Goal: Information Seeking & Learning: Find contact information

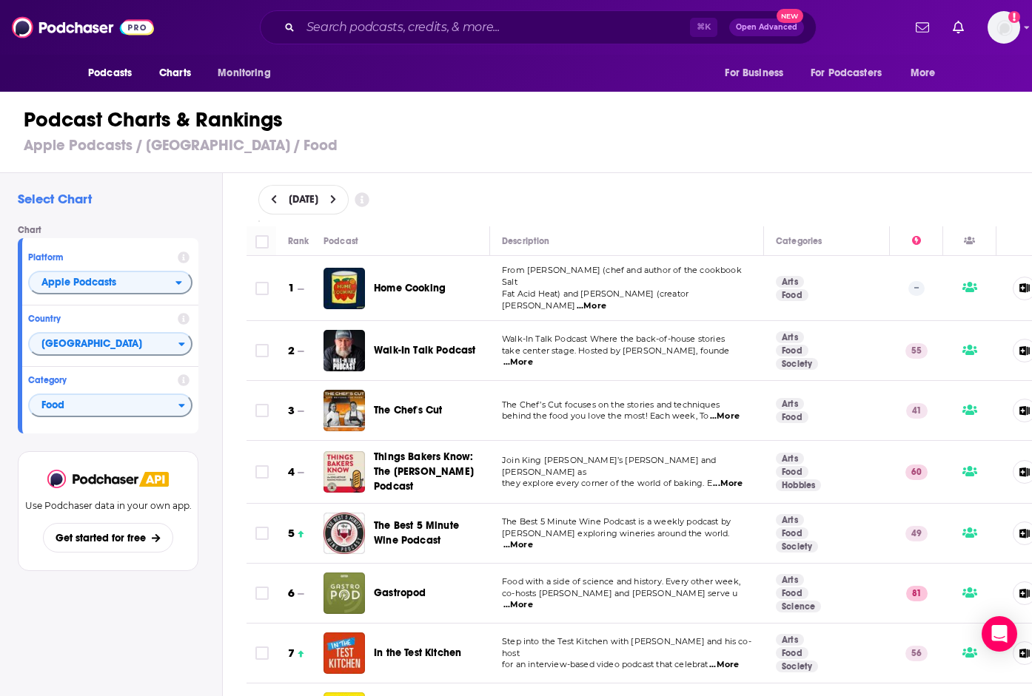
click at [606, 301] on span "...More" at bounding box center [592, 307] width 30 height 12
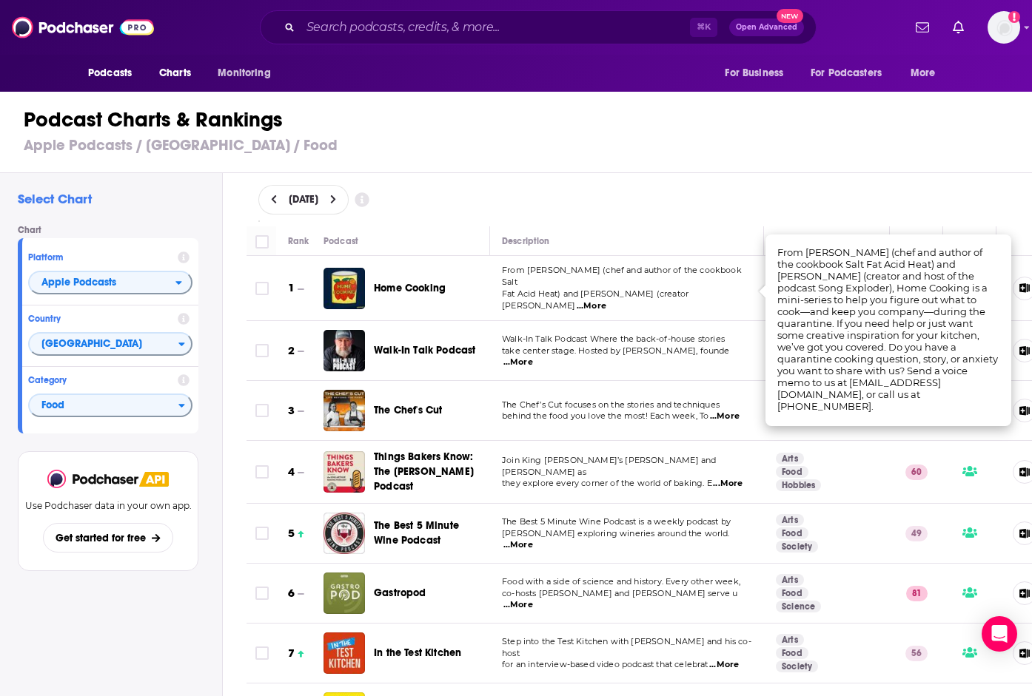
click at [431, 283] on span "Home Cooking" at bounding box center [410, 288] width 72 height 13
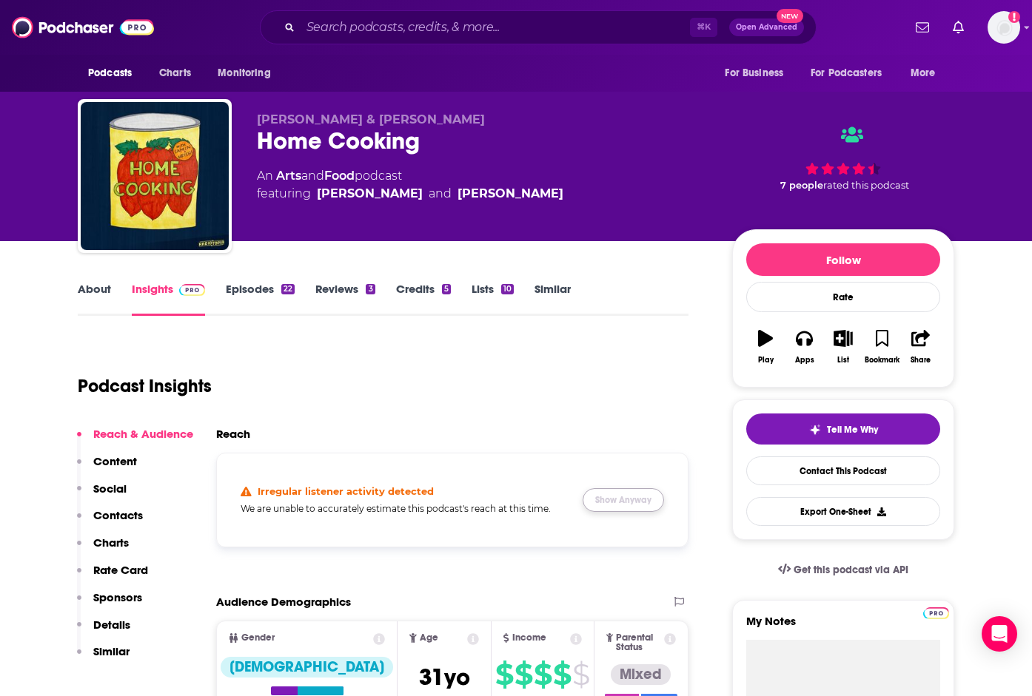
click at [637, 504] on button "Show Anyway" at bounding box center [623, 501] width 81 height 24
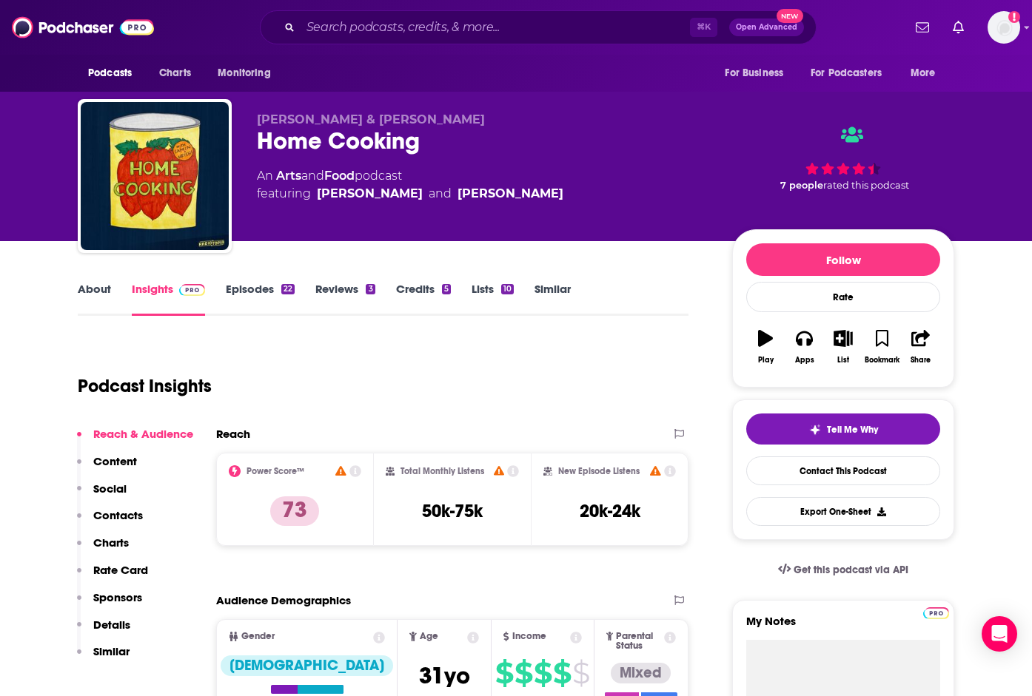
click at [503, 410] on div "Podcast Insights" at bounding box center [377, 377] width 599 height 75
click at [275, 298] on link "Episodes 22" at bounding box center [260, 299] width 69 height 34
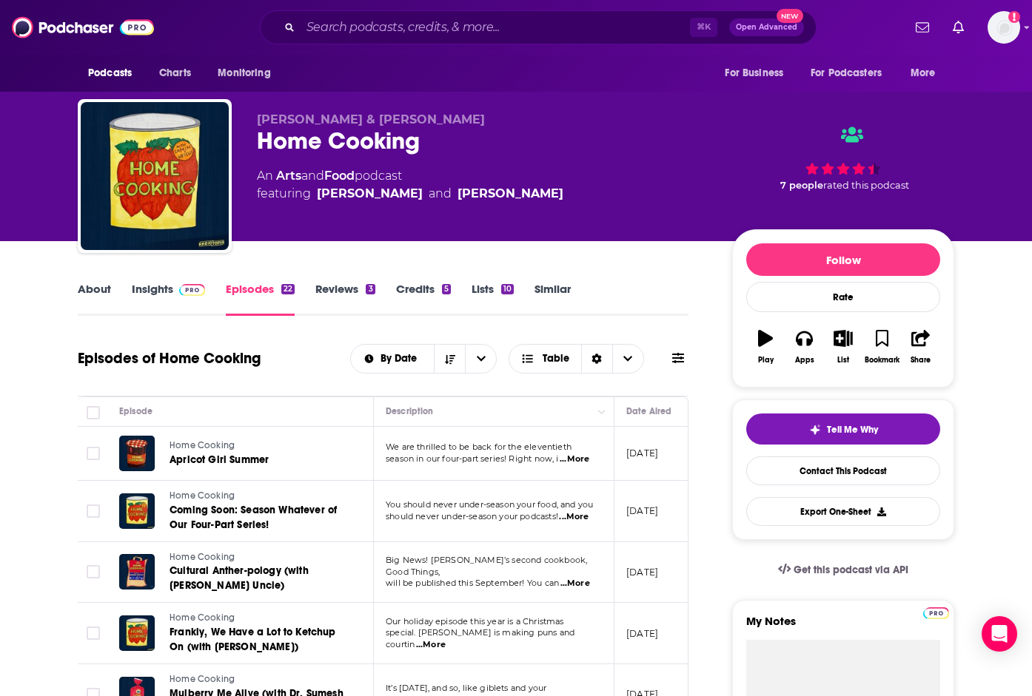
click at [567, 456] on span "...More" at bounding box center [575, 460] width 30 height 12
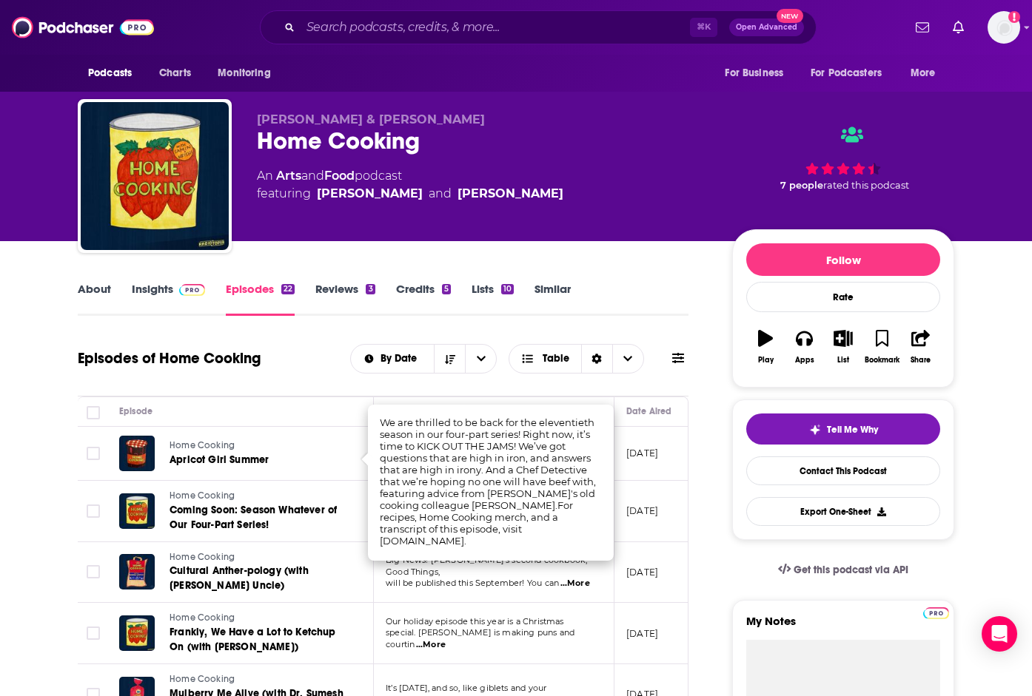
click at [488, 603] on td "Our holiday episode this year is a Christmas special. Samin is making puns and …" at bounding box center [494, 633] width 241 height 61
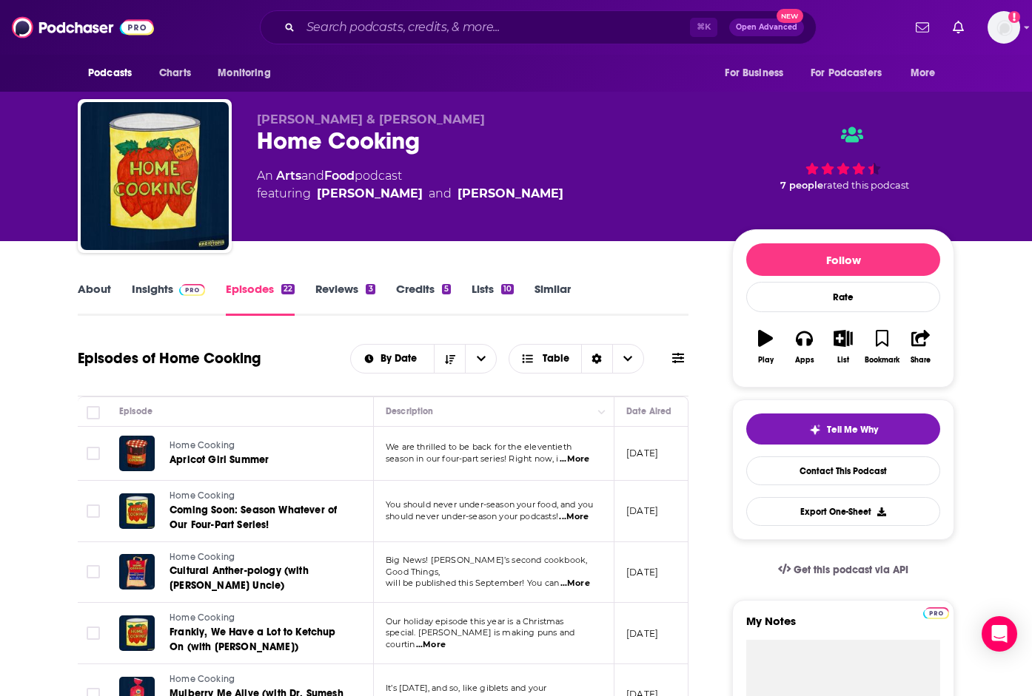
click at [571, 517] on span "...More" at bounding box center [574, 517] width 30 height 12
click at [568, 517] on span "...More" at bounding box center [574, 517] width 30 height 12
drag, startPoint x: 533, startPoint y: 577, endPoint x: 438, endPoint y: 577, distance: 94.7
click at [154, 287] on link "Insights" at bounding box center [168, 299] width 73 height 34
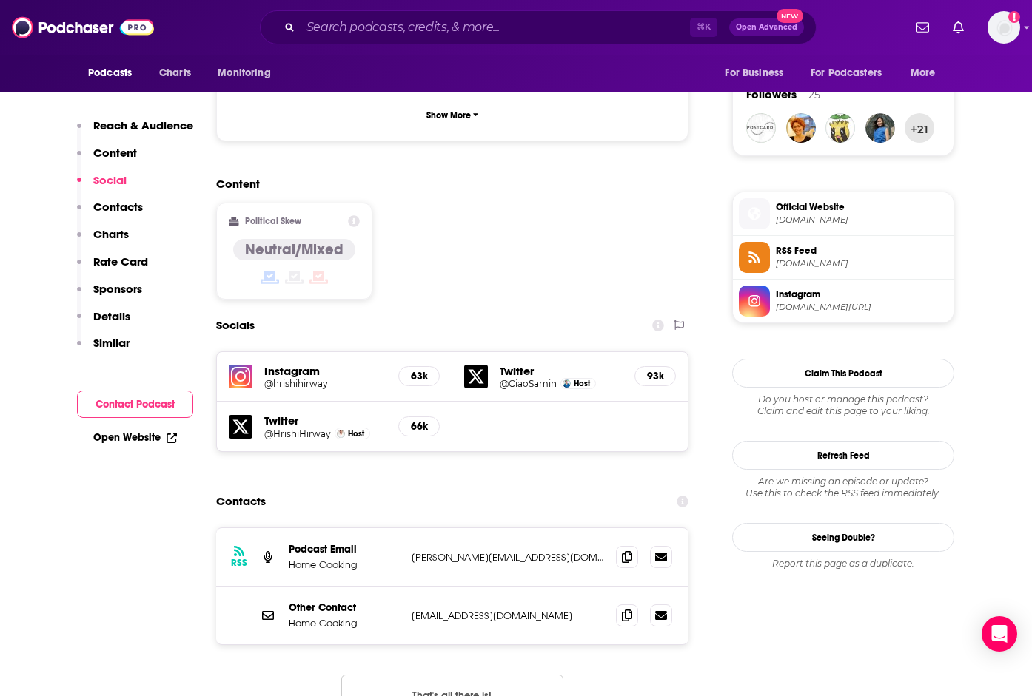
scroll to position [1189, 0]
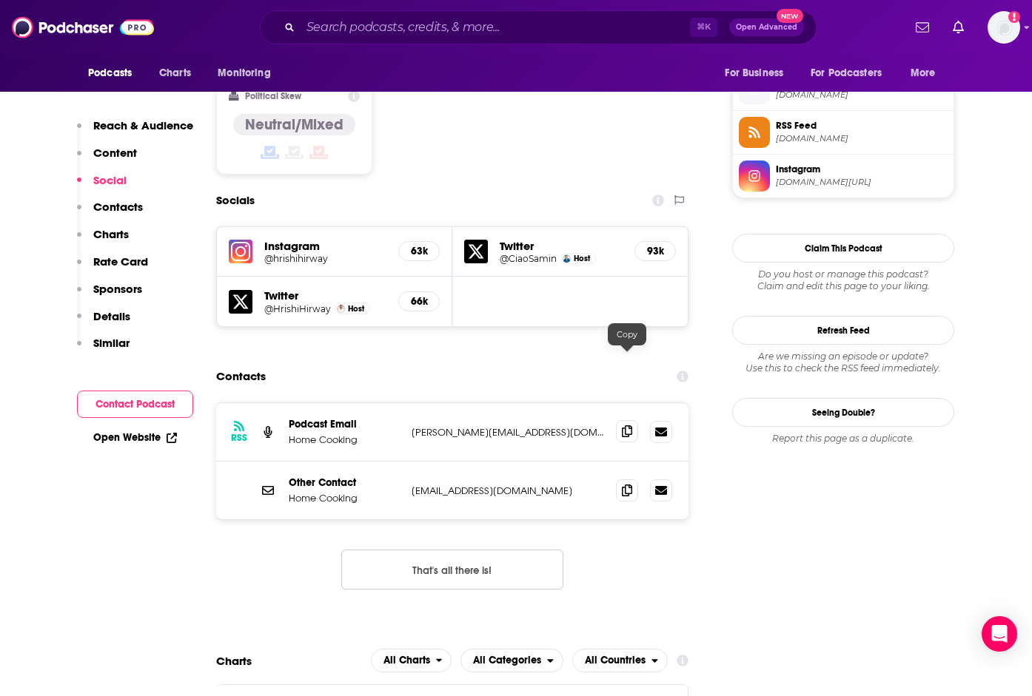
click at [631, 420] on span at bounding box center [627, 431] width 22 height 22
click at [626, 484] on icon at bounding box center [627, 490] width 10 height 12
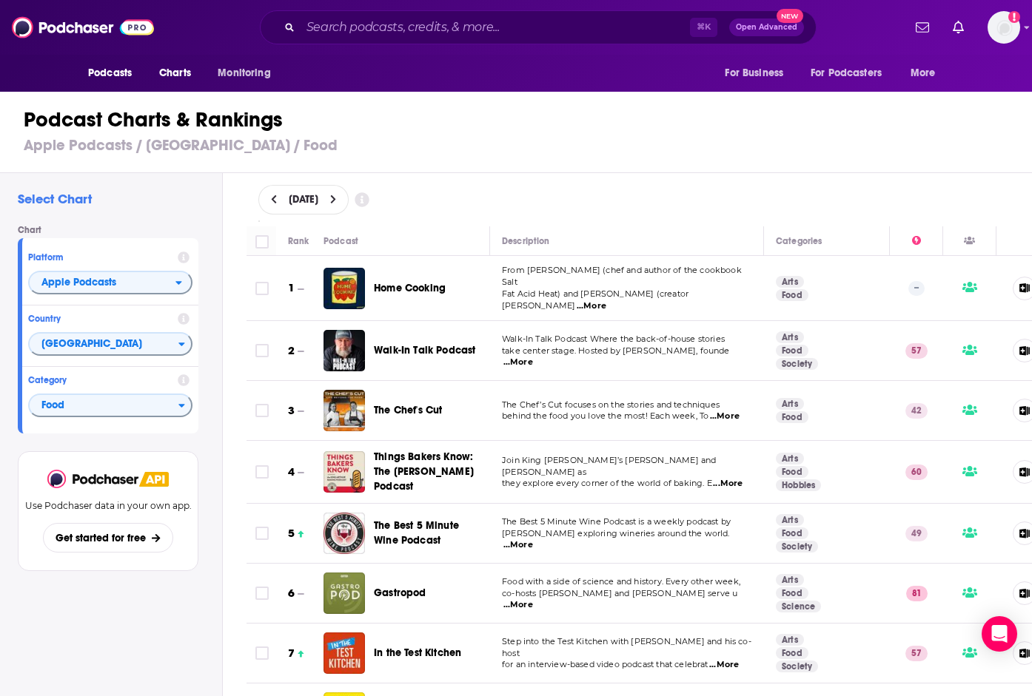
click at [533, 357] on span "...More" at bounding box center [518, 363] width 30 height 12
drag, startPoint x: 585, startPoint y: 392, endPoint x: 628, endPoint y: 398, distance: 43.4
click at [585, 392] on td "The Chef’s Cut focuses on the stories and techniques behind the food you love t…" at bounding box center [627, 411] width 274 height 60
click at [725, 412] on span "...More" at bounding box center [725, 417] width 30 height 12
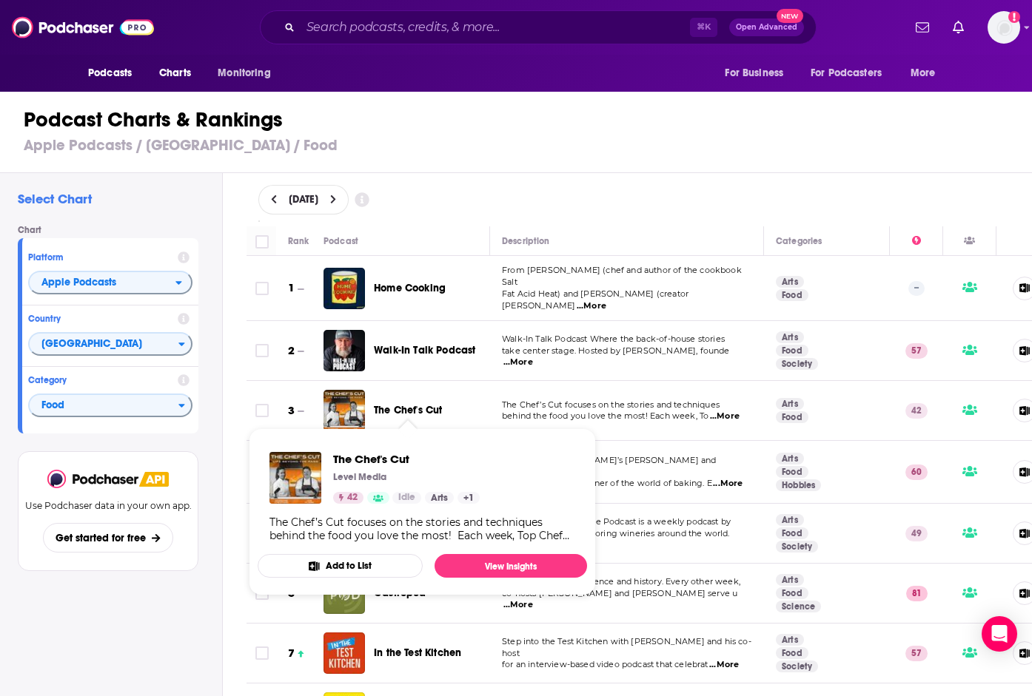
click at [403, 404] on span "The Chef's Cut" at bounding box center [408, 410] width 68 height 13
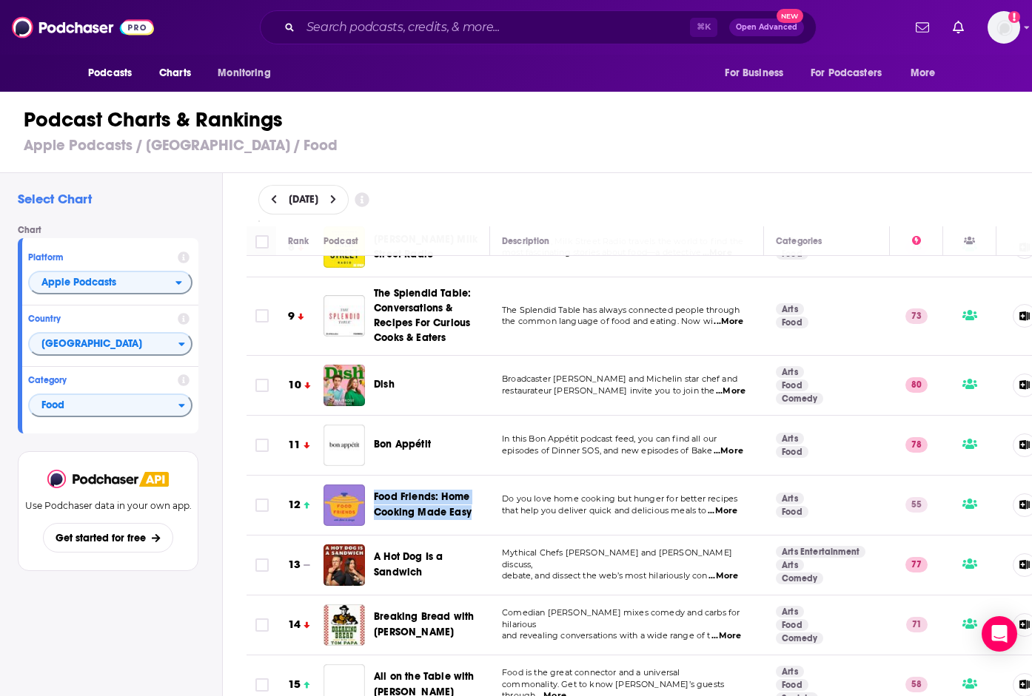
scroll to position [548, 0]
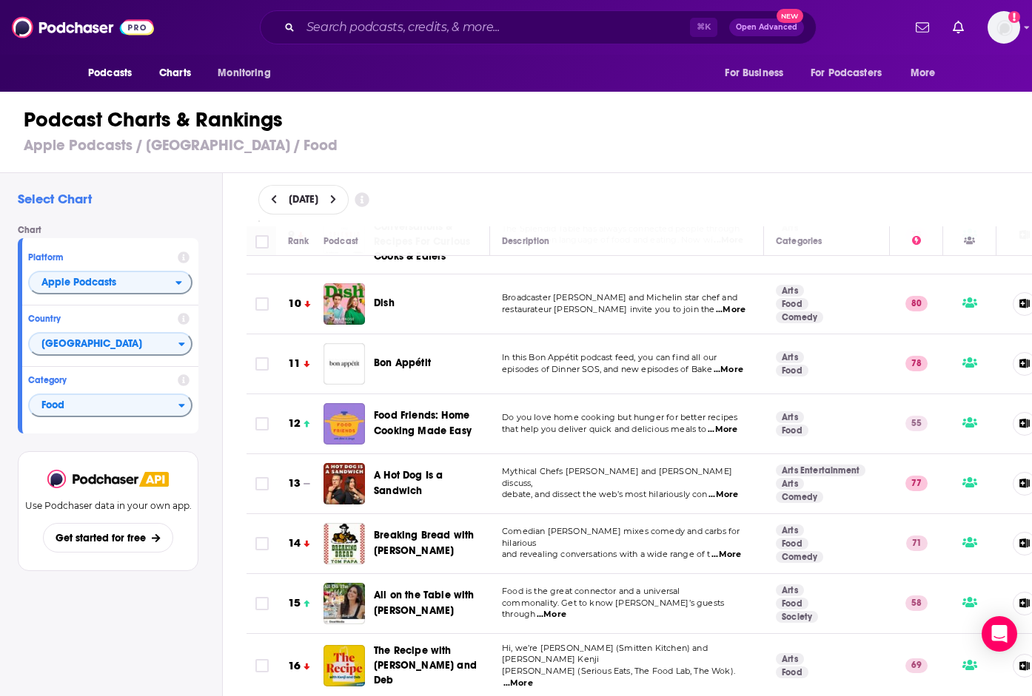
click at [734, 549] on span "...More" at bounding box center [726, 555] width 30 height 12
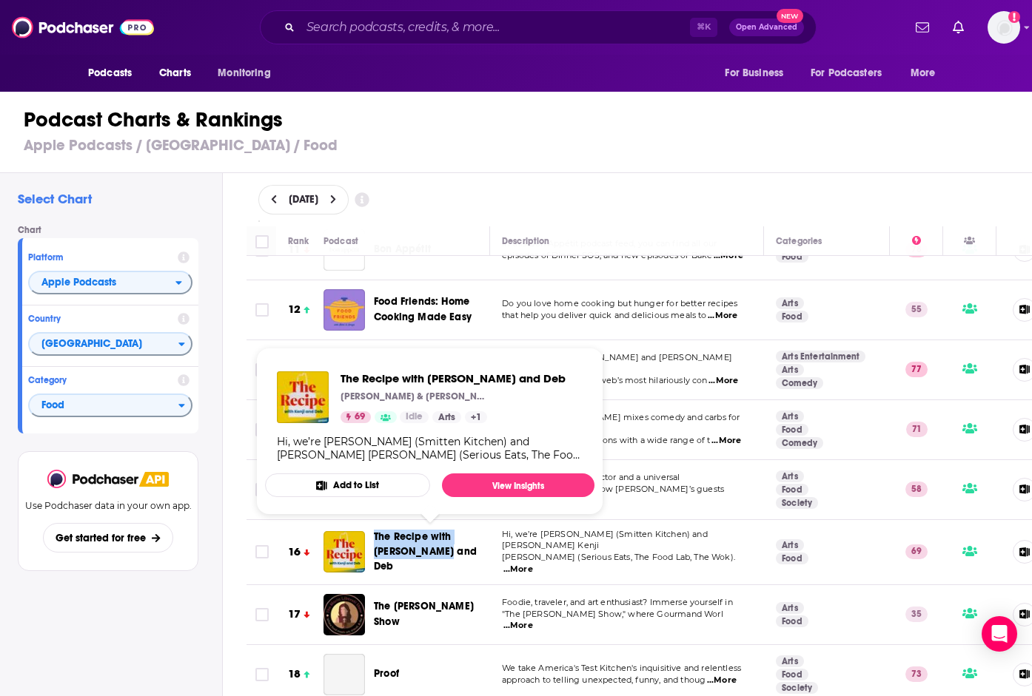
scroll to position [660, 0]
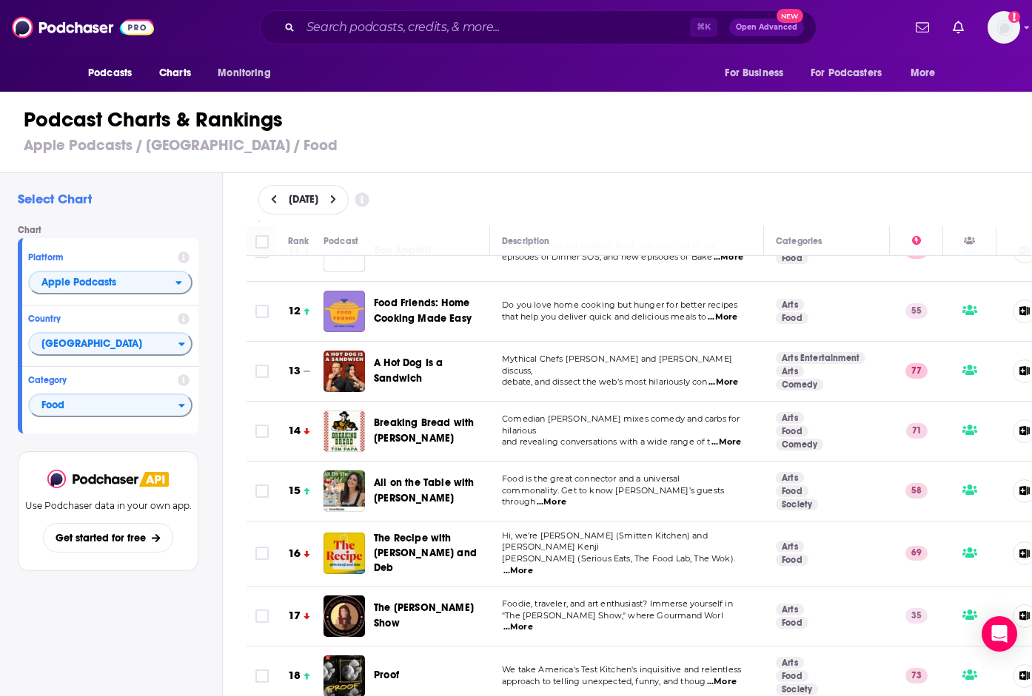
click at [533, 622] on span "...More" at bounding box center [518, 628] width 30 height 12
drag, startPoint x: 393, startPoint y: 598, endPoint x: 784, endPoint y: 4, distance: 710.7
click at [0, 0] on div "Podcasts Charts Monitoring ⌘ K Open Advanced New For Business For Podcasters Mo…" at bounding box center [516, 348] width 1032 height 696
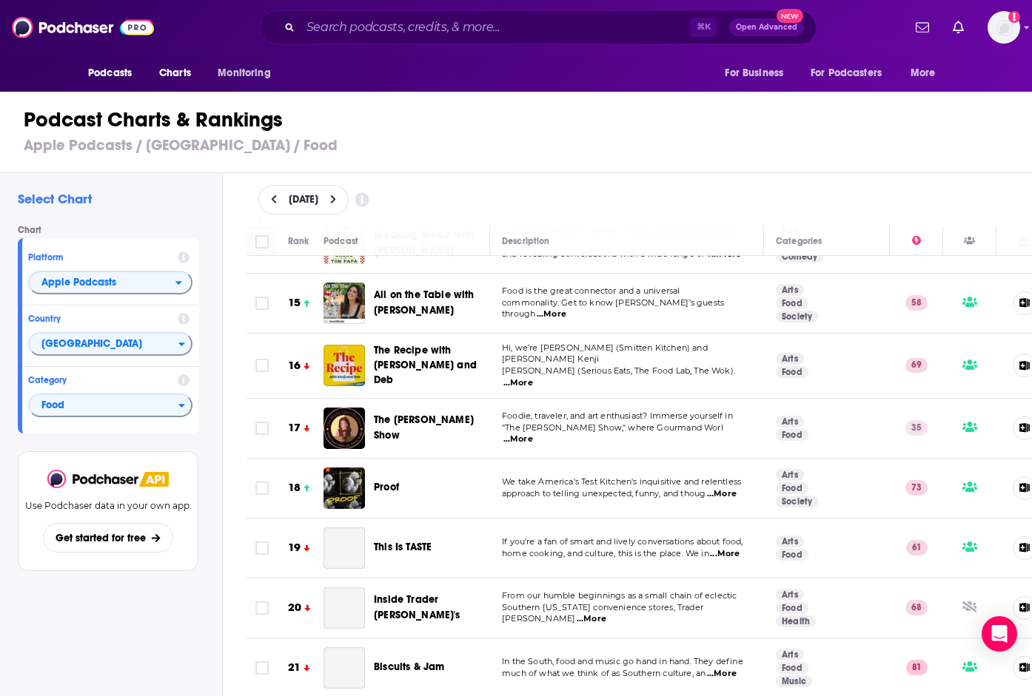
scroll to position [849, 0]
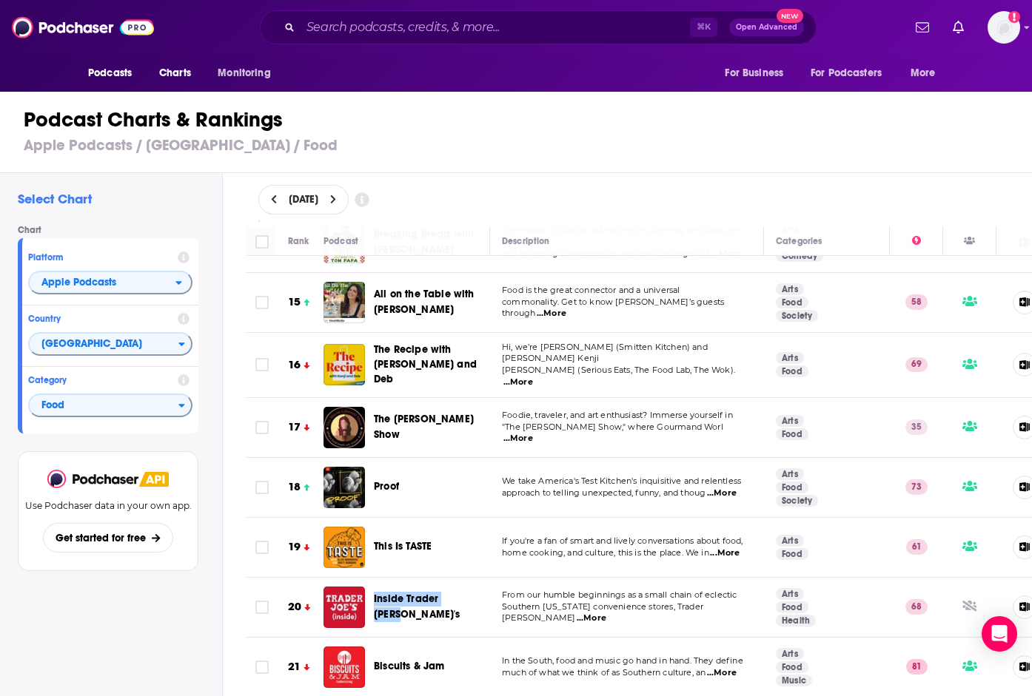
drag, startPoint x: 429, startPoint y: 591, endPoint x: 685, endPoint y: 1, distance: 642.8
click at [0, 0] on div "Podcasts Charts Monitoring ⌘ K Open Advanced New For Business For Podcasters Mo…" at bounding box center [516, 348] width 1032 height 696
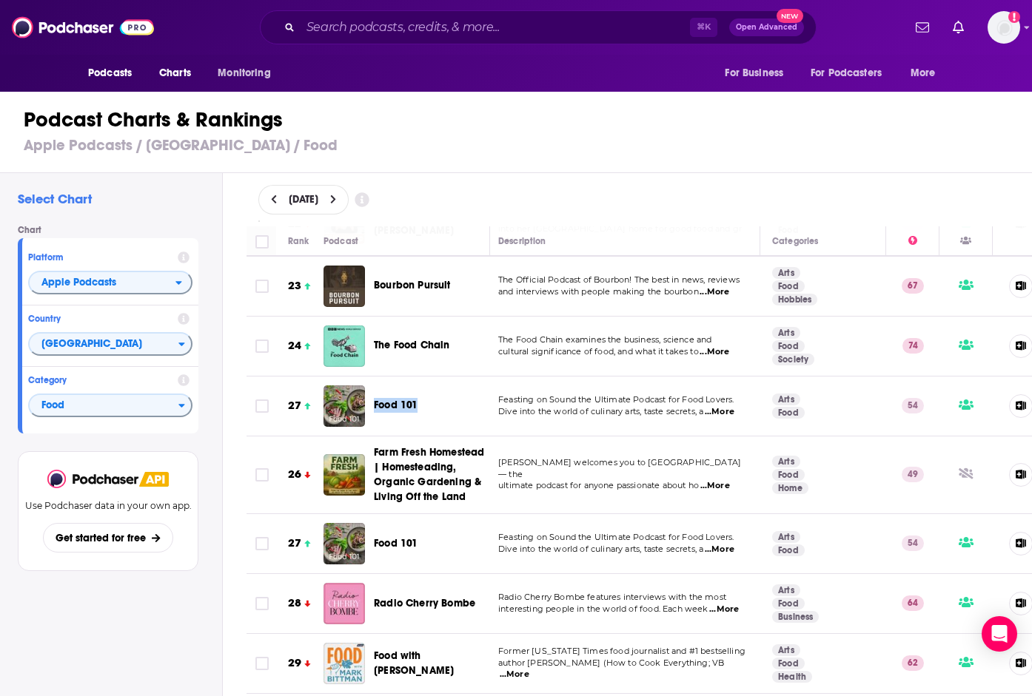
scroll to position [1388, 4]
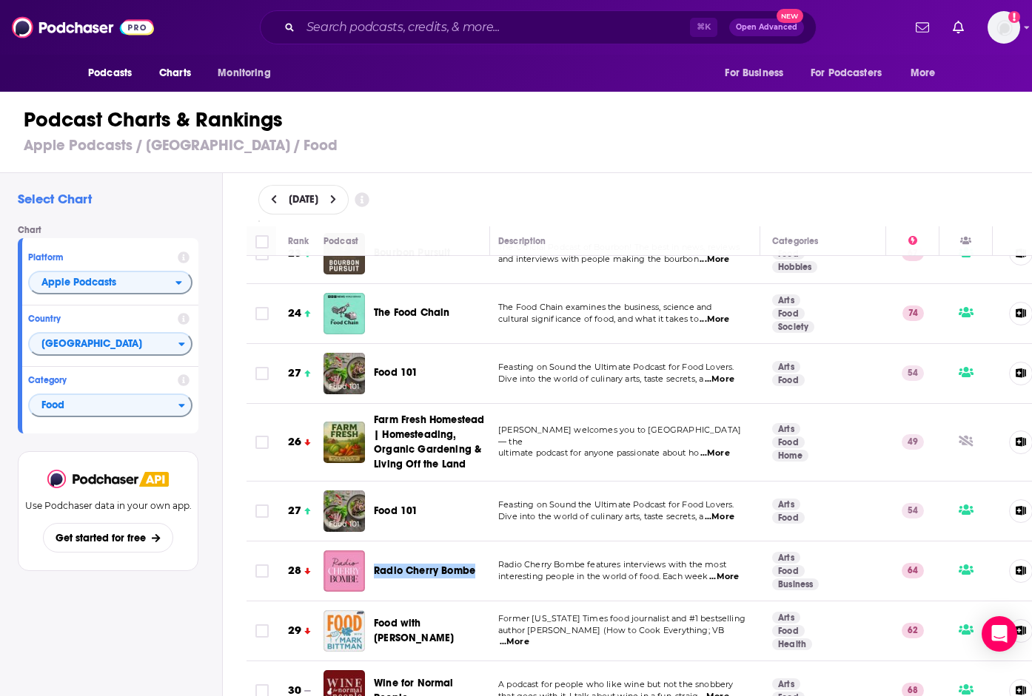
drag, startPoint x: 434, startPoint y: 557, endPoint x: 542, endPoint y: 4, distance: 563.4
click at [0, 0] on div "Podcasts Charts Monitoring ⌘ K Open Advanced New For Business For Podcasters Mo…" at bounding box center [516, 348] width 1032 height 696
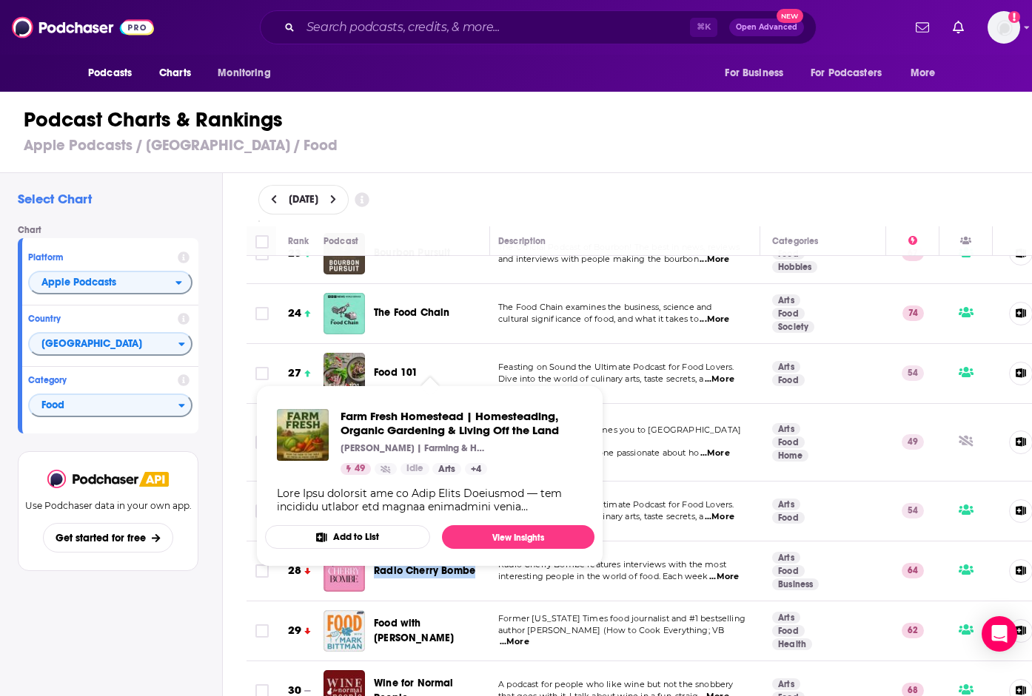
scroll to position [1554, 4]
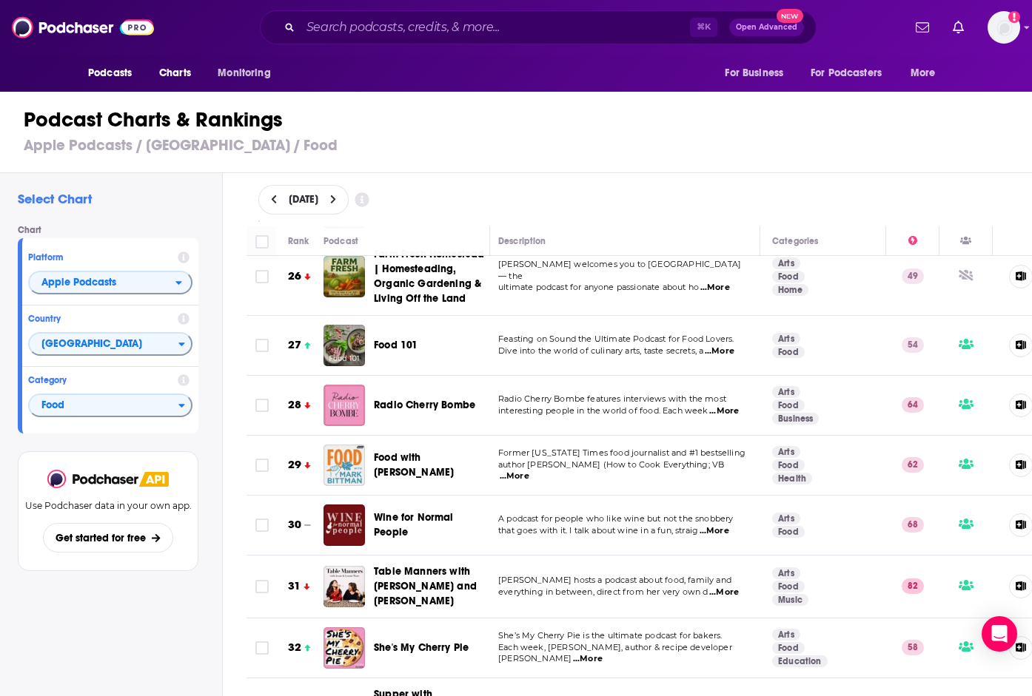
click at [602, 654] on span "...More" at bounding box center [588, 660] width 30 height 12
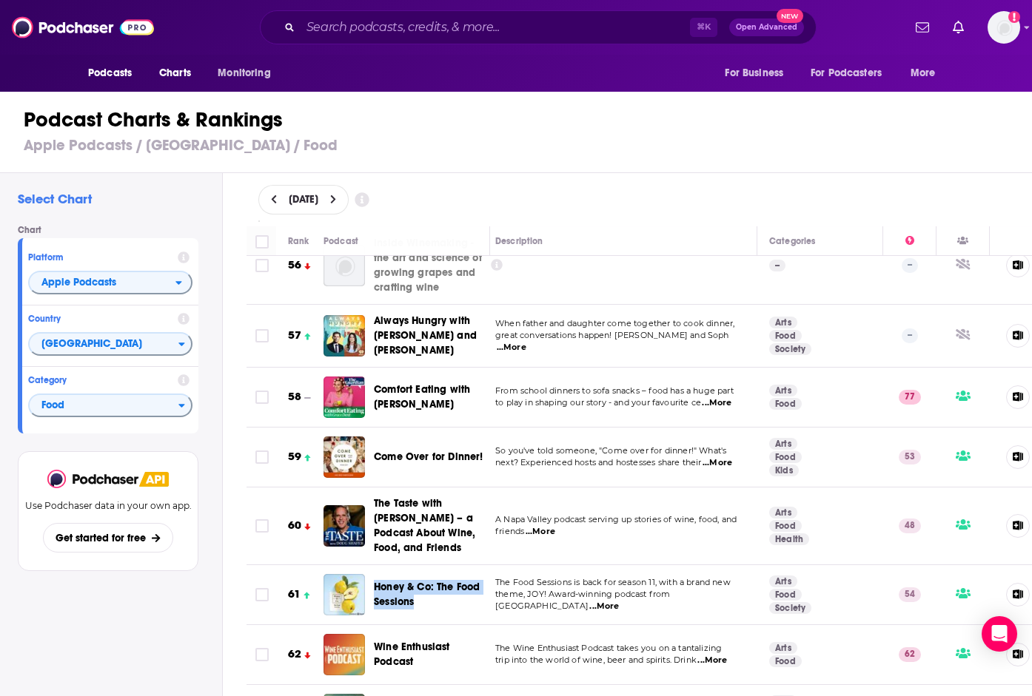
scroll to position [3565, 7]
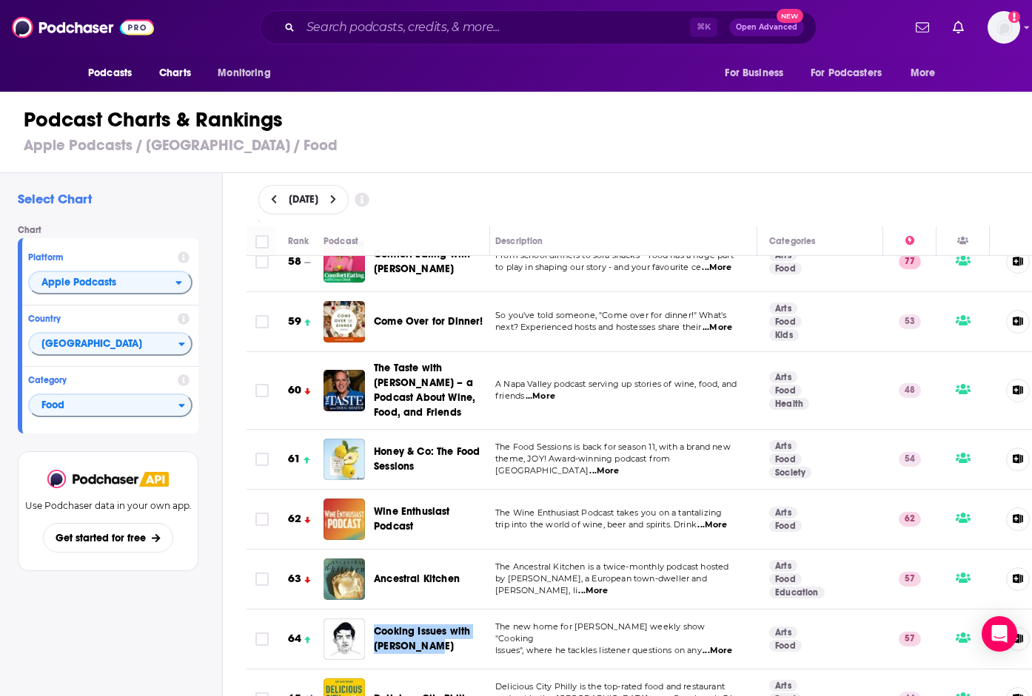
drag, startPoint x: 427, startPoint y: 591, endPoint x: 504, endPoint y: 2, distance: 593.4
click at [0, 0] on div "Podcasts Charts Monitoring ⌘ K Open Advanced New For Business For Podcasters Mo…" at bounding box center [516, 348] width 1032 height 696
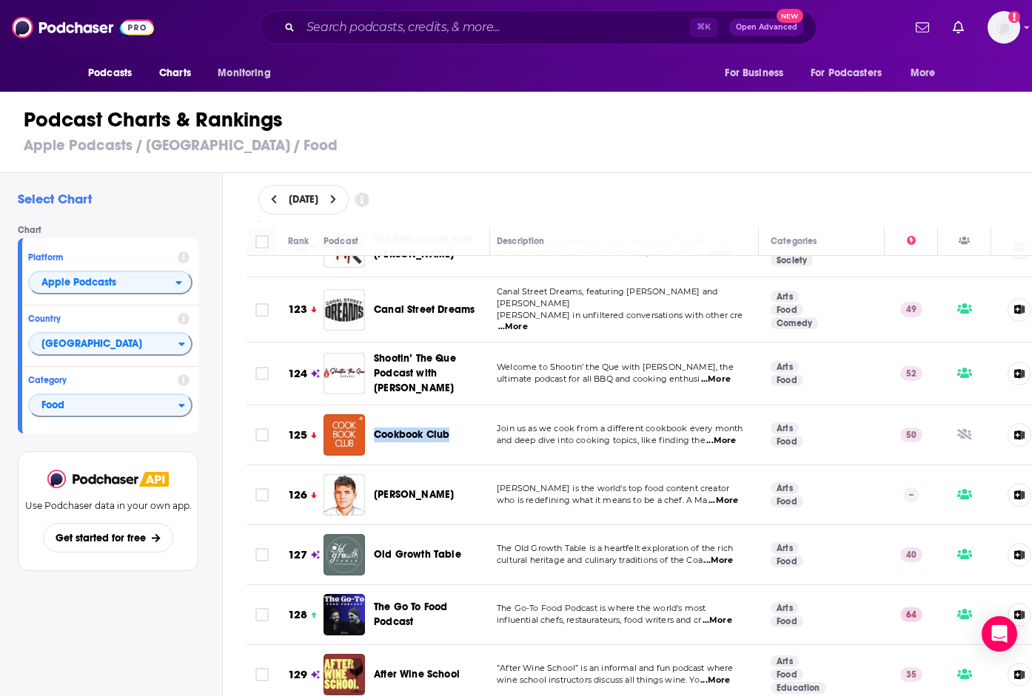
scroll to position [7522, 6]
click at [722, 615] on span "...More" at bounding box center [717, 621] width 30 height 12
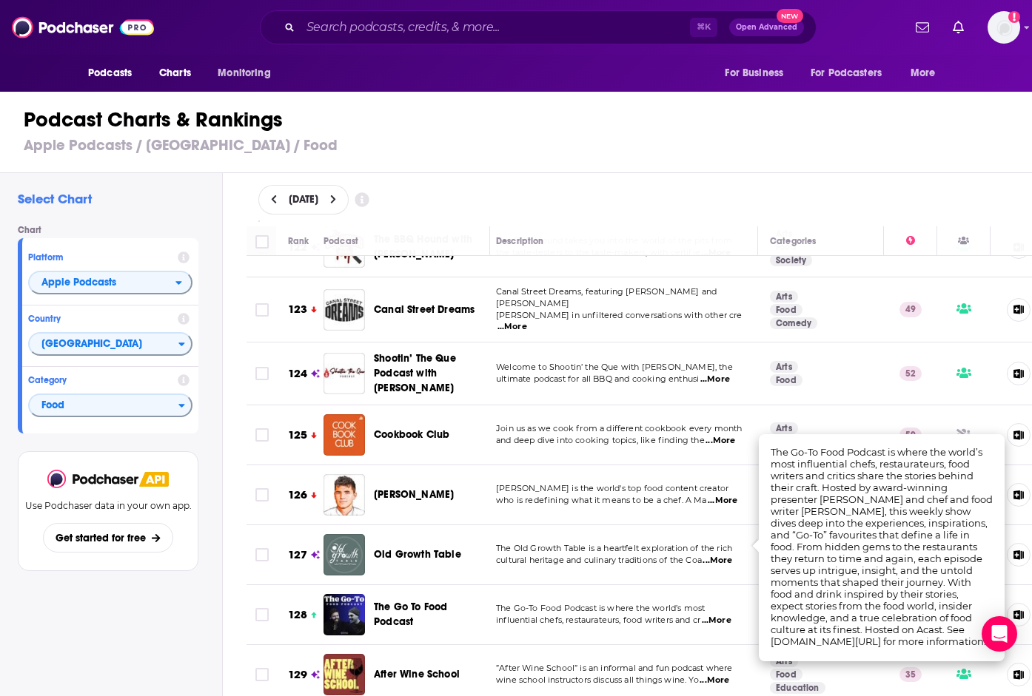
click at [722, 615] on span "...More" at bounding box center [717, 621] width 30 height 12
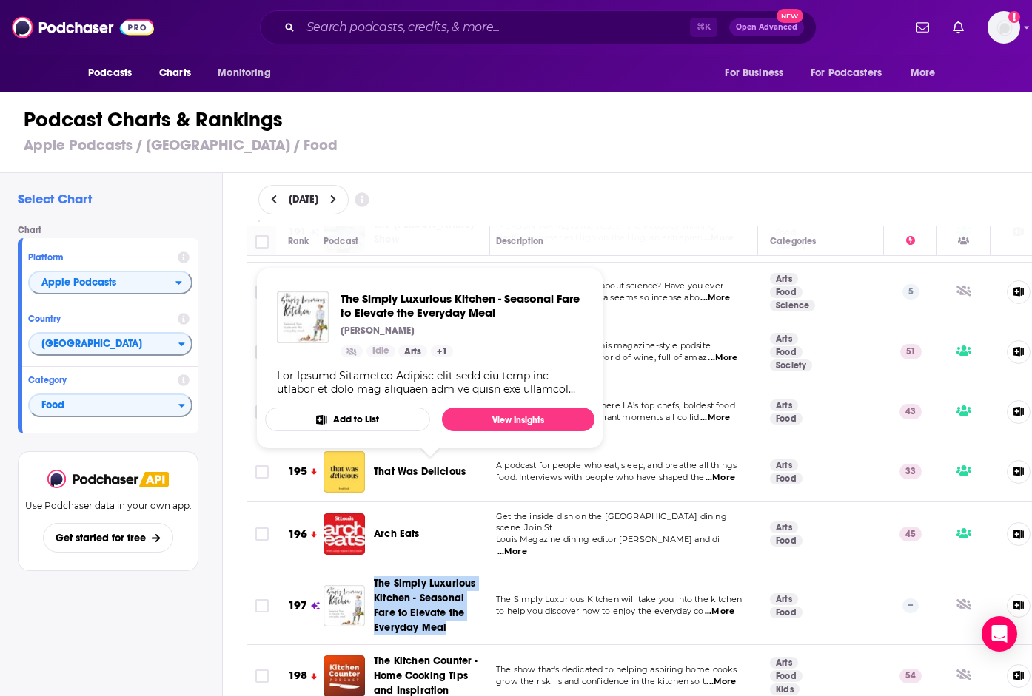
scroll to position [11757, 6]
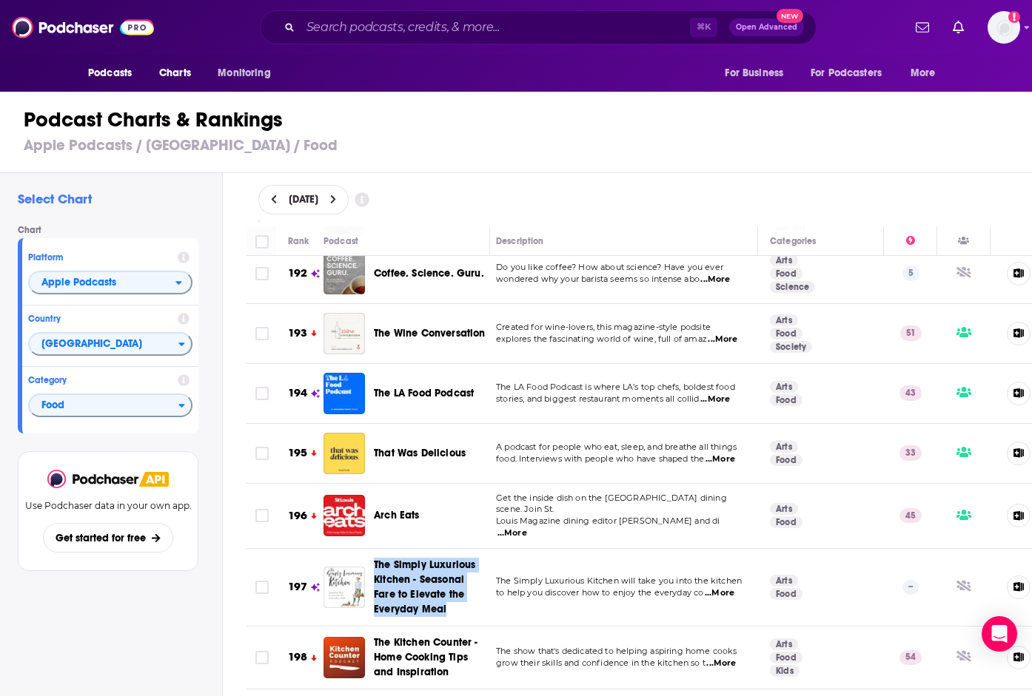
drag, startPoint x: 437, startPoint y: 499, endPoint x: 355, endPoint y: 20, distance: 485.8
click at [0, 0] on div "Podcasts Charts Monitoring ⌘ K Open Advanced New For Business For Podcasters Mo…" at bounding box center [516, 348] width 1032 height 696
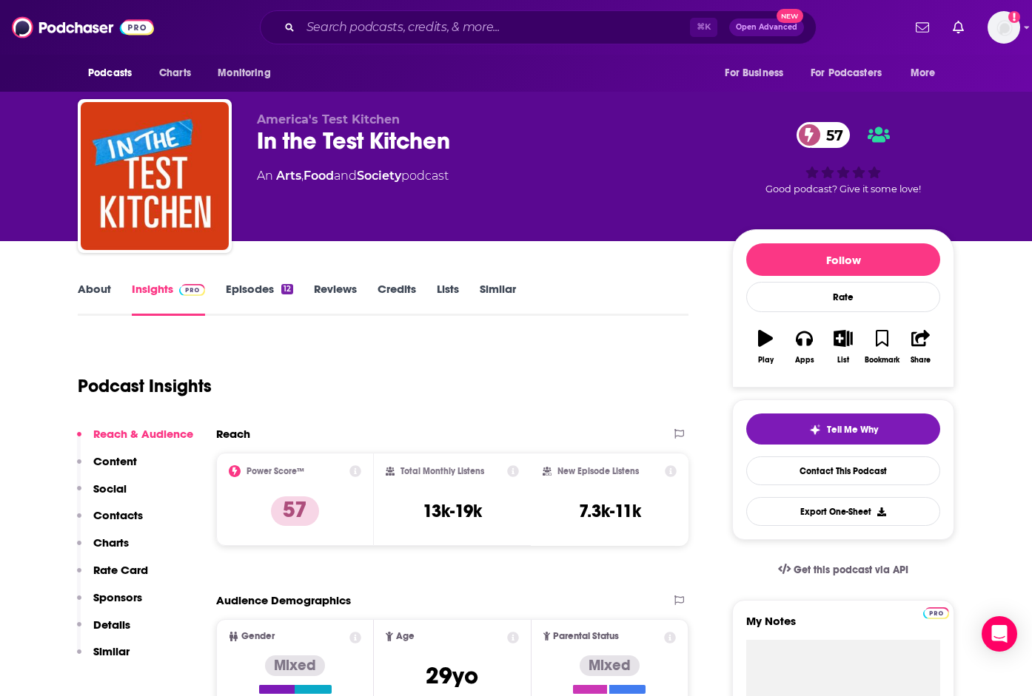
click at [100, 285] on link "About" at bounding box center [94, 299] width 33 height 34
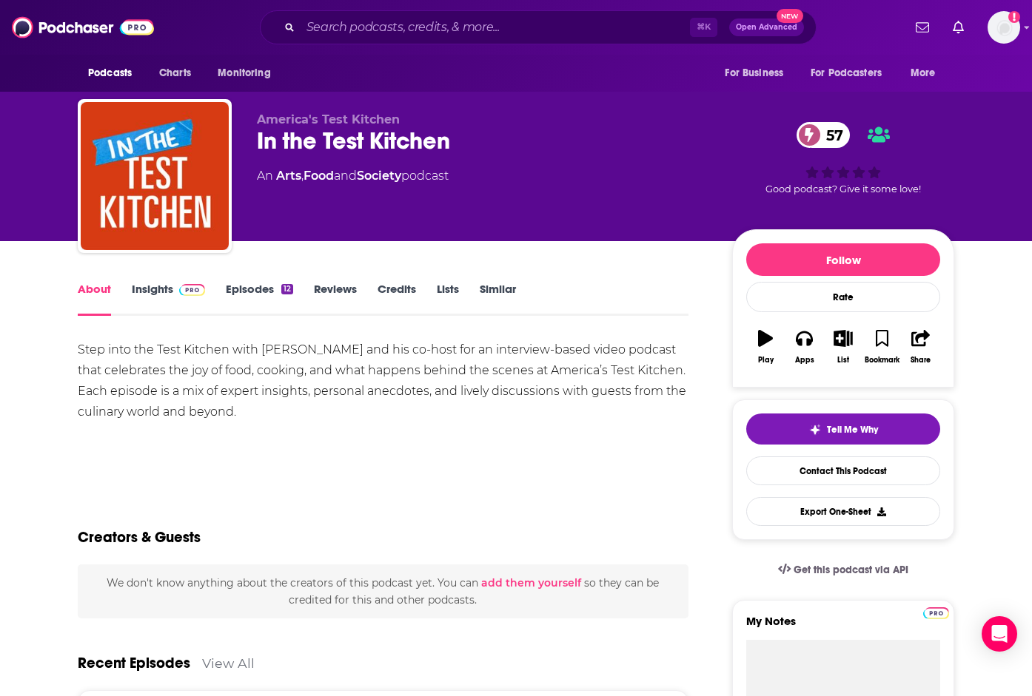
click at [158, 290] on link "Insights" at bounding box center [168, 299] width 73 height 34
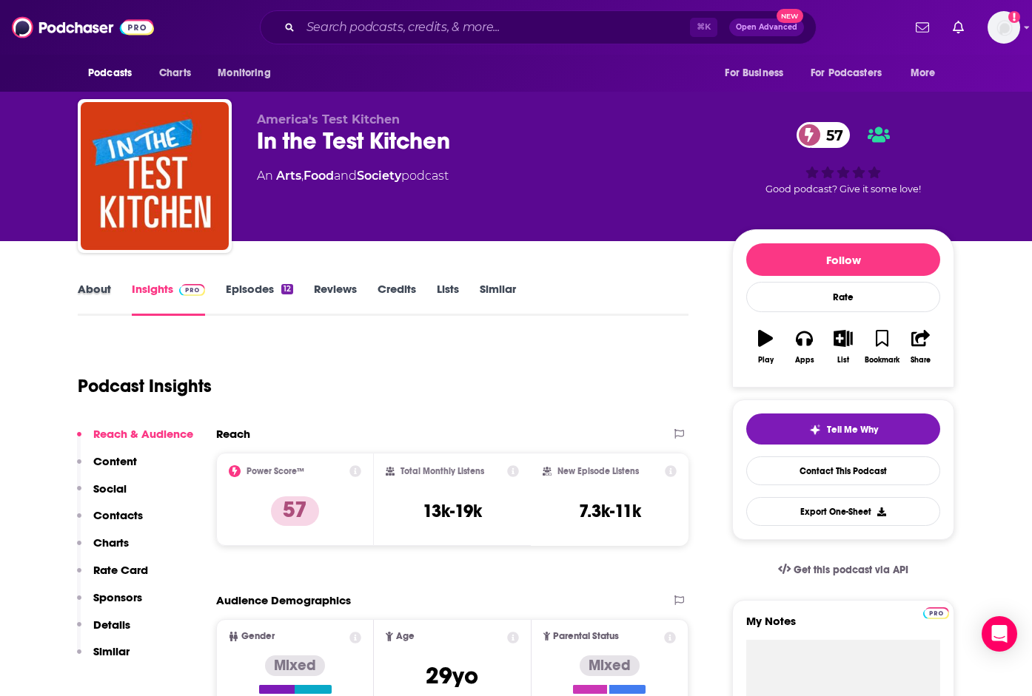
drag, startPoint x: 111, startPoint y: 289, endPoint x: 123, endPoint y: 289, distance: 11.8
click at [112, 290] on div "About" at bounding box center [105, 299] width 54 height 34
click at [82, 289] on link "About" at bounding box center [94, 299] width 33 height 34
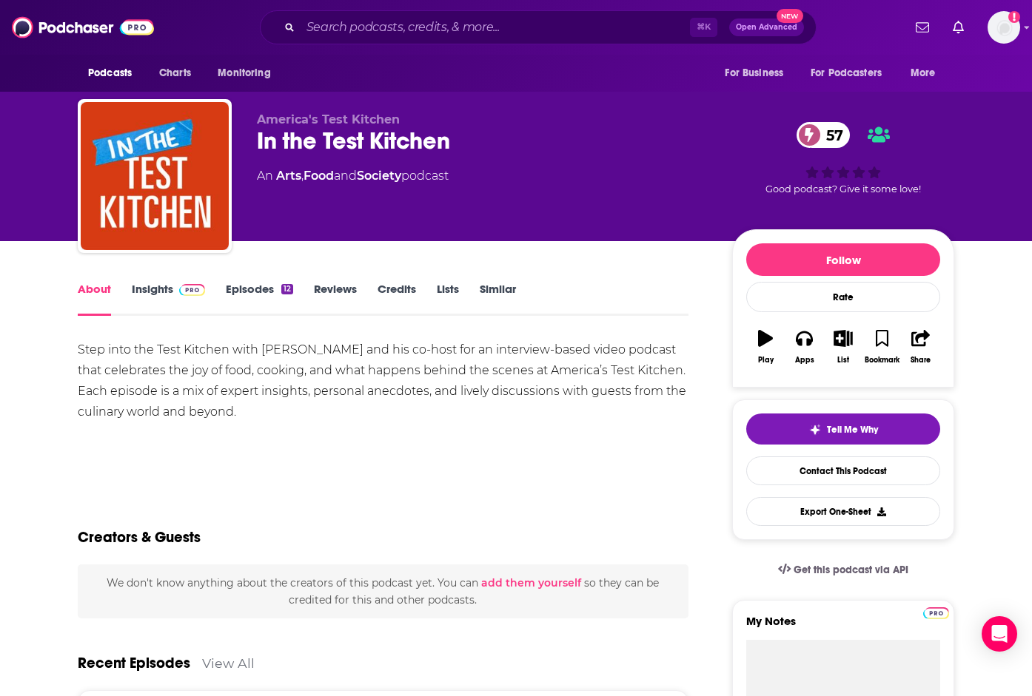
click at [154, 289] on link "Insights" at bounding box center [168, 299] width 73 height 34
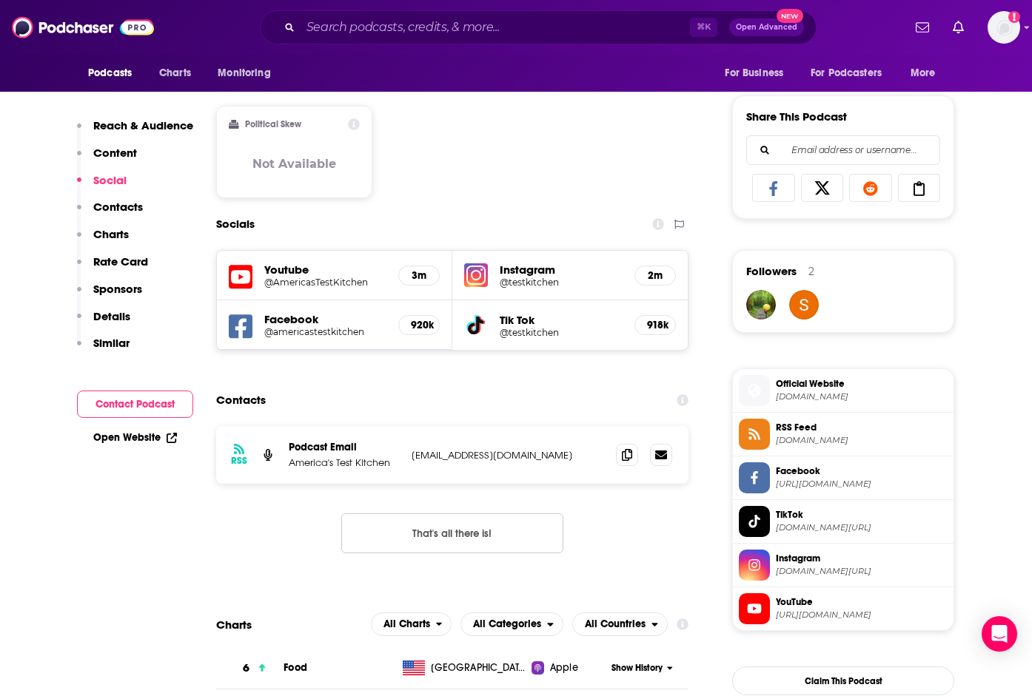
scroll to position [888, 0]
click at [625, 457] on icon at bounding box center [627, 454] width 10 height 12
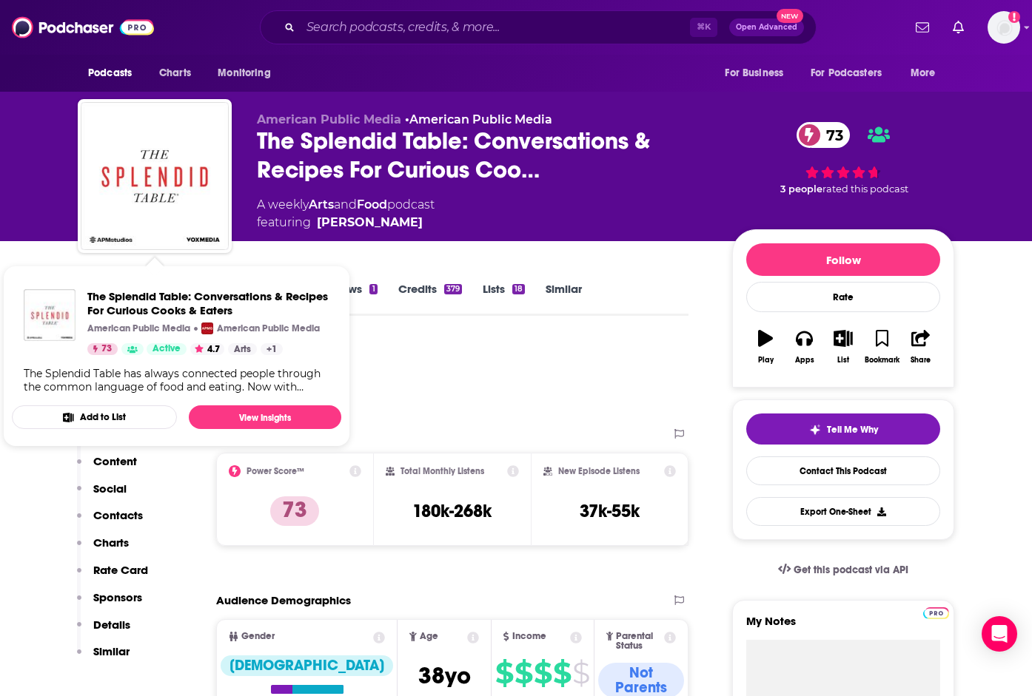
click at [477, 226] on div "A weekly Arts and Food podcast featuring Francis Lam" at bounding box center [483, 214] width 452 height 36
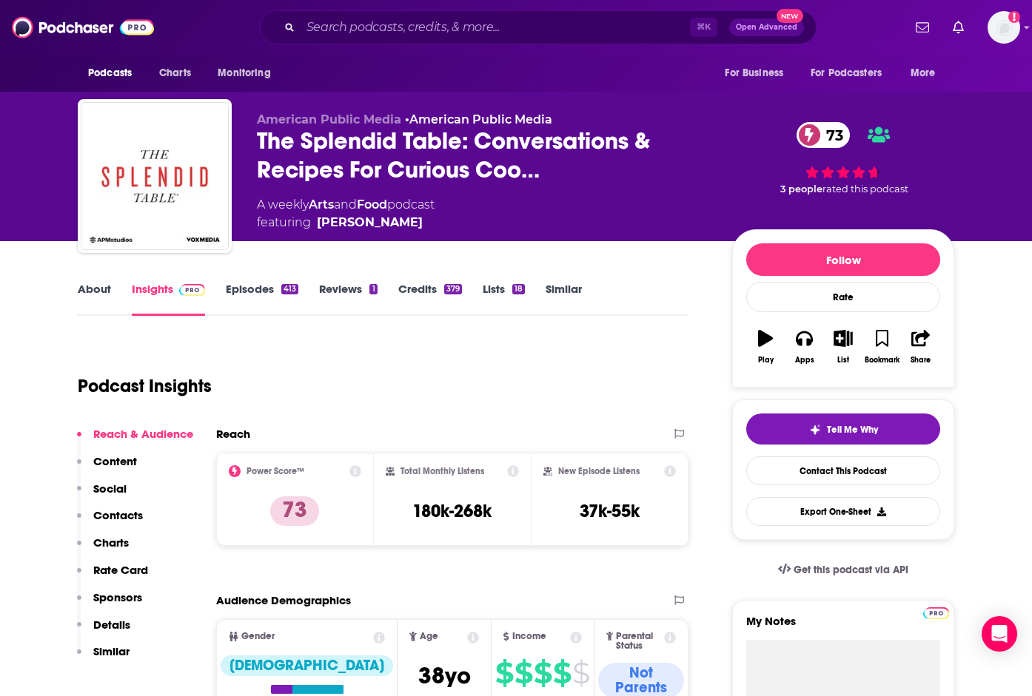
click at [100, 288] on link "About" at bounding box center [94, 299] width 33 height 34
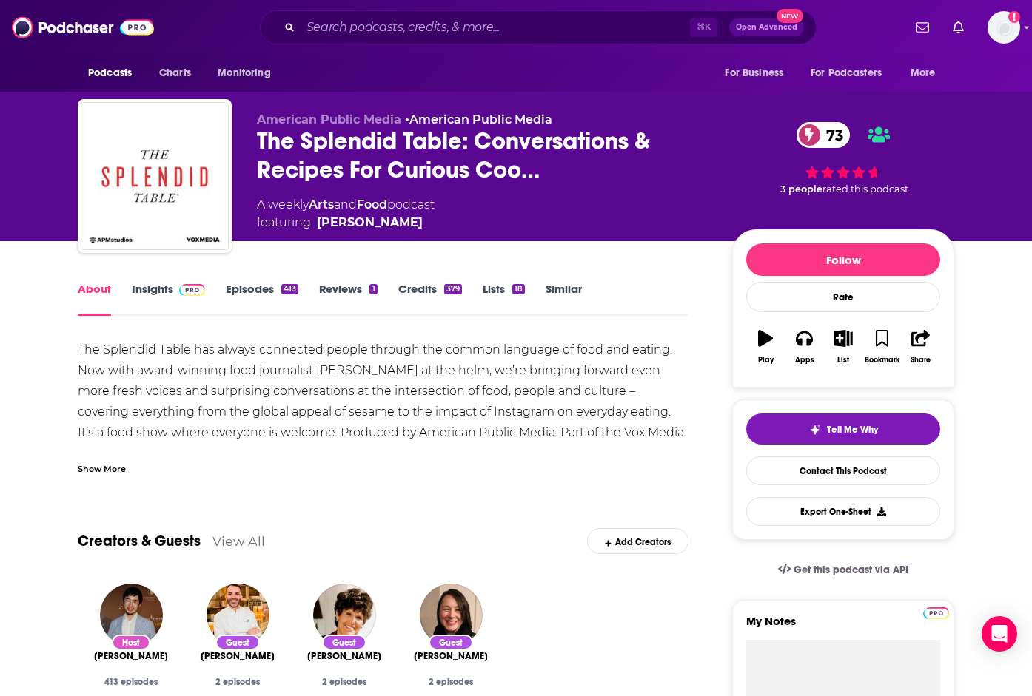
click at [157, 287] on link "Insights" at bounding box center [168, 299] width 73 height 34
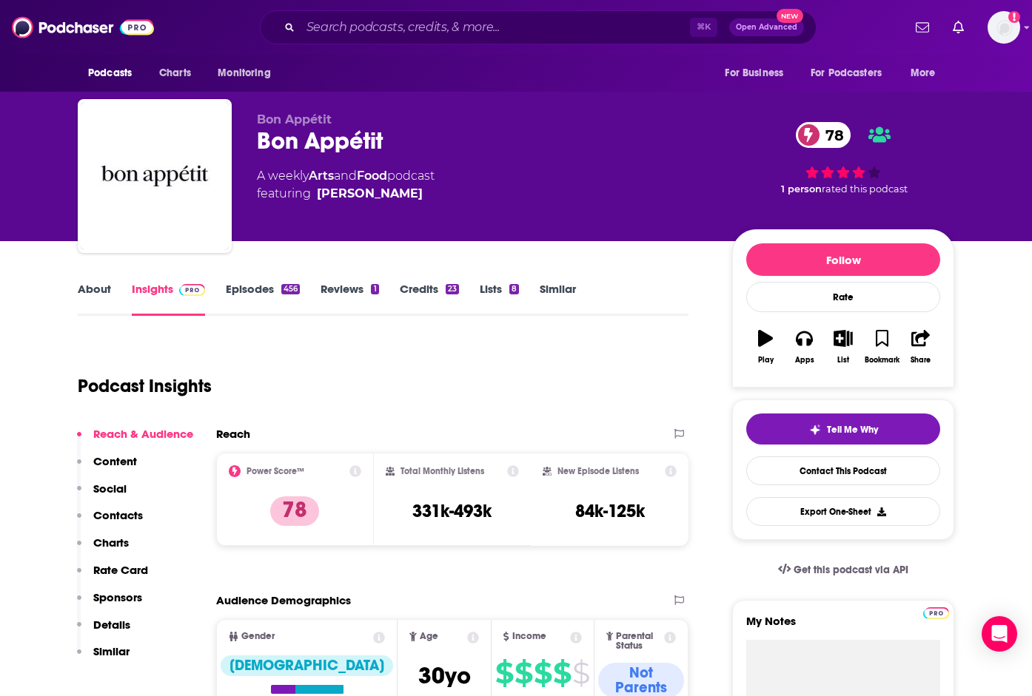
click at [87, 285] on link "About" at bounding box center [94, 299] width 33 height 34
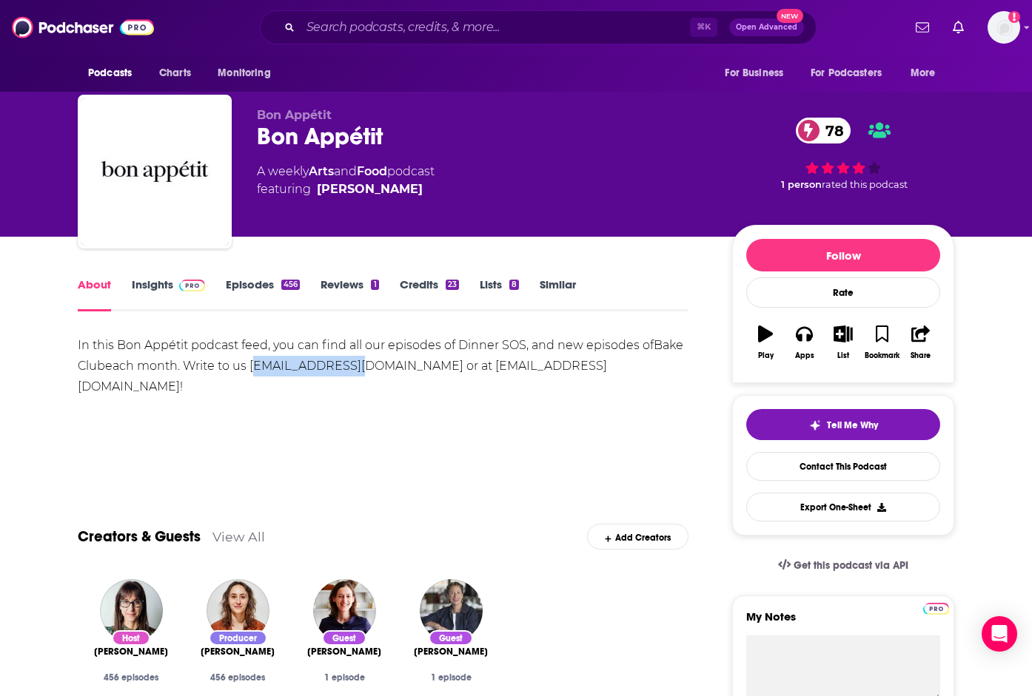
scroll to position [8, 0]
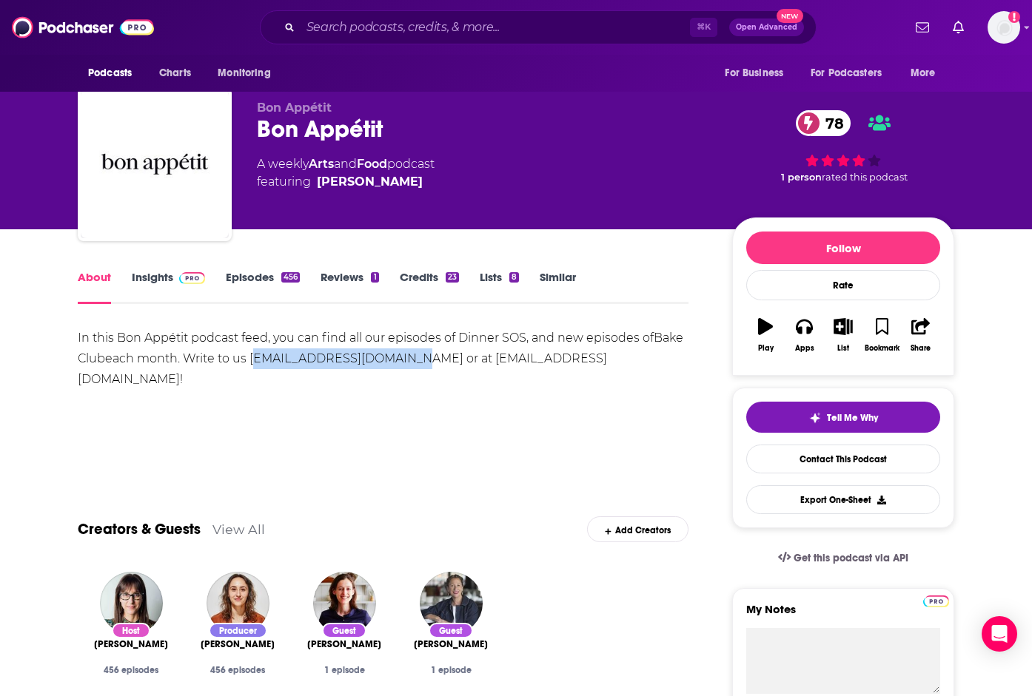
drag, startPoint x: 252, startPoint y: 373, endPoint x: 410, endPoint y: 364, distance: 157.9
click at [410, 364] on div "In this Bon Appétit podcast feed, you can find all our episodes of Dinner SOS, …" at bounding box center [383, 359] width 611 height 62
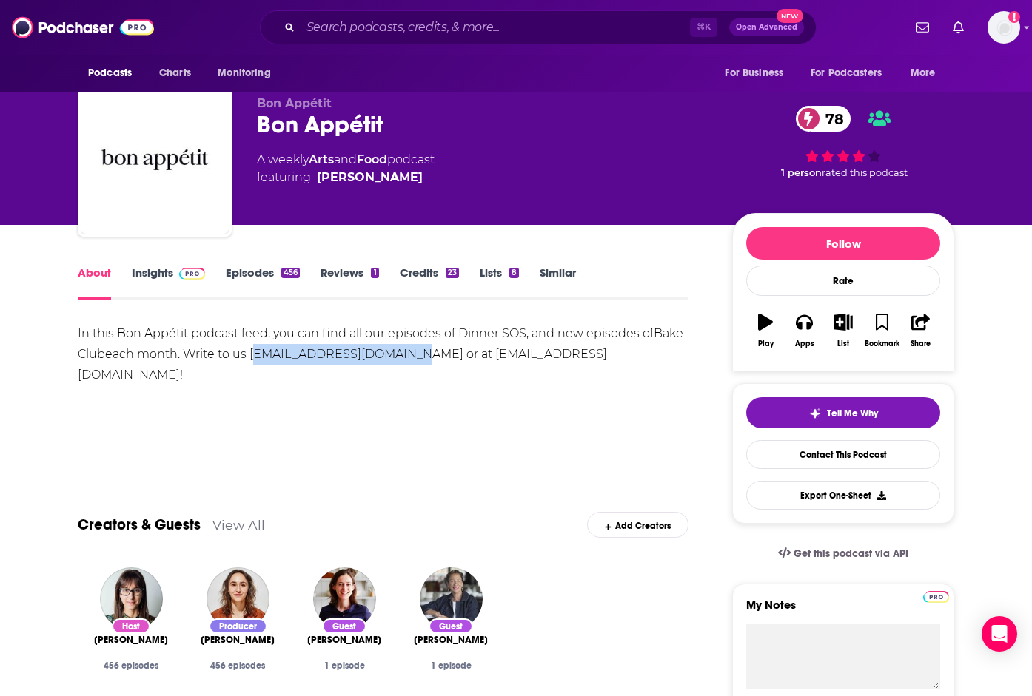
copy div "[EMAIL_ADDRESS][DOMAIN_NAME]"
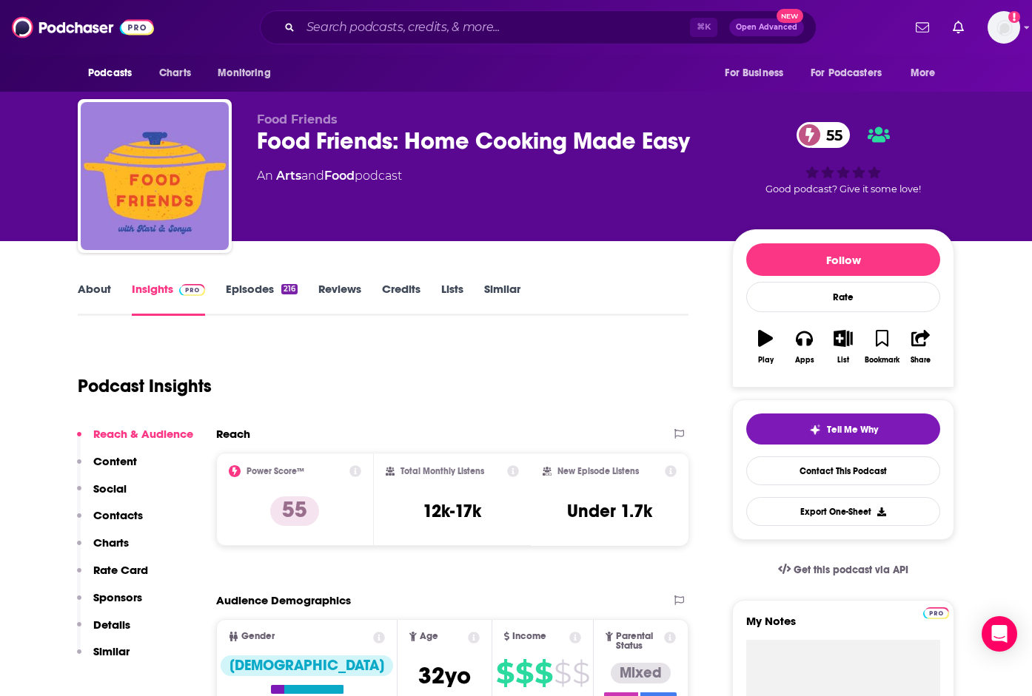
click at [93, 290] on link "About" at bounding box center [94, 299] width 33 height 34
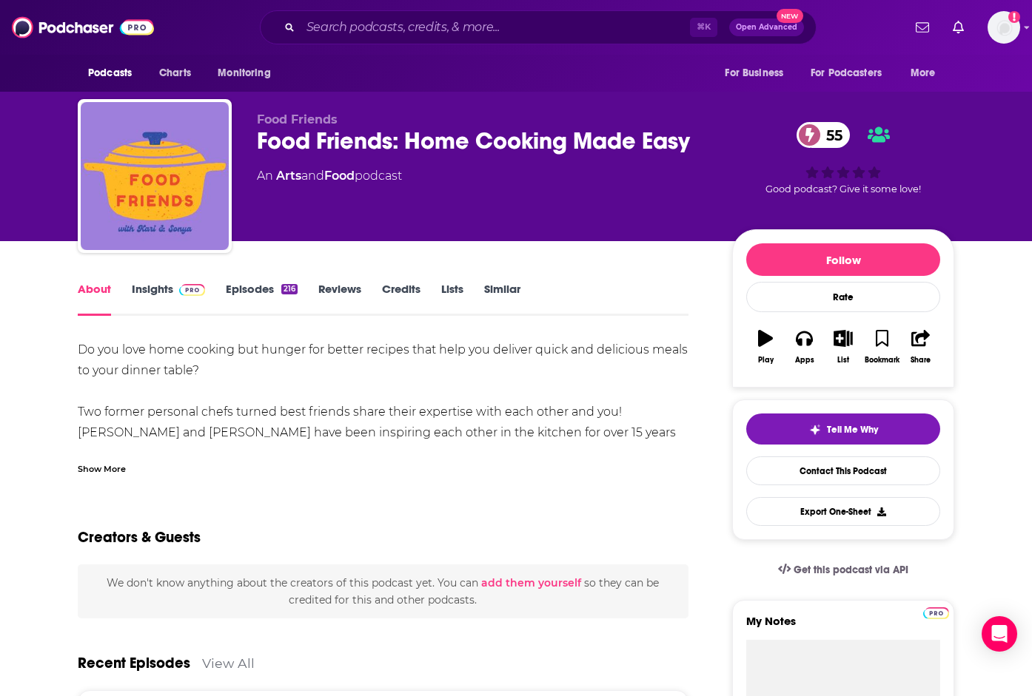
click at [104, 471] on div "Show More" at bounding box center [102, 468] width 48 height 14
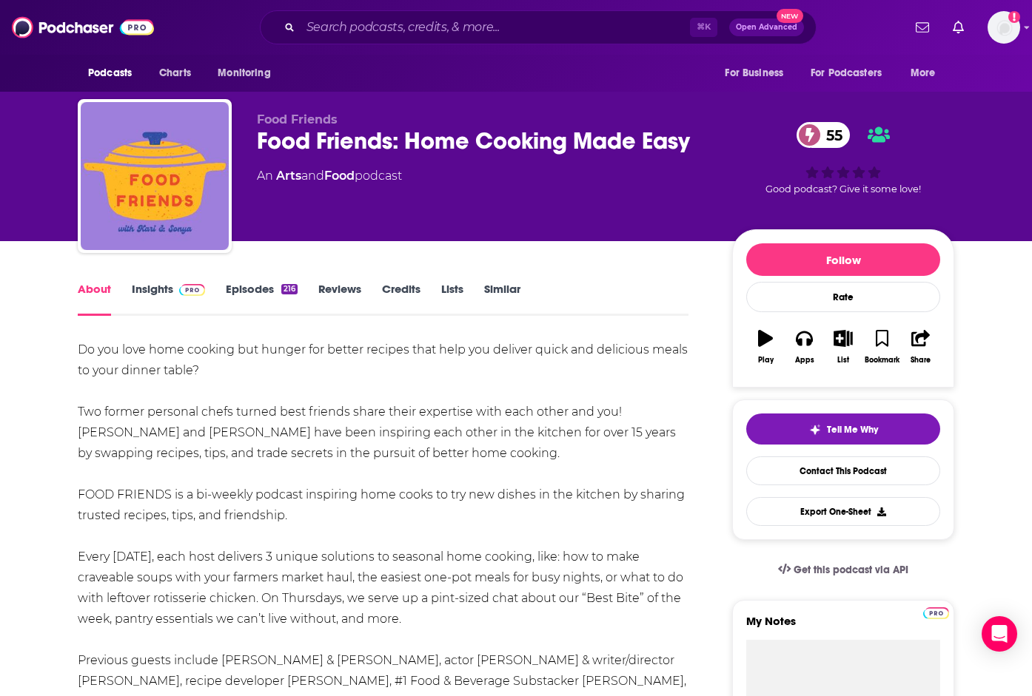
click at [149, 285] on link "Insights" at bounding box center [168, 299] width 73 height 34
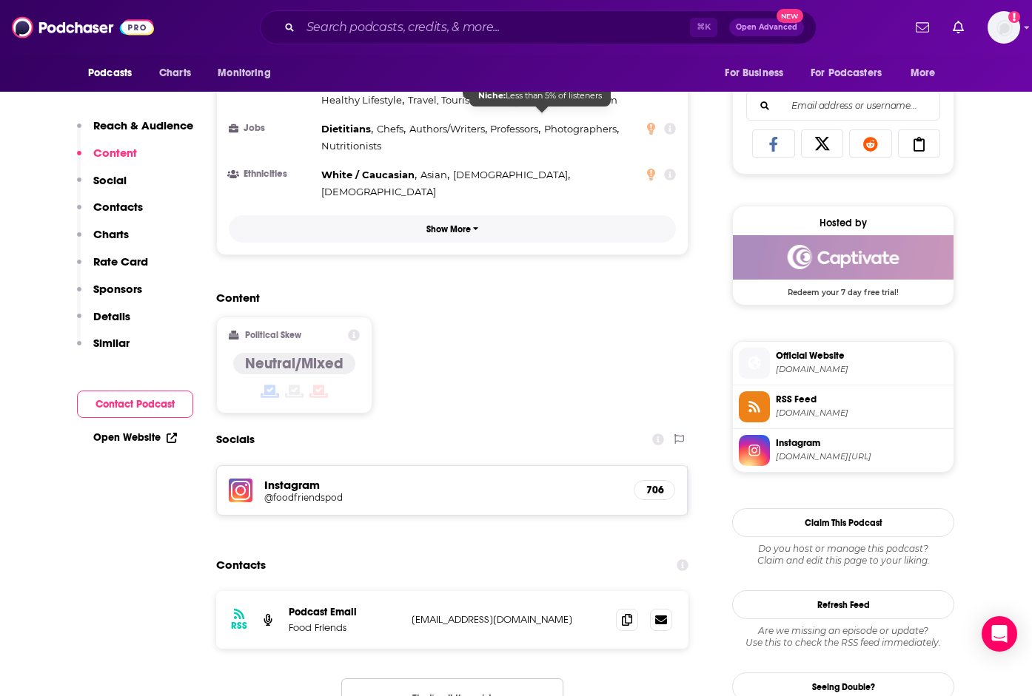
scroll to position [1026, 0]
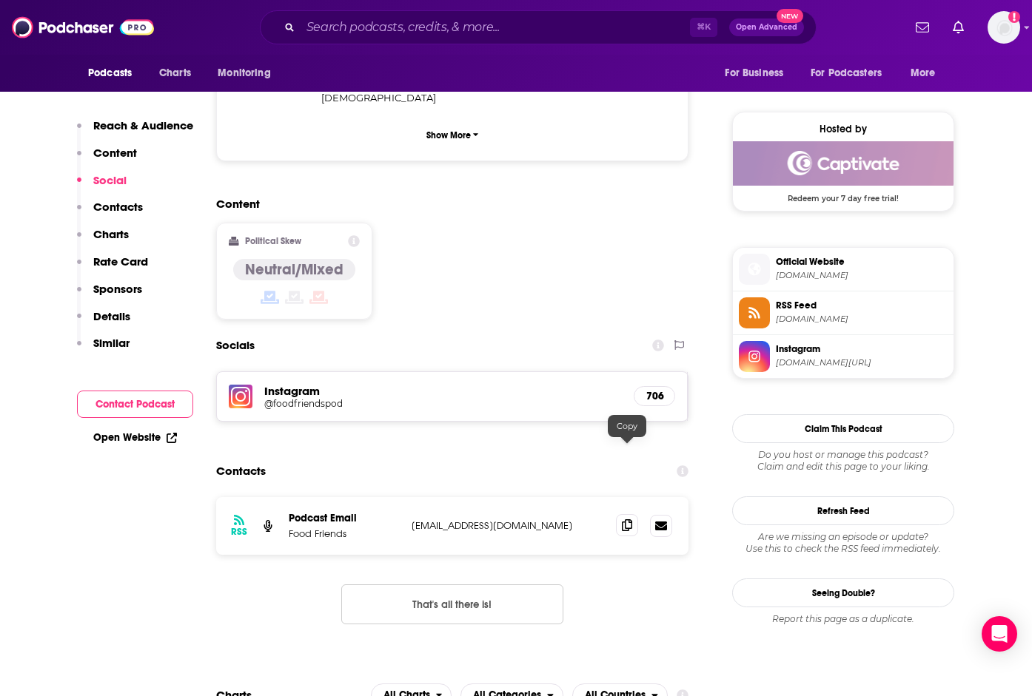
drag, startPoint x: 633, startPoint y: 455, endPoint x: 625, endPoint y: 452, distance: 8.7
click at [633, 514] on span at bounding box center [627, 525] width 22 height 22
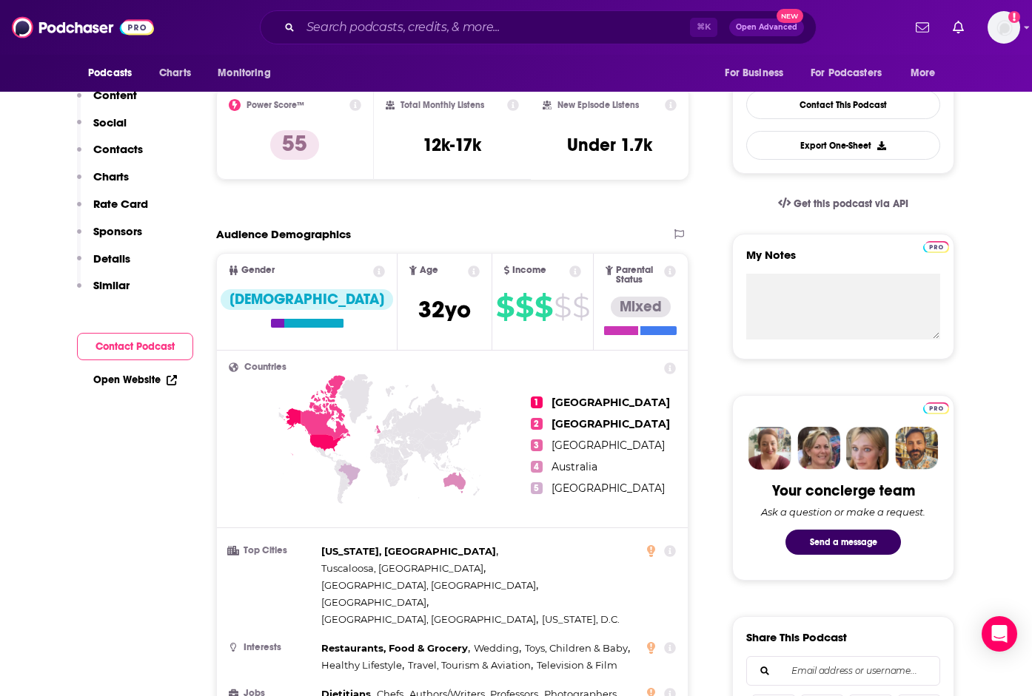
scroll to position [0, 0]
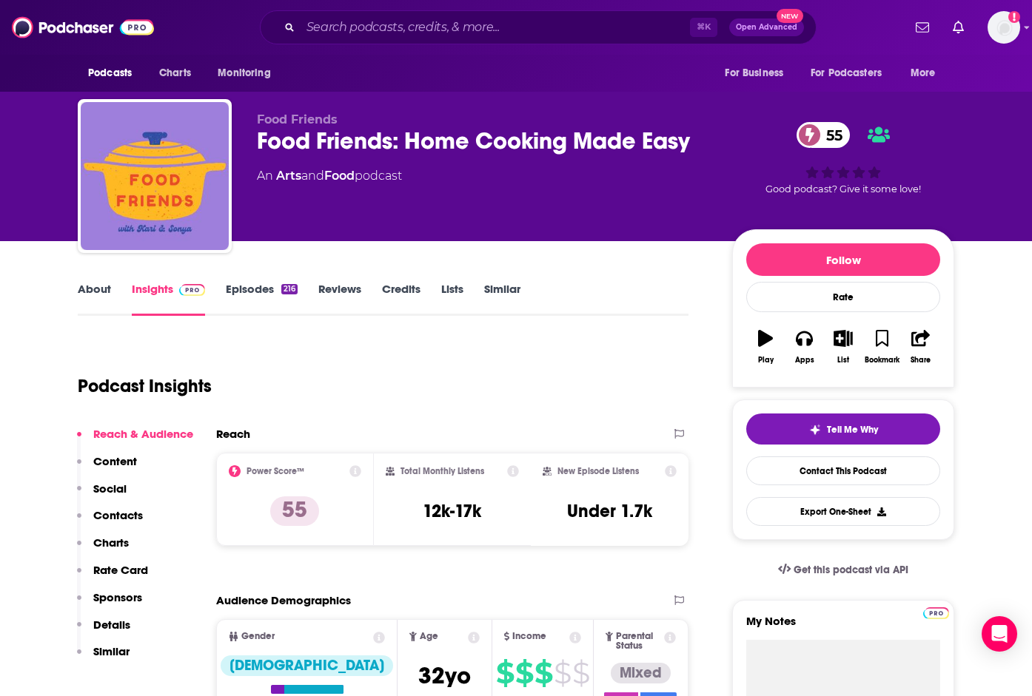
click at [99, 291] on link "About" at bounding box center [94, 299] width 33 height 34
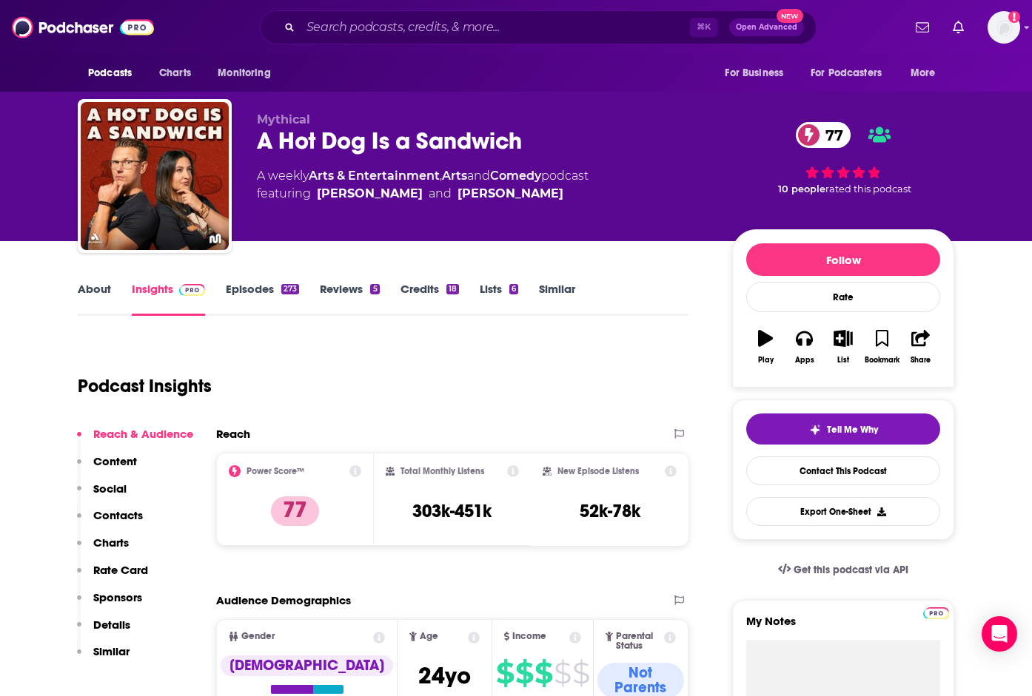
click at [98, 290] on link "About" at bounding box center [94, 299] width 33 height 34
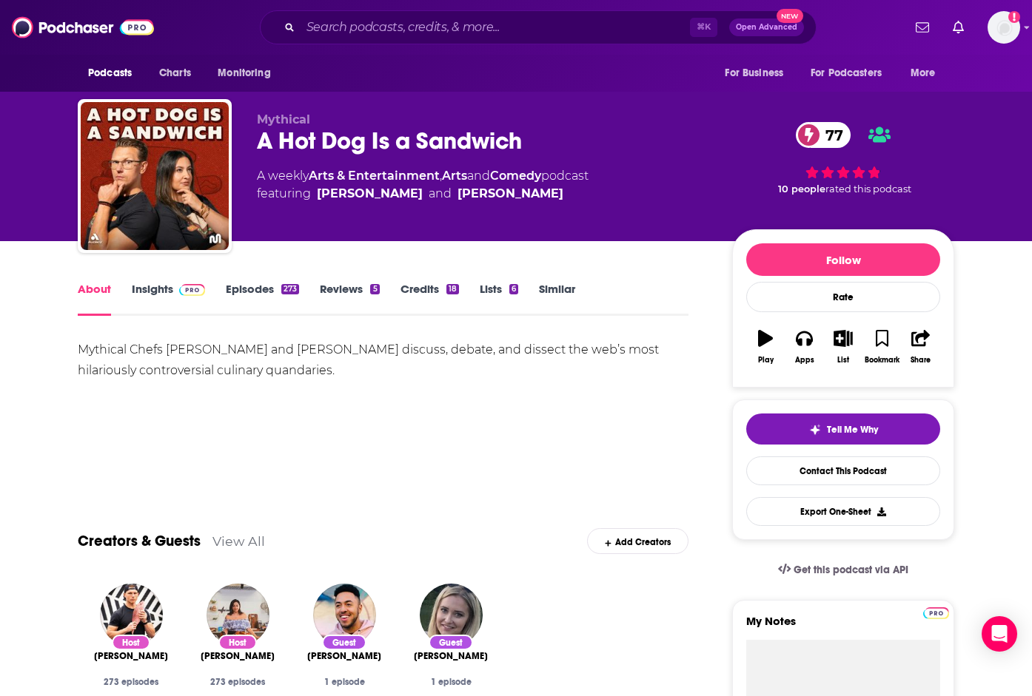
click at [157, 300] on link "Insights" at bounding box center [168, 299] width 73 height 34
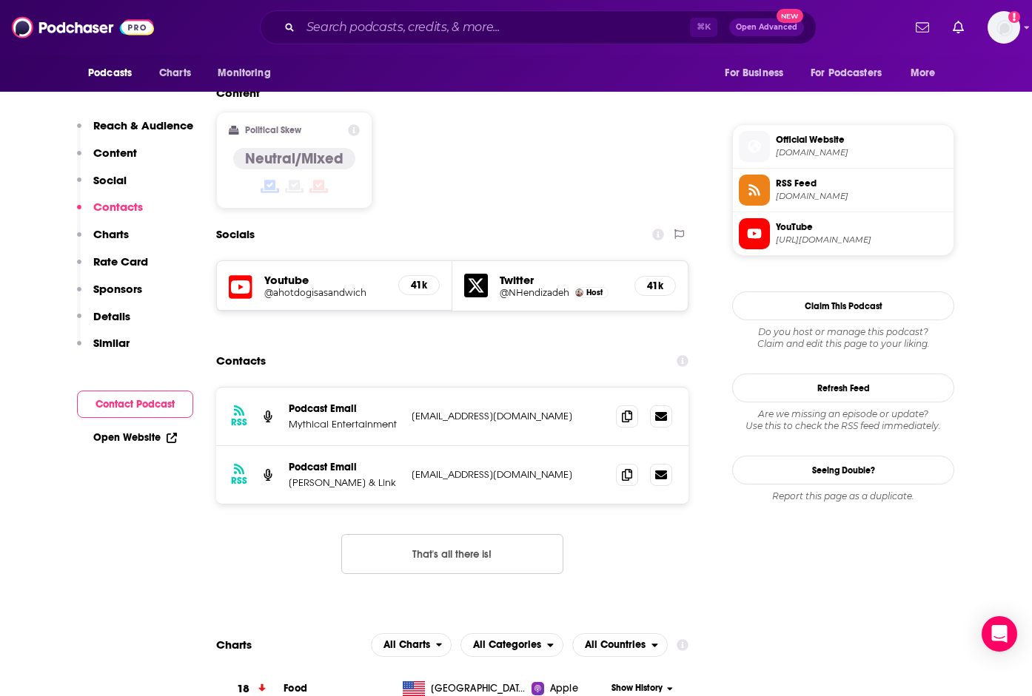
scroll to position [1138, 0]
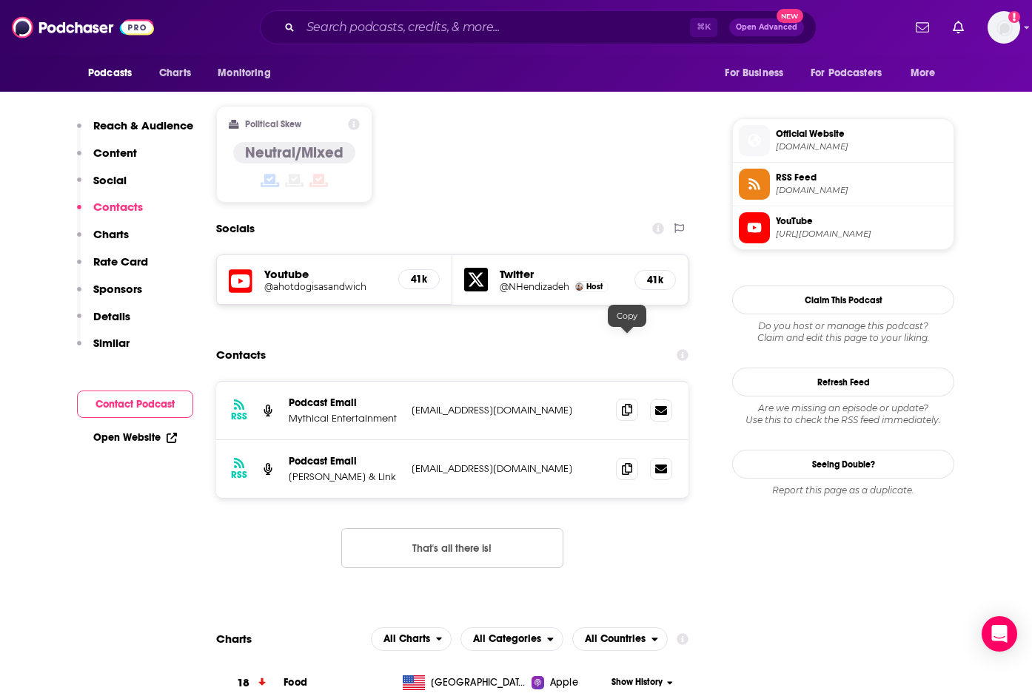
click at [628, 404] on icon at bounding box center [627, 410] width 10 height 12
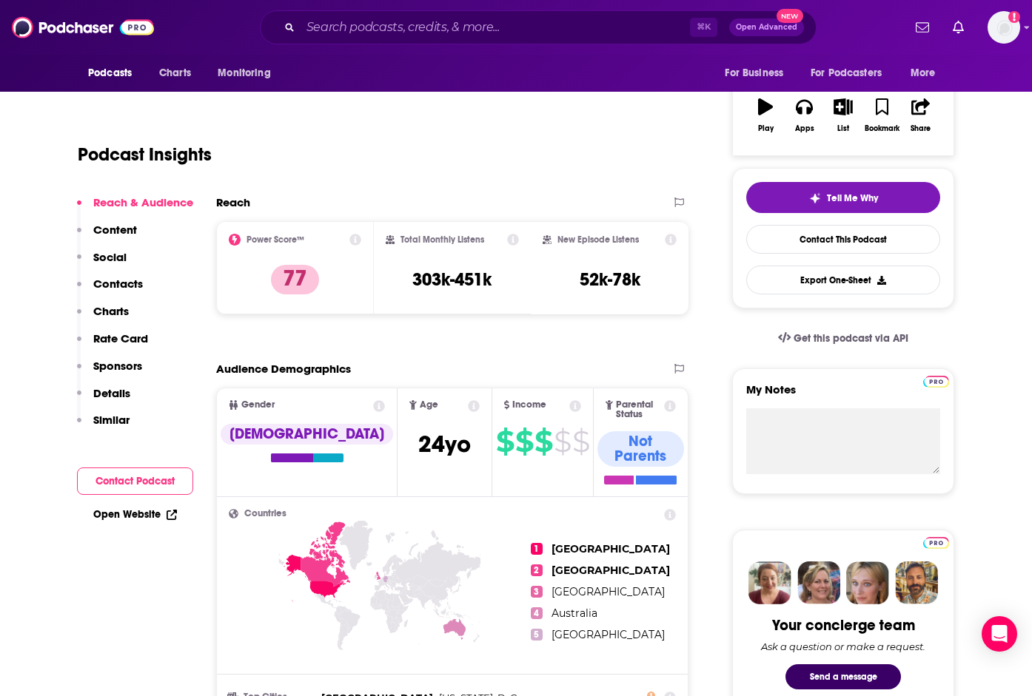
scroll to position [0, 0]
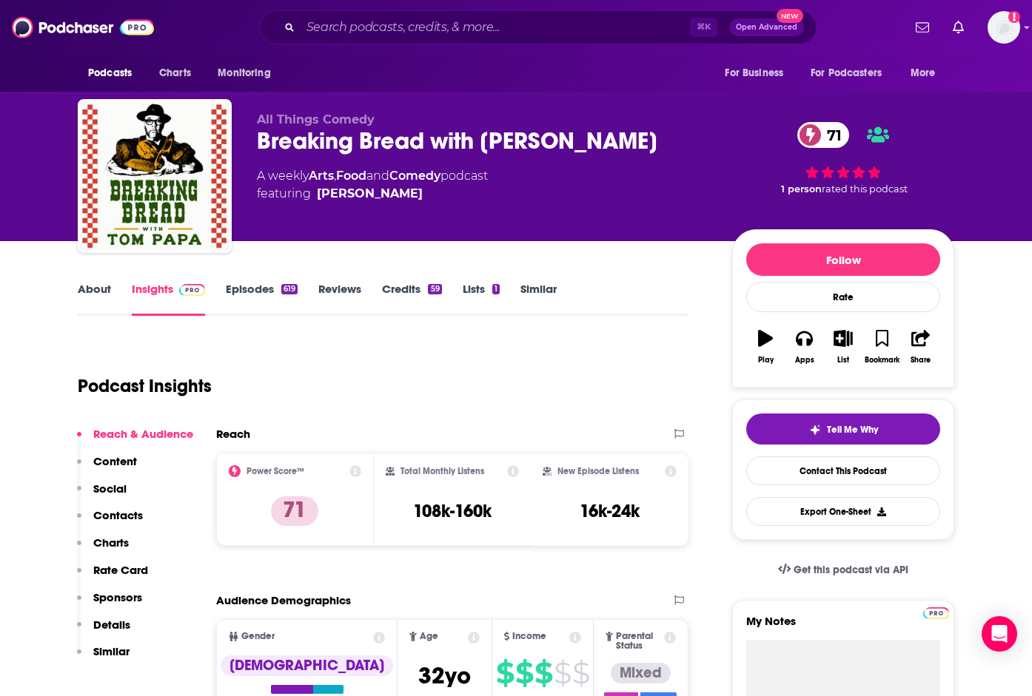
click at [107, 286] on link "About" at bounding box center [94, 299] width 33 height 34
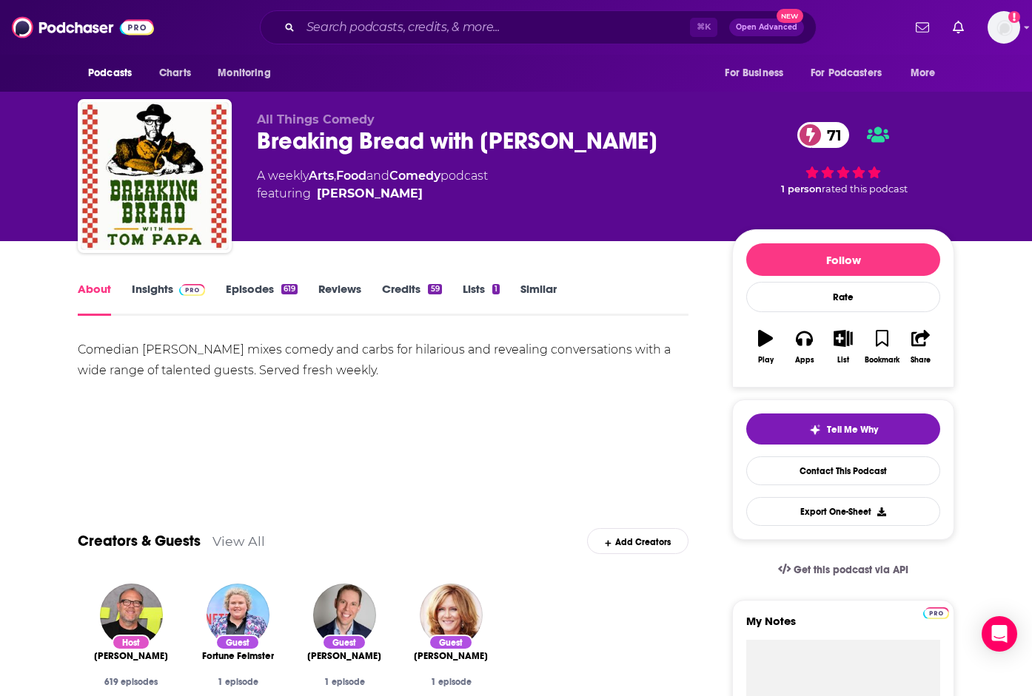
click at [142, 295] on link "Insights" at bounding box center [168, 299] width 73 height 34
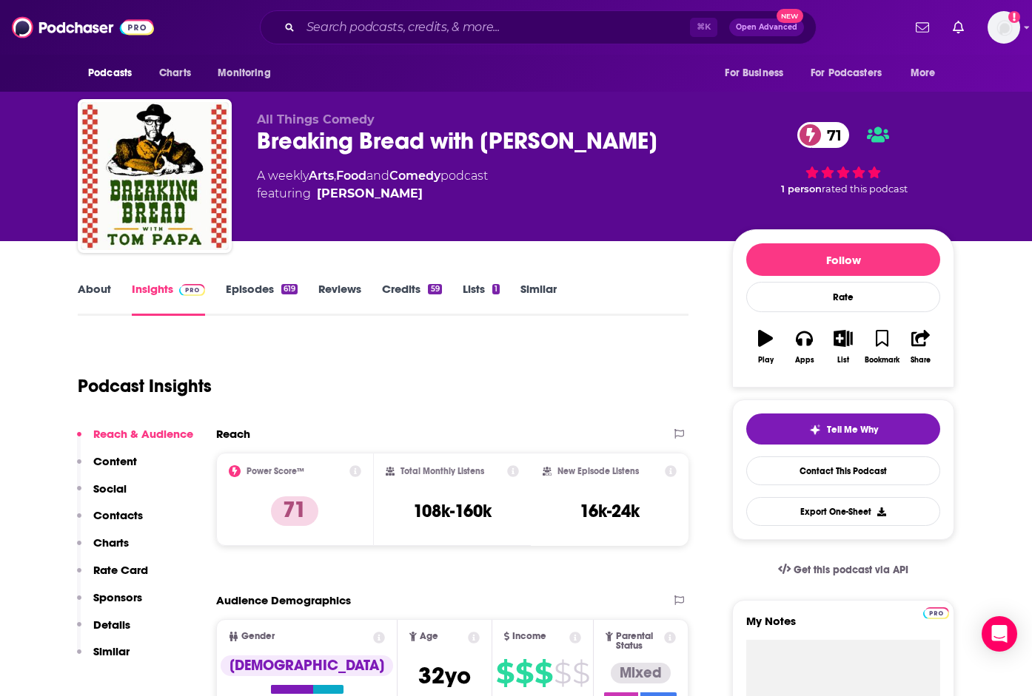
click at [272, 286] on link "Episodes 619" at bounding box center [262, 299] width 72 height 34
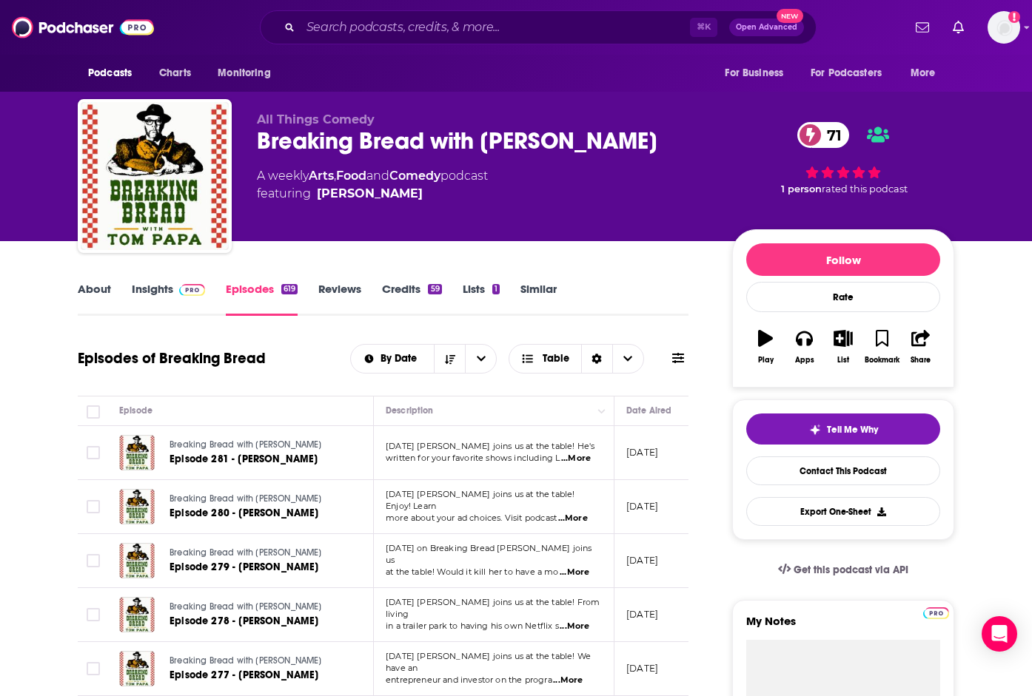
click at [177, 286] on span at bounding box center [189, 289] width 32 height 14
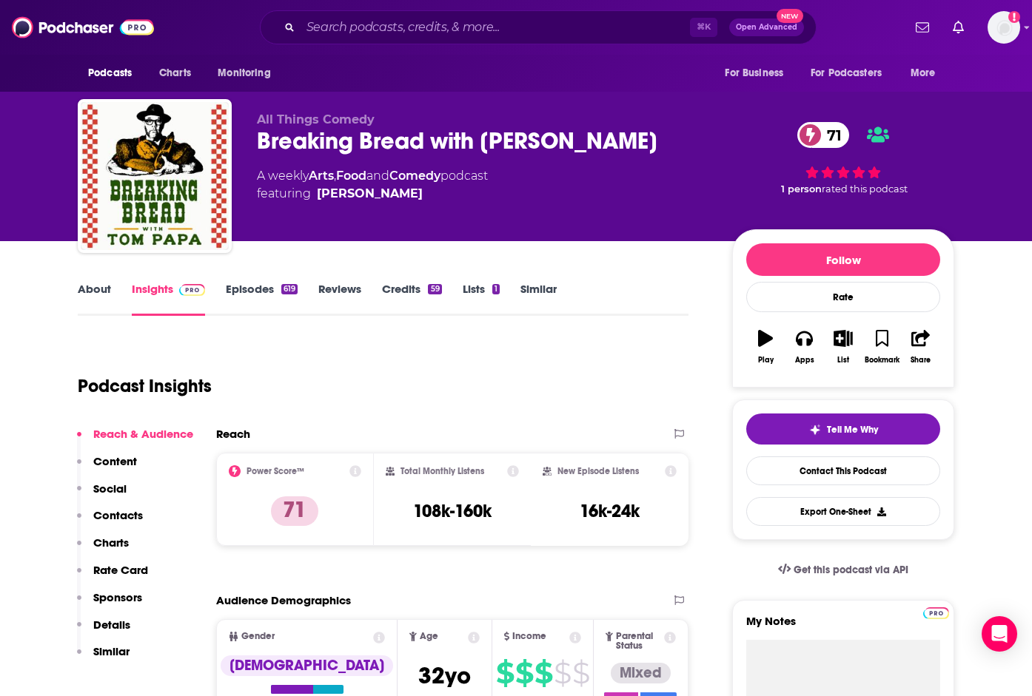
click at [271, 289] on link "Episodes 619" at bounding box center [262, 299] width 72 height 34
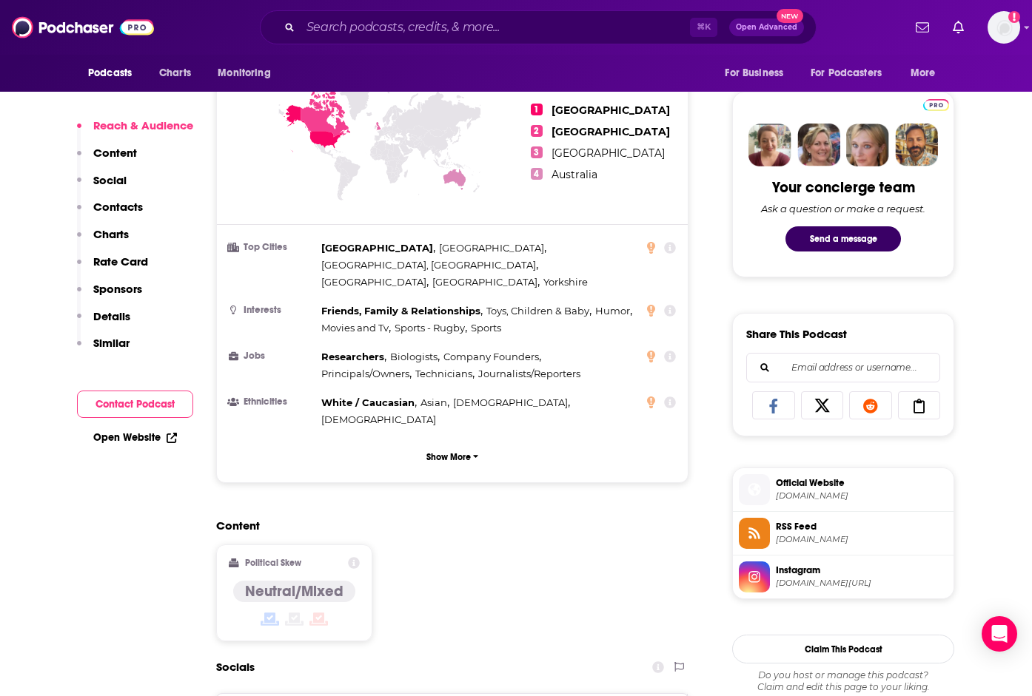
scroll to position [1020, 0]
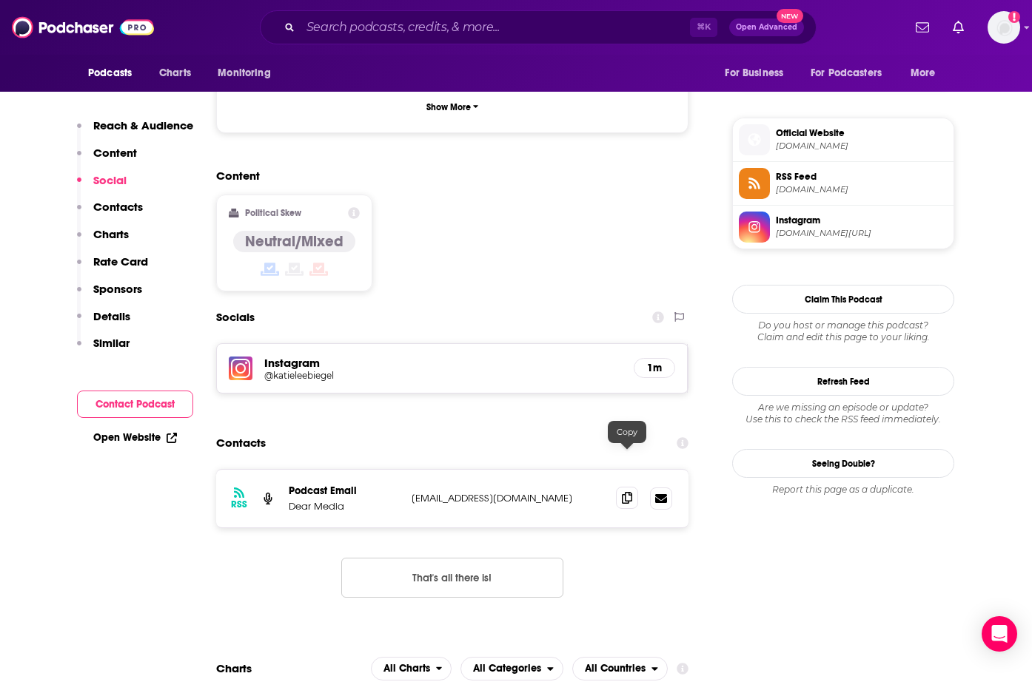
click at [624, 492] on icon at bounding box center [627, 498] width 10 height 12
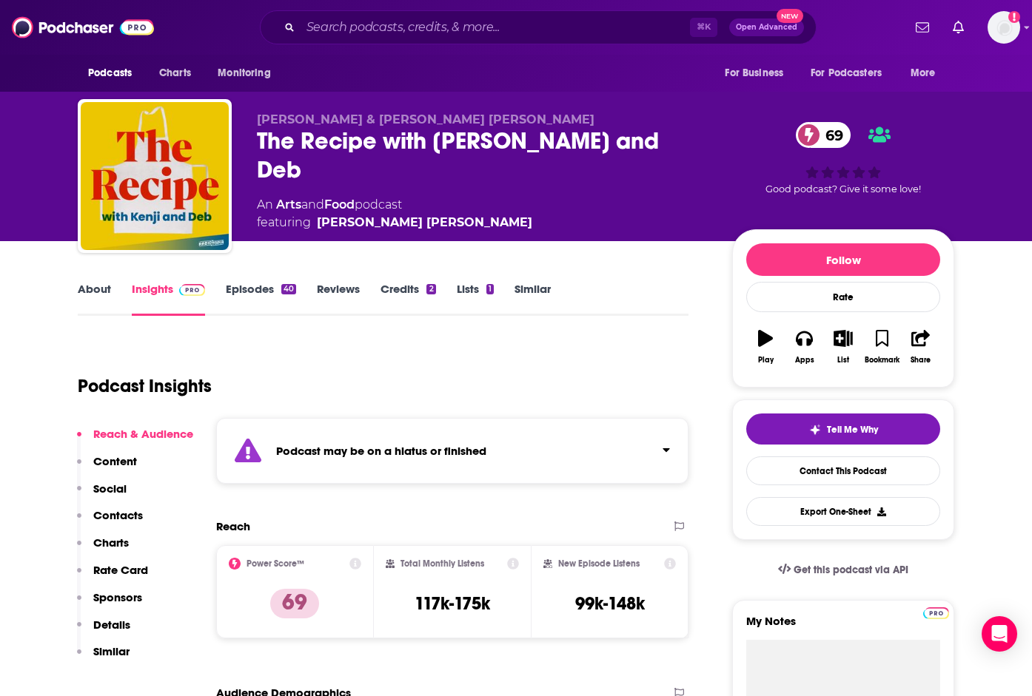
click at [259, 291] on link "Episodes 40" at bounding box center [261, 299] width 70 height 34
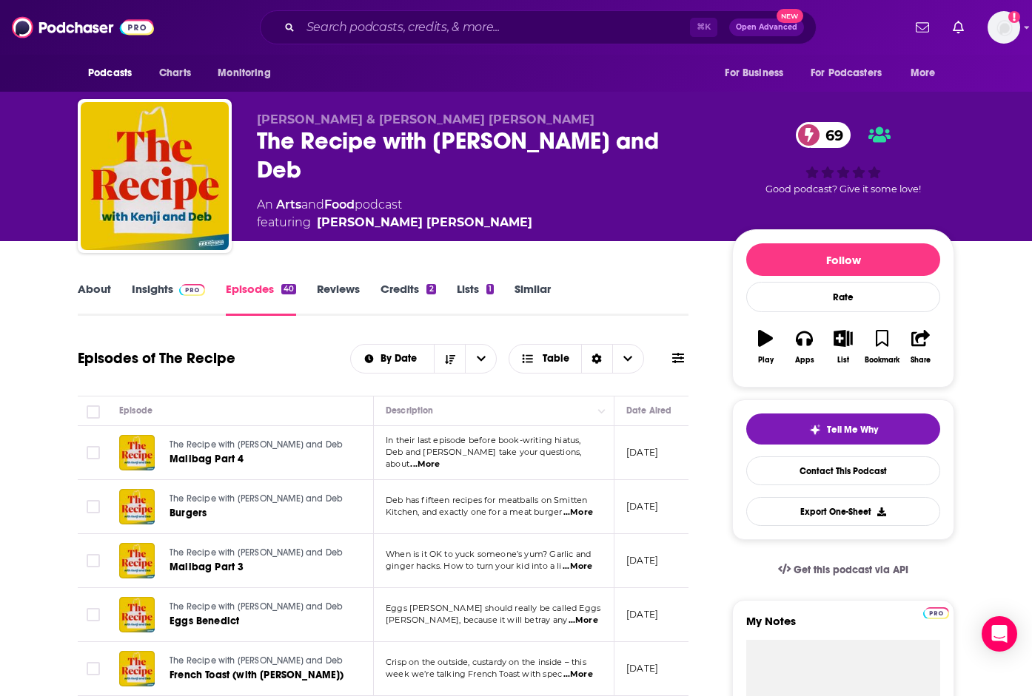
click at [175, 282] on span at bounding box center [189, 289] width 32 height 14
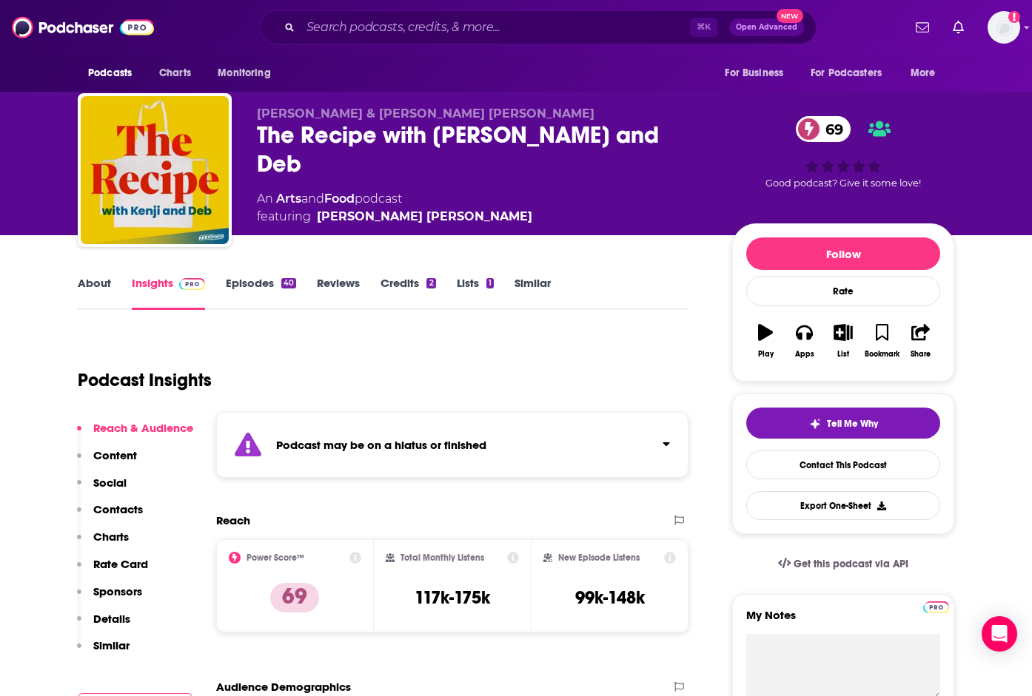
scroll to position [10, 0]
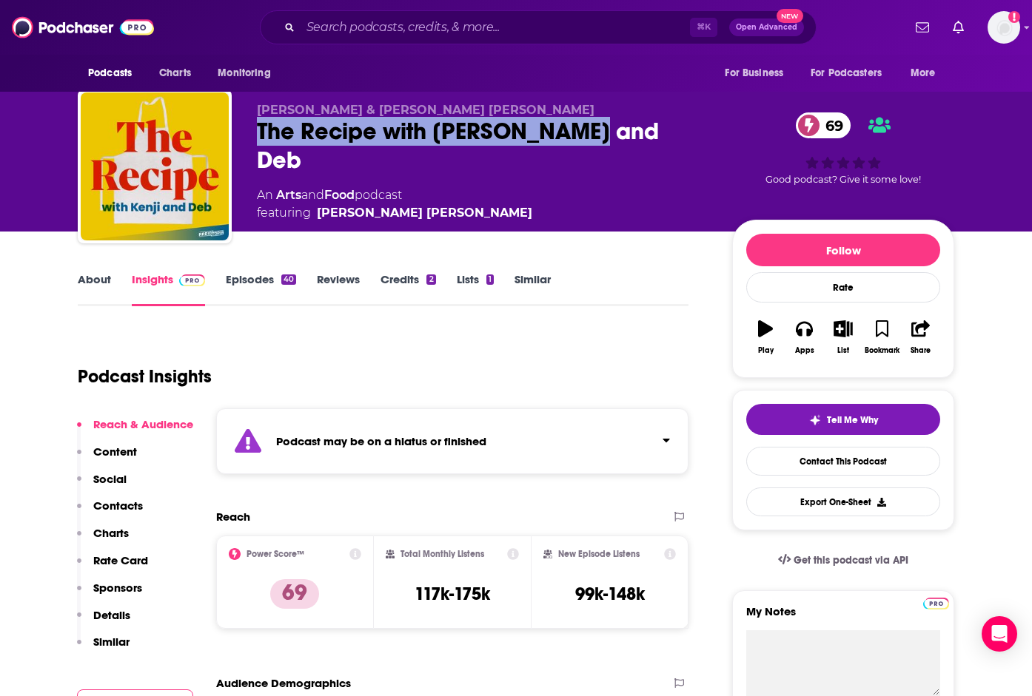
drag, startPoint x: 259, startPoint y: 134, endPoint x: 583, endPoint y: 137, distance: 323.5
click at [583, 137] on div "The Recipe with [PERSON_NAME] and Deb 69" at bounding box center [483, 146] width 452 height 58
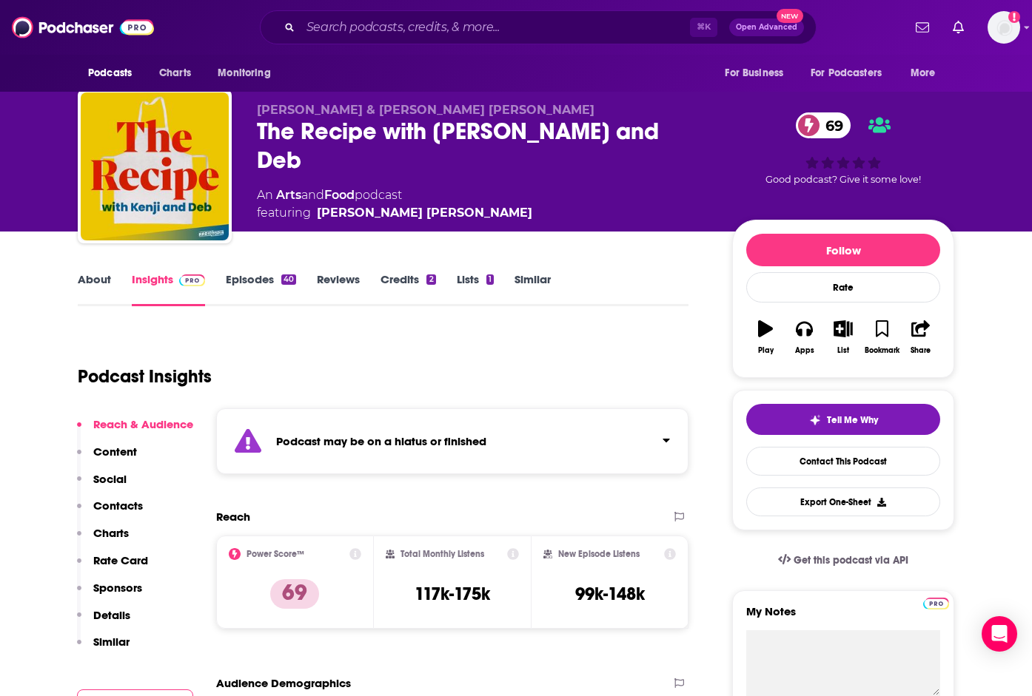
drag, startPoint x: 412, startPoint y: 105, endPoint x: 455, endPoint y: 108, distance: 43.8
click at [412, 105] on span "[PERSON_NAME] & [PERSON_NAME] [PERSON_NAME]" at bounding box center [426, 110] width 338 height 14
drag, startPoint x: 305, startPoint y: 109, endPoint x: 342, endPoint y: 121, distance: 39.1
click at [344, 111] on div "[PERSON_NAME] & [PERSON_NAME] [PERSON_NAME] The Recipe with [PERSON_NAME] and D…" at bounding box center [516, 170] width 876 height 160
copy span "[PERSON_NAME]"
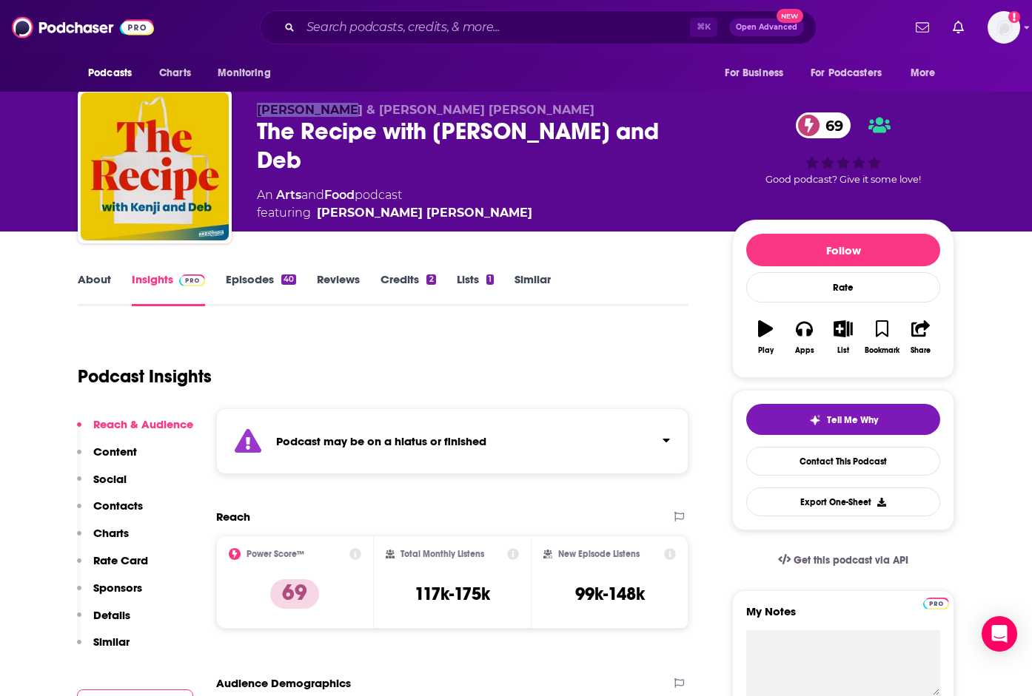
click at [257, 280] on link "Episodes 40" at bounding box center [261, 289] width 70 height 34
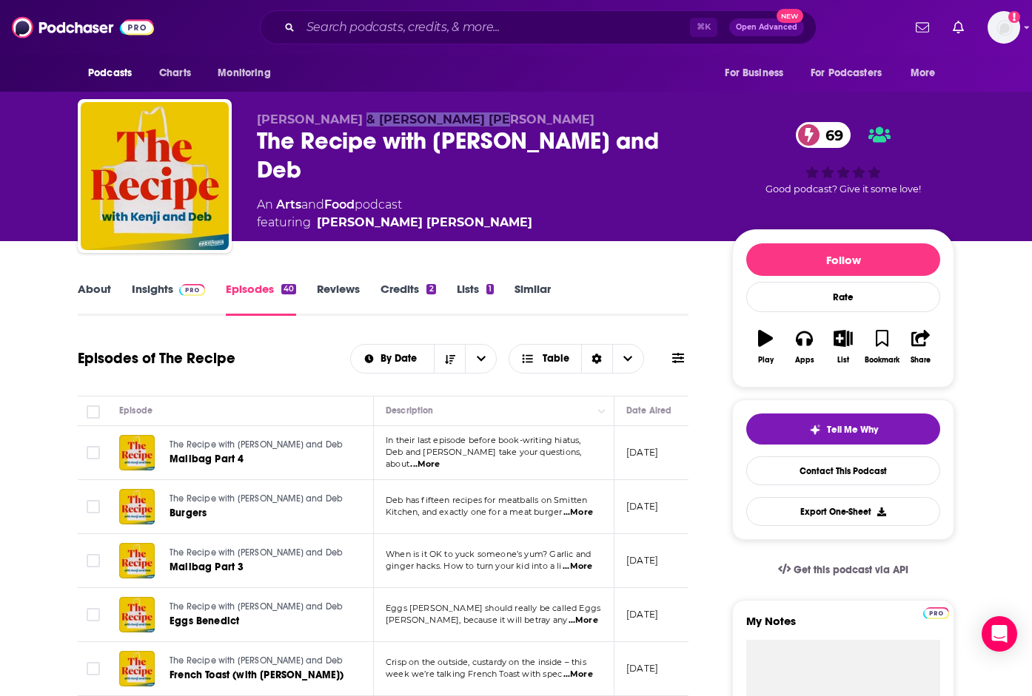
drag, startPoint x: 359, startPoint y: 118, endPoint x: 481, endPoint y: 123, distance: 122.2
click at [477, 121] on p "[PERSON_NAME] & [PERSON_NAME] [PERSON_NAME]" at bounding box center [483, 120] width 452 height 14
copy span "[PERSON_NAME] [PERSON_NAME]"
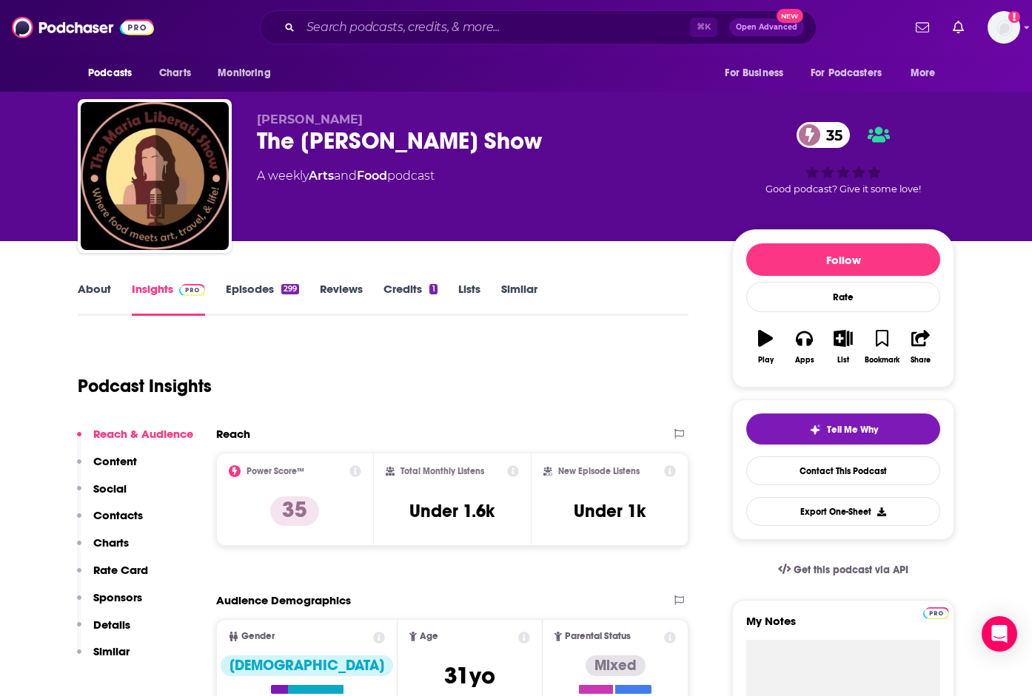
drag, startPoint x: 14, startPoint y: 201, endPoint x: 57, endPoint y: 253, distance: 67.3
click at [14, 202] on div "[PERSON_NAME] The [PERSON_NAME] Show 35 A weekly Arts and Food podcast 35 Good …" at bounding box center [516, 120] width 1032 height 241
click at [93, 291] on link "About" at bounding box center [94, 299] width 33 height 34
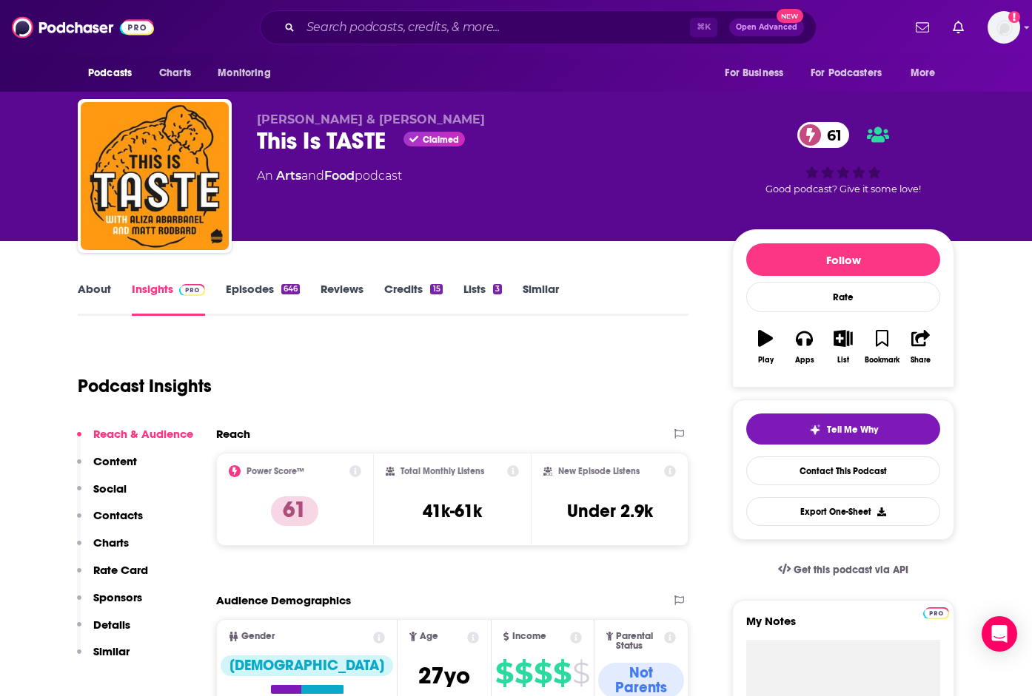
click at [101, 291] on link "About" at bounding box center [94, 299] width 33 height 34
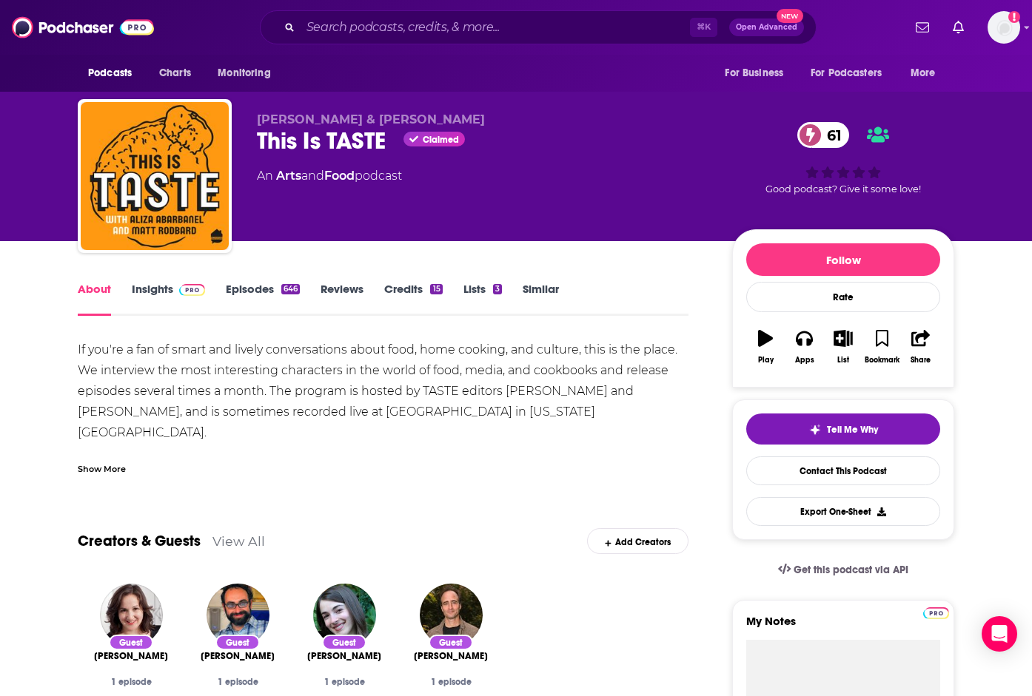
click at [169, 287] on link "Insights" at bounding box center [168, 299] width 73 height 34
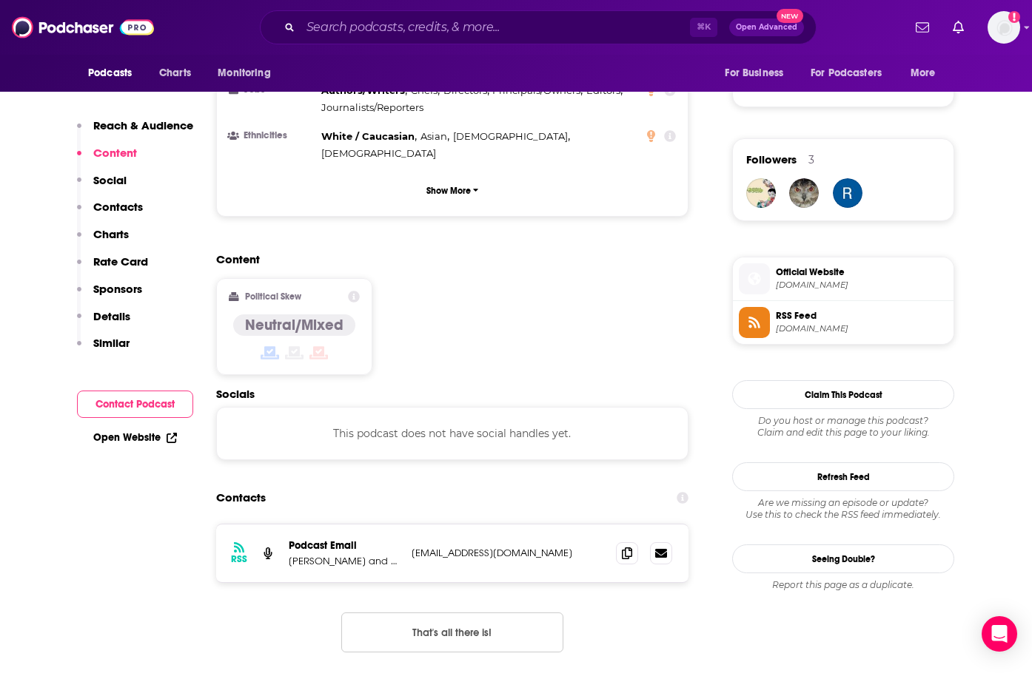
scroll to position [1001, 0]
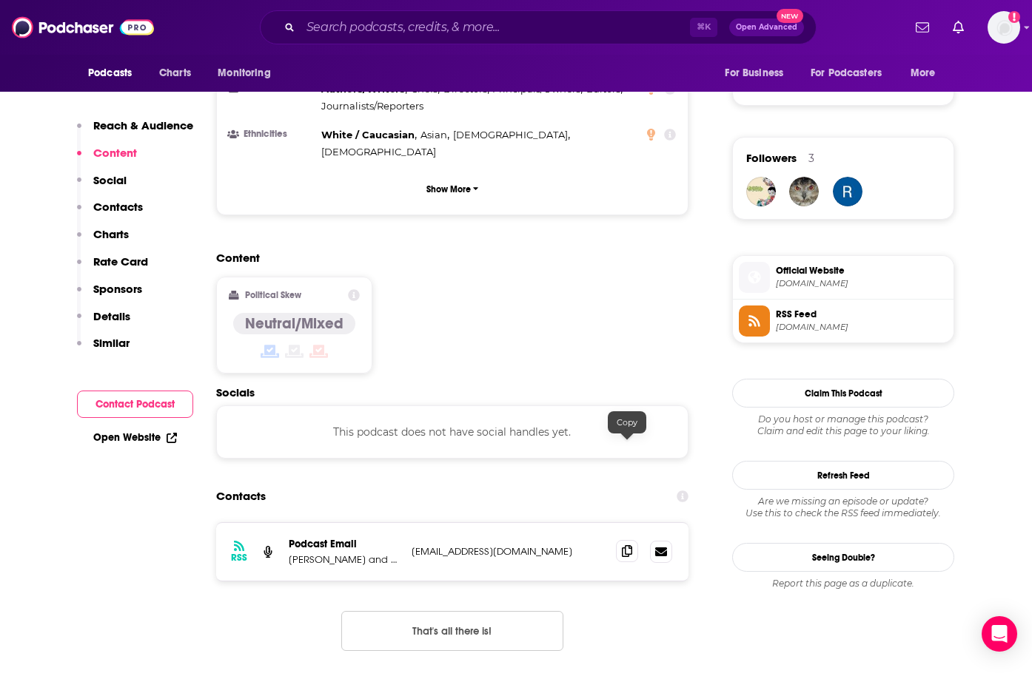
click at [621, 540] on span at bounding box center [627, 551] width 22 height 22
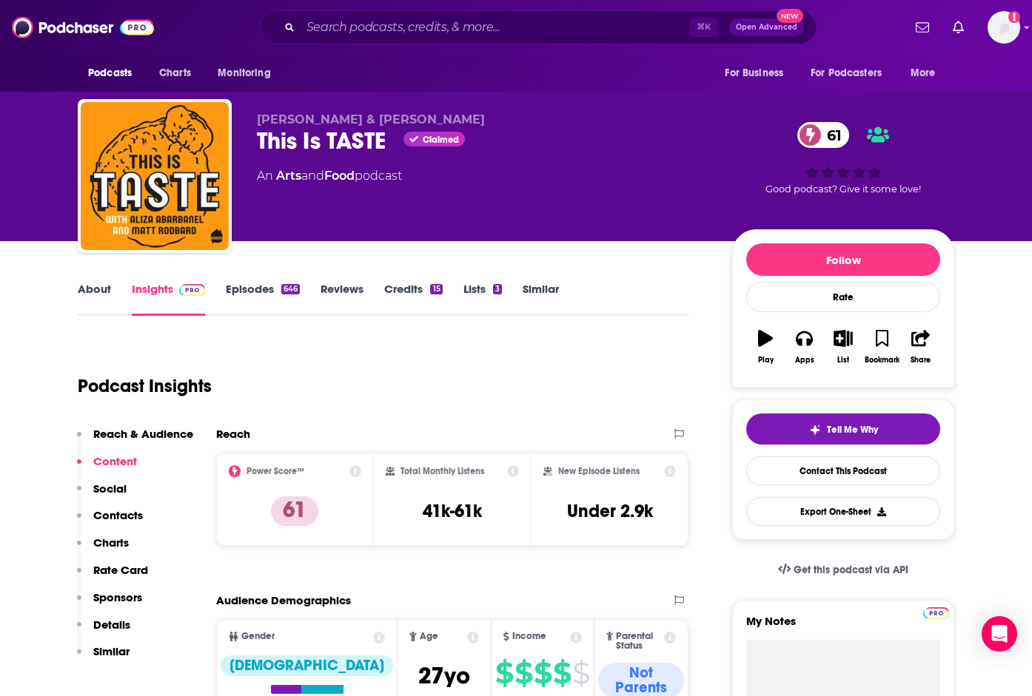
drag, startPoint x: 471, startPoint y: 120, endPoint x: 373, endPoint y: 118, distance: 98.5
click at [372, 118] on p "[PERSON_NAME] & [PERSON_NAME]" at bounding box center [483, 120] width 452 height 14
copy span "[PERSON_NAME]"
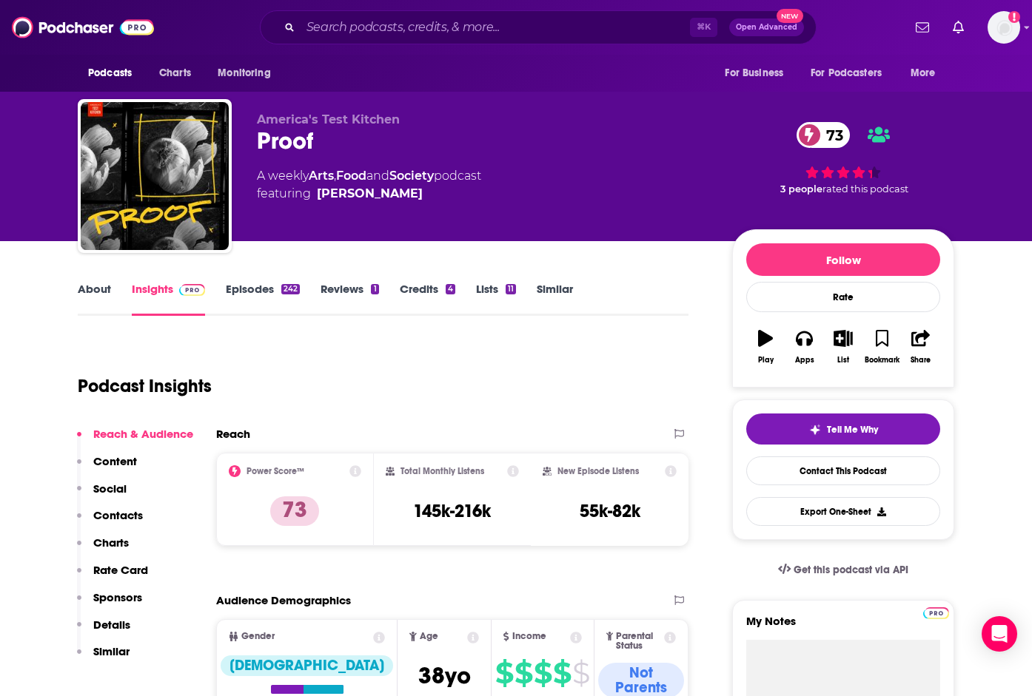
click at [84, 286] on link "About" at bounding box center [94, 299] width 33 height 34
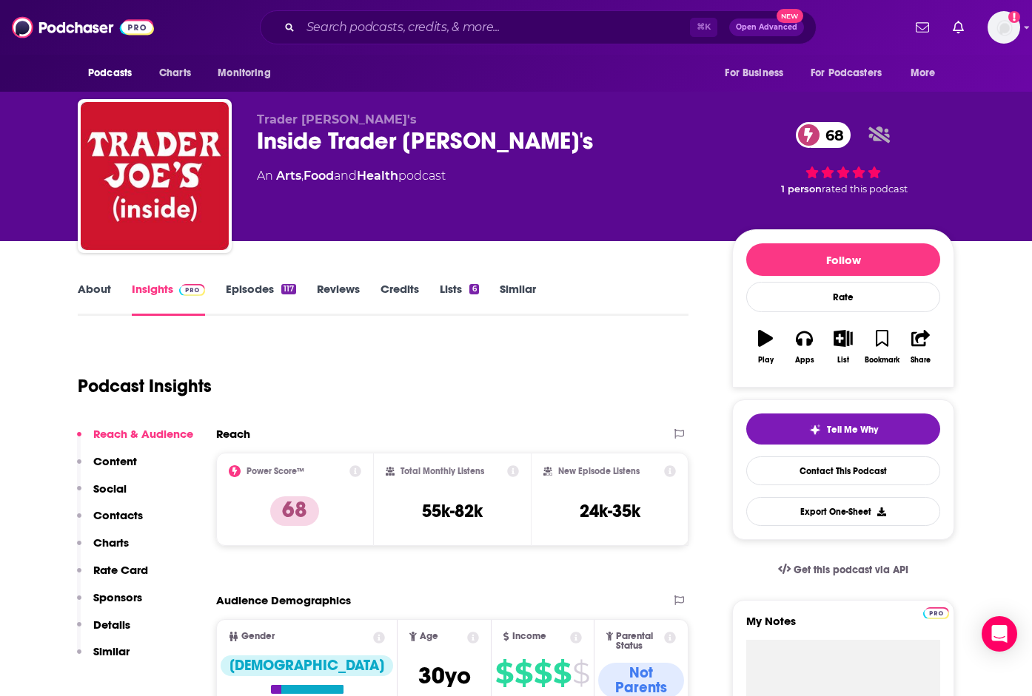
click at [94, 292] on link "About" at bounding box center [94, 299] width 33 height 34
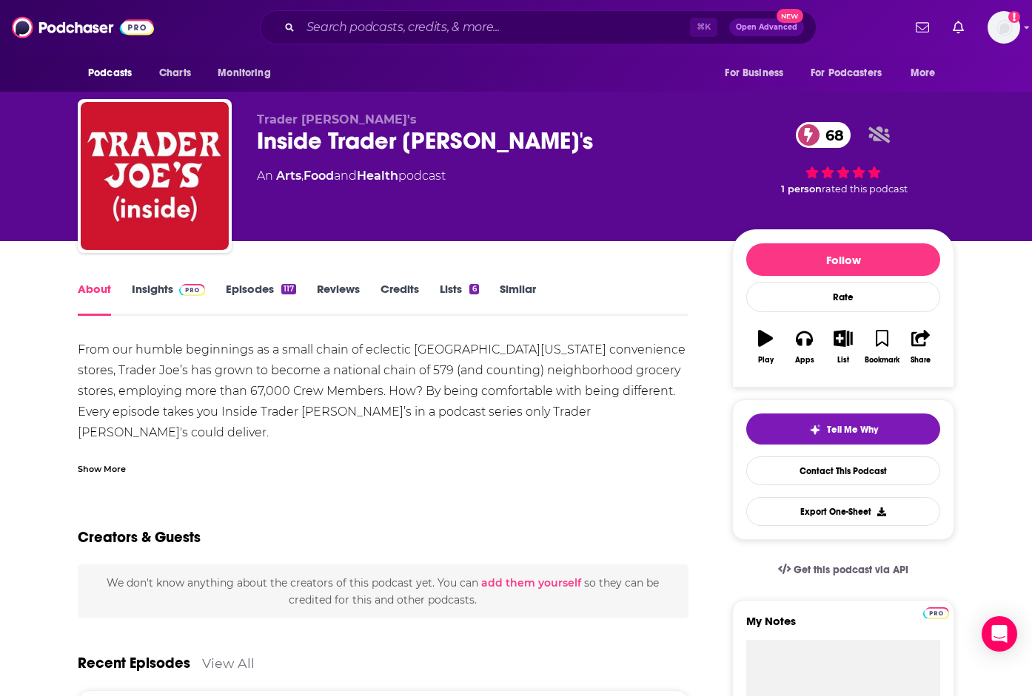
click at [100, 470] on div "Show More" at bounding box center [102, 468] width 48 height 14
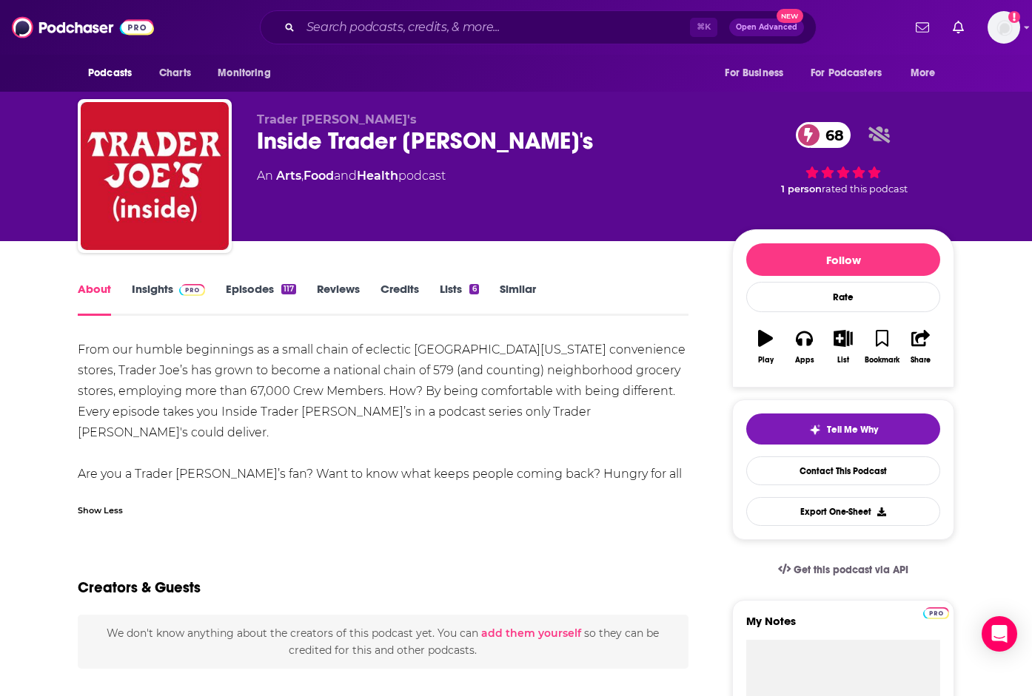
click at [258, 289] on link "Episodes 117" at bounding box center [261, 299] width 70 height 34
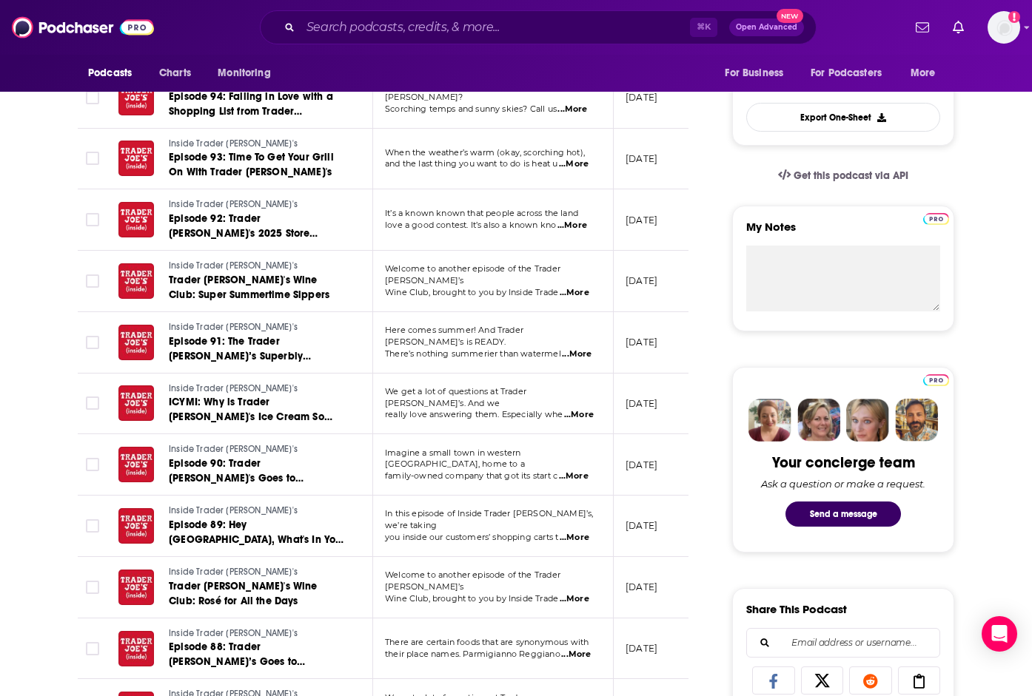
scroll to position [442, 0]
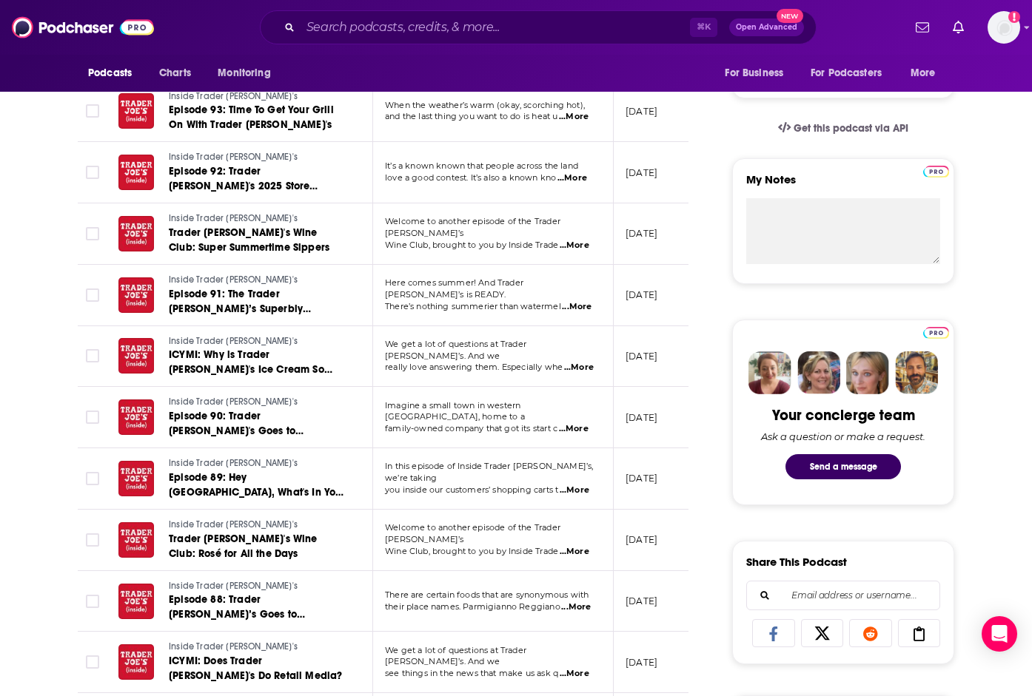
click at [577, 602] on span "...More" at bounding box center [576, 608] width 30 height 12
click at [461, 301] on span "There’s nothing summerier than watermel" at bounding box center [473, 306] width 176 height 10
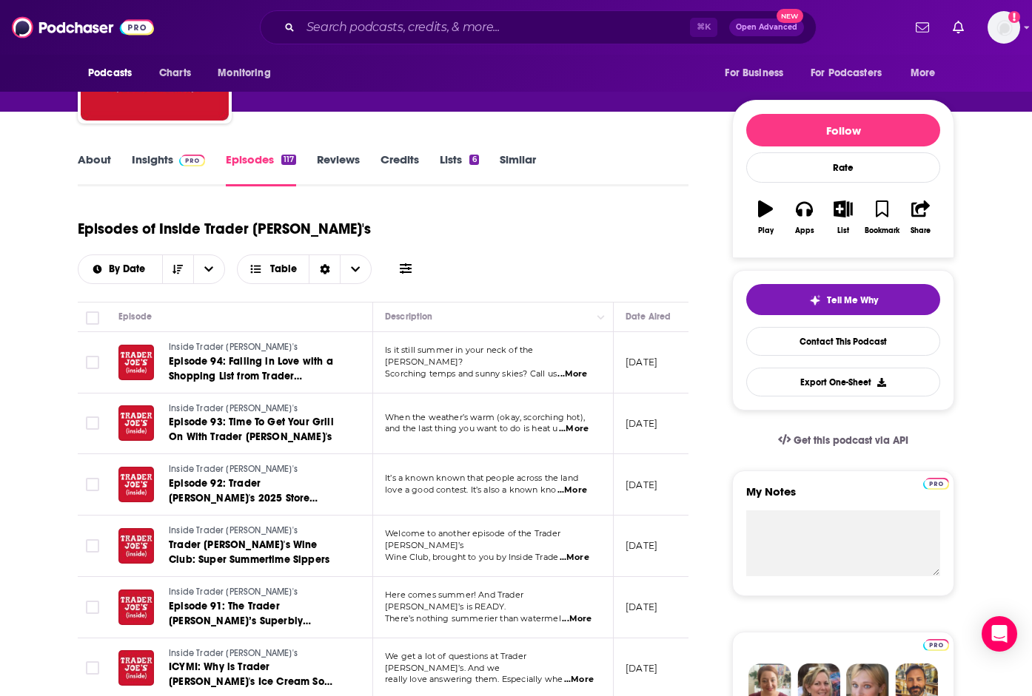
scroll to position [148, 0]
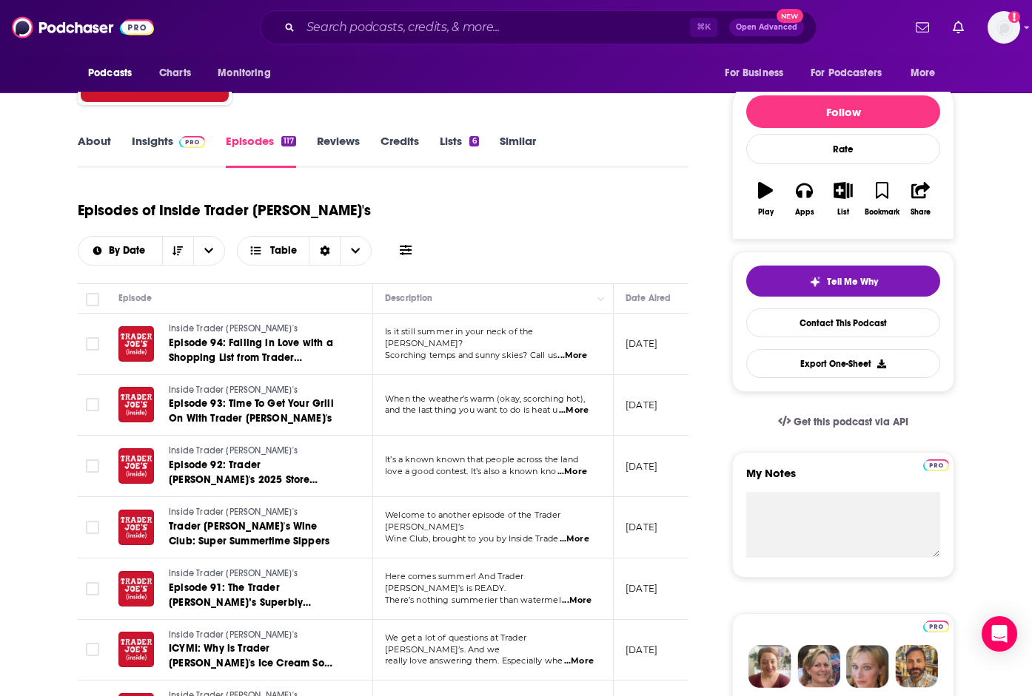
click at [567, 534] on span "...More" at bounding box center [575, 540] width 30 height 12
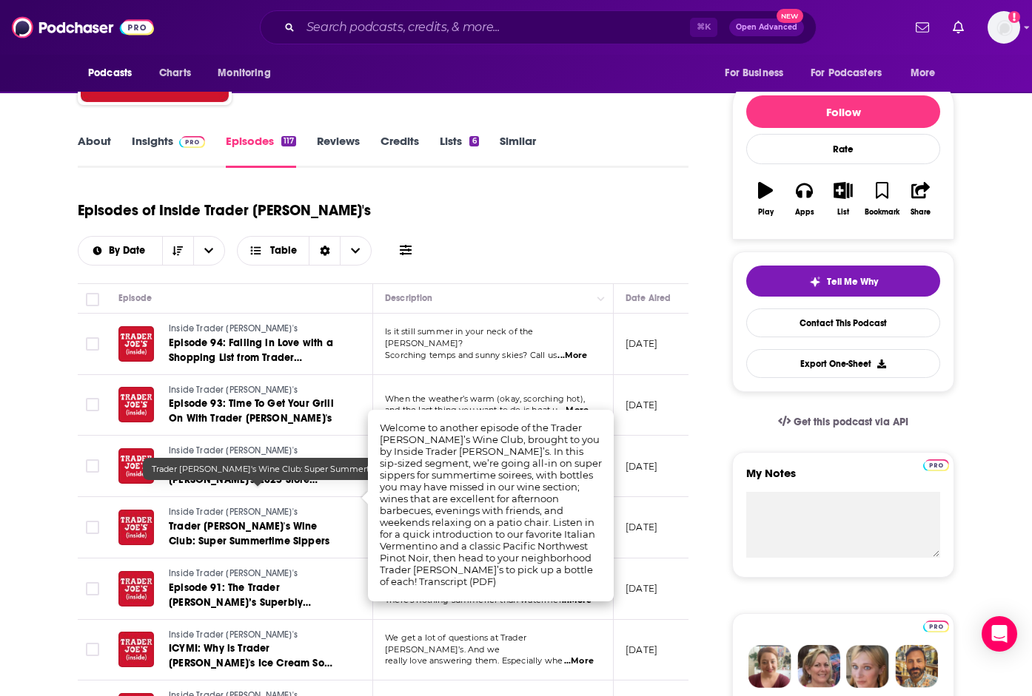
click at [335, 520] on link "Trader Joe's Wine Club: Super Summertime Sippers" at bounding box center [258, 535] width 178 height 30
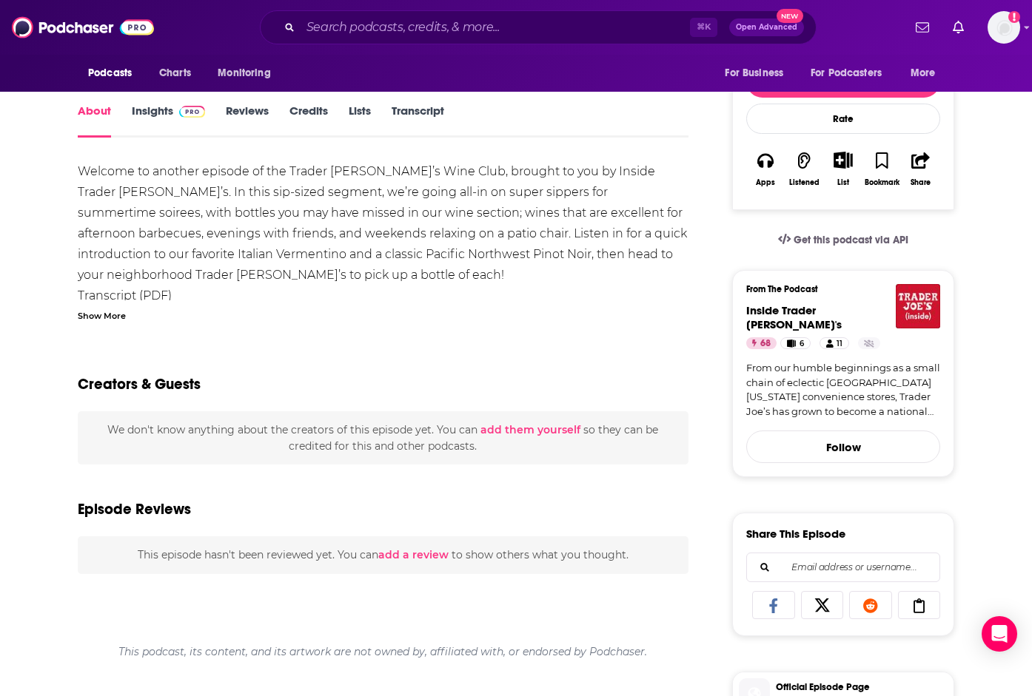
scroll to position [245, 0]
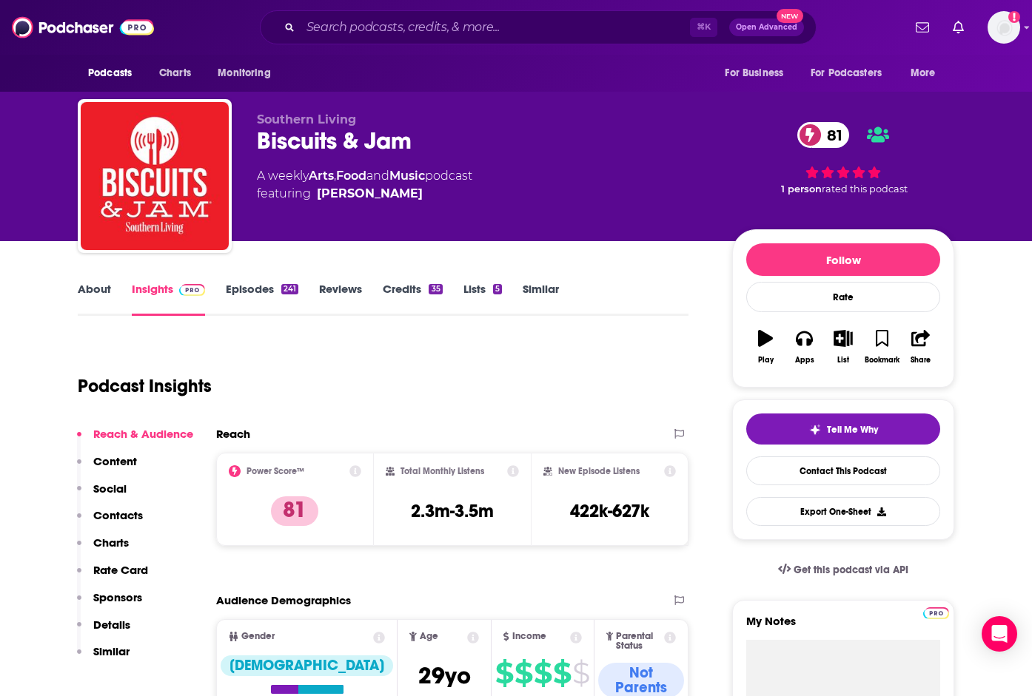
click at [86, 286] on link "About" at bounding box center [94, 299] width 33 height 34
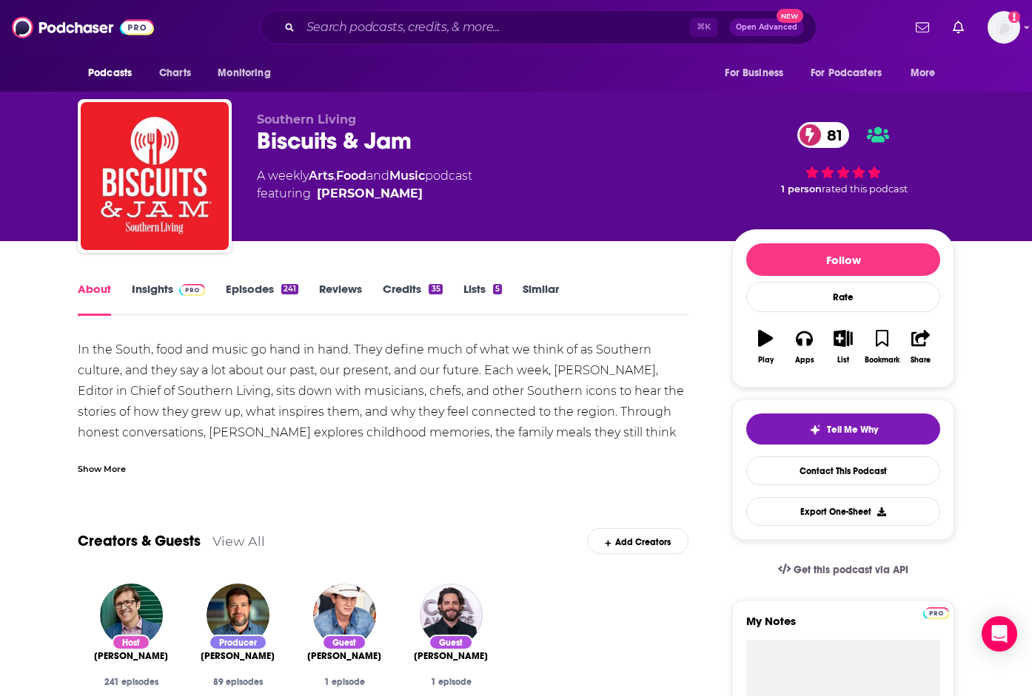
click at [107, 466] on div "Show More" at bounding box center [102, 468] width 48 height 14
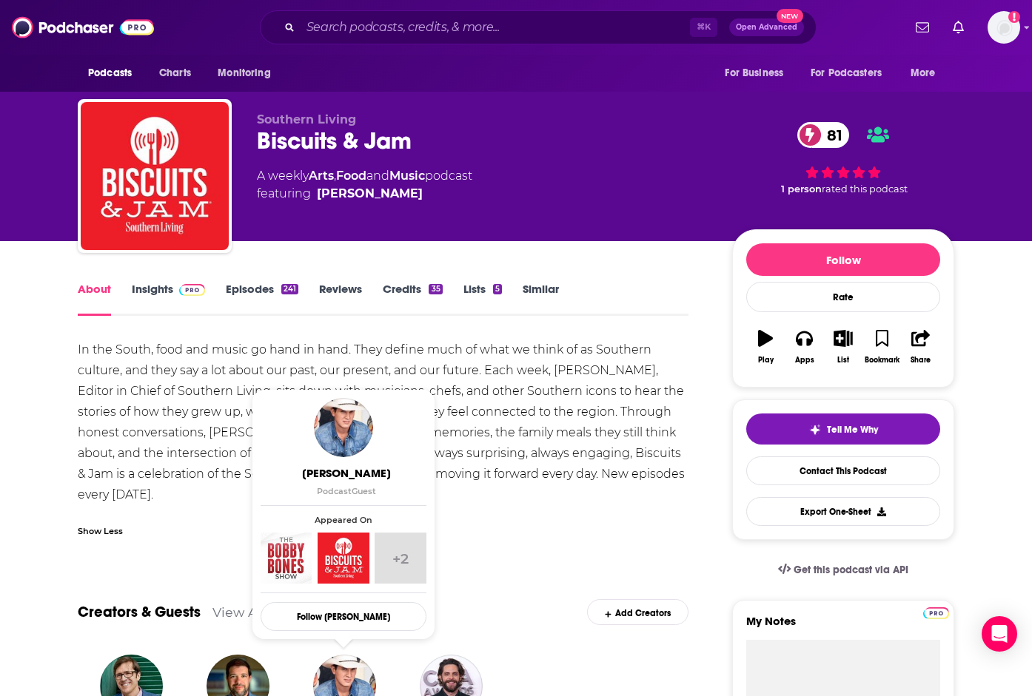
click at [158, 297] on link "Insights" at bounding box center [168, 299] width 73 height 34
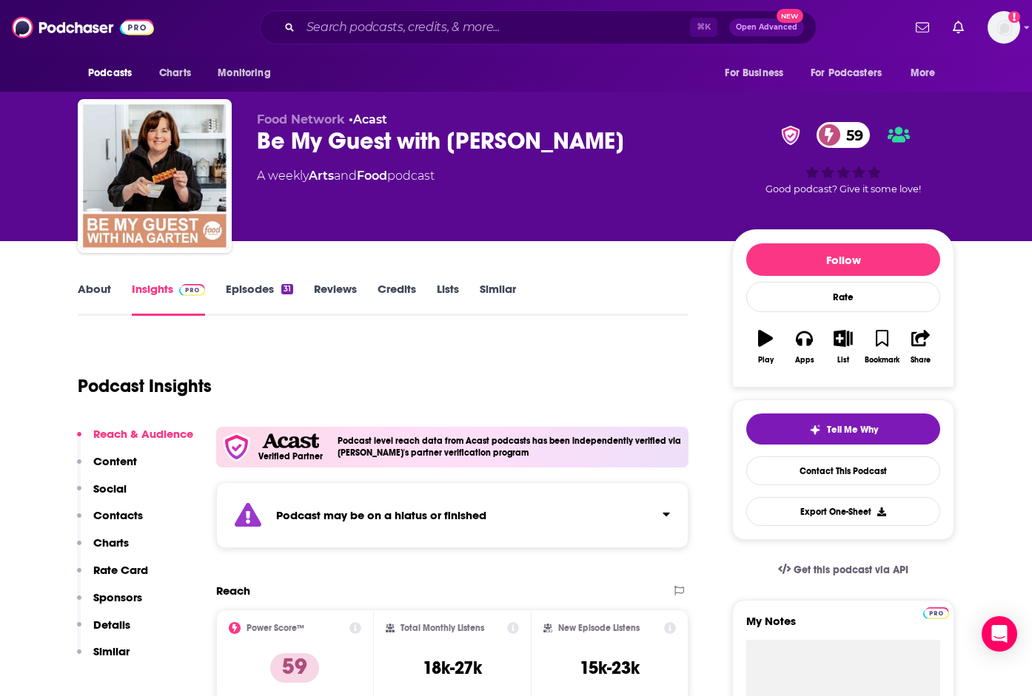
click at [276, 292] on link "Episodes 31" at bounding box center [259, 299] width 67 height 34
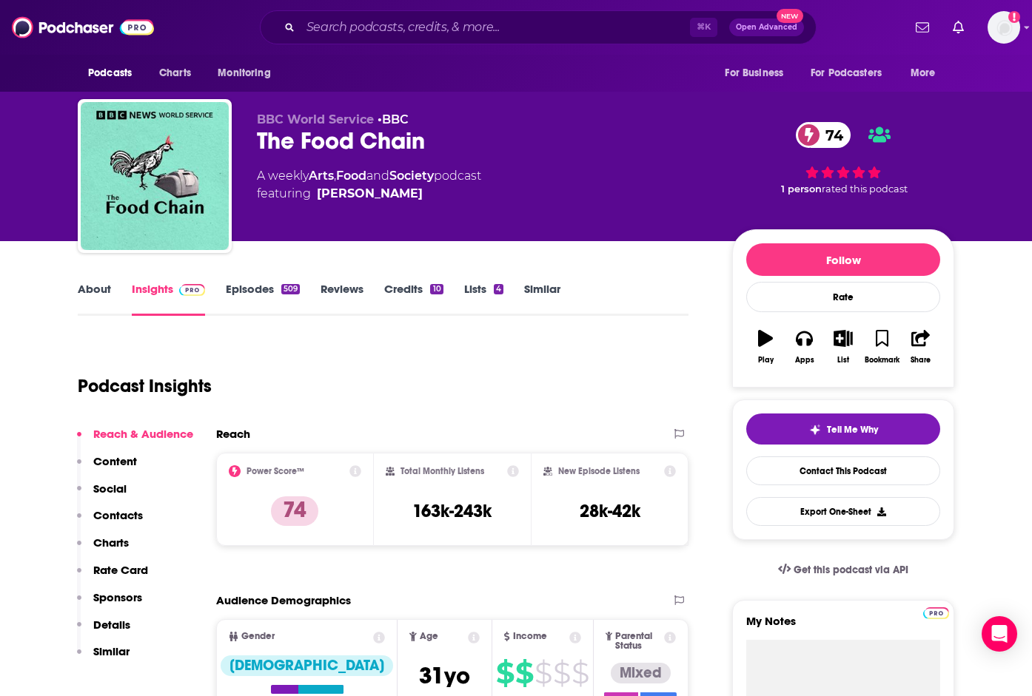
click at [102, 283] on link "About" at bounding box center [94, 299] width 33 height 34
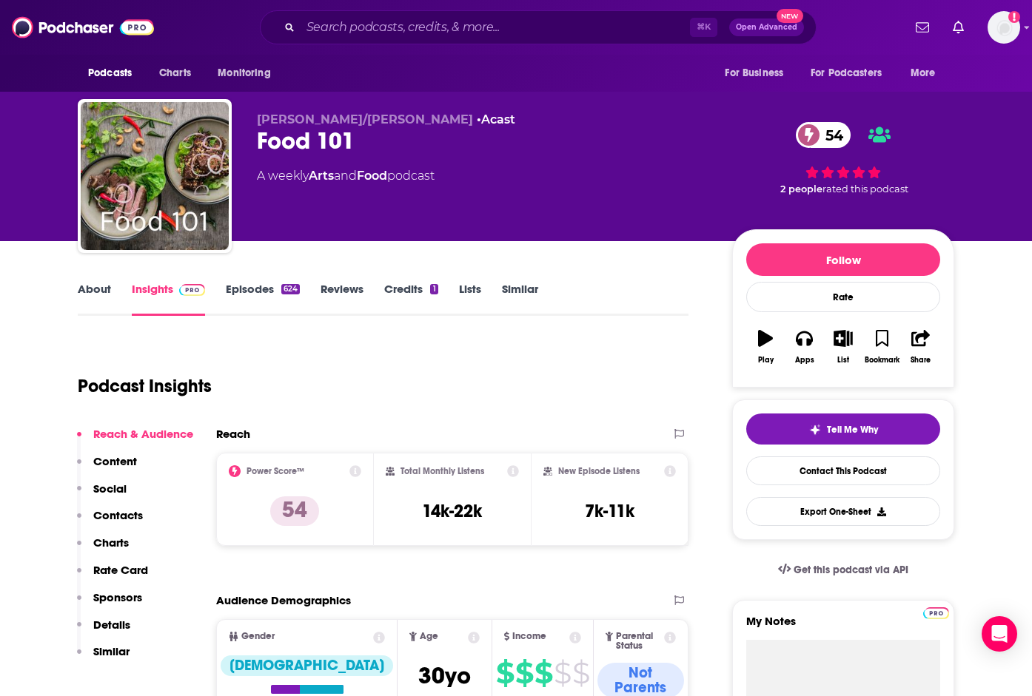
click at [101, 289] on link "About" at bounding box center [94, 299] width 33 height 34
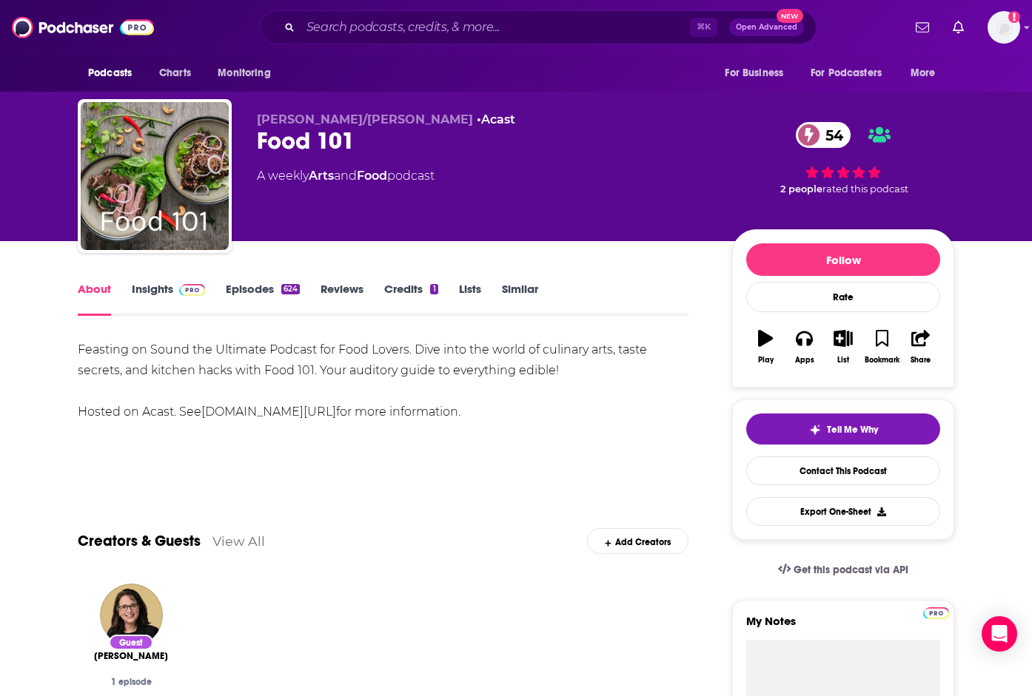
click at [152, 292] on link "Insights" at bounding box center [168, 299] width 73 height 34
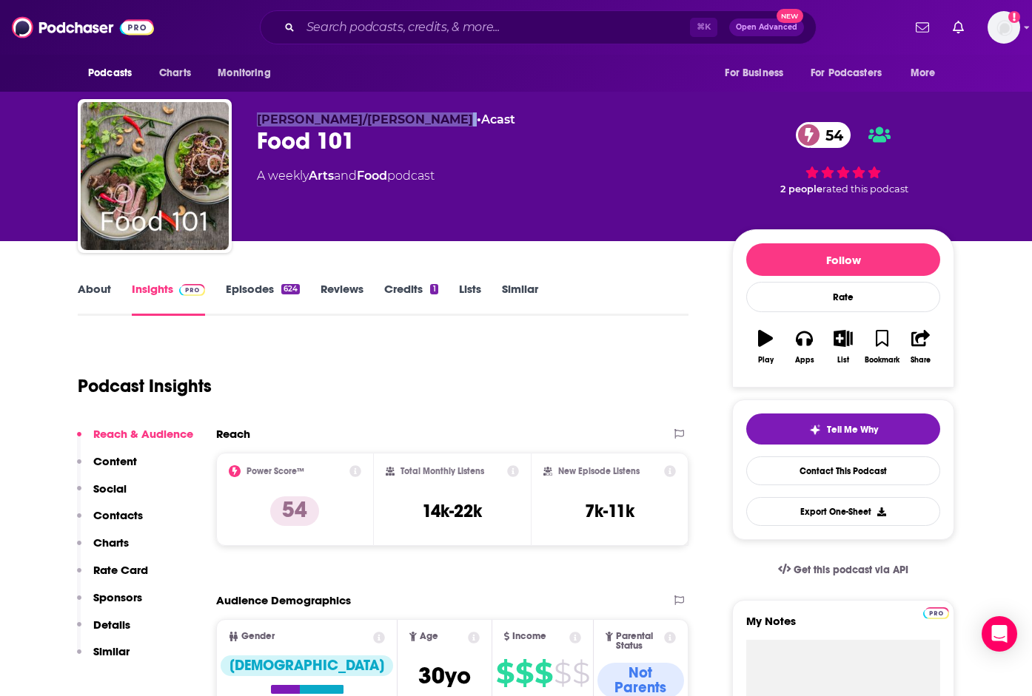
drag, startPoint x: 258, startPoint y: 117, endPoint x: 477, endPoint y: 117, distance: 219.1
click at [477, 117] on p "[PERSON_NAME]/[PERSON_NAME] • Acast" at bounding box center [483, 120] width 452 height 14
copy p "[PERSON_NAME]/[PERSON_NAME]"
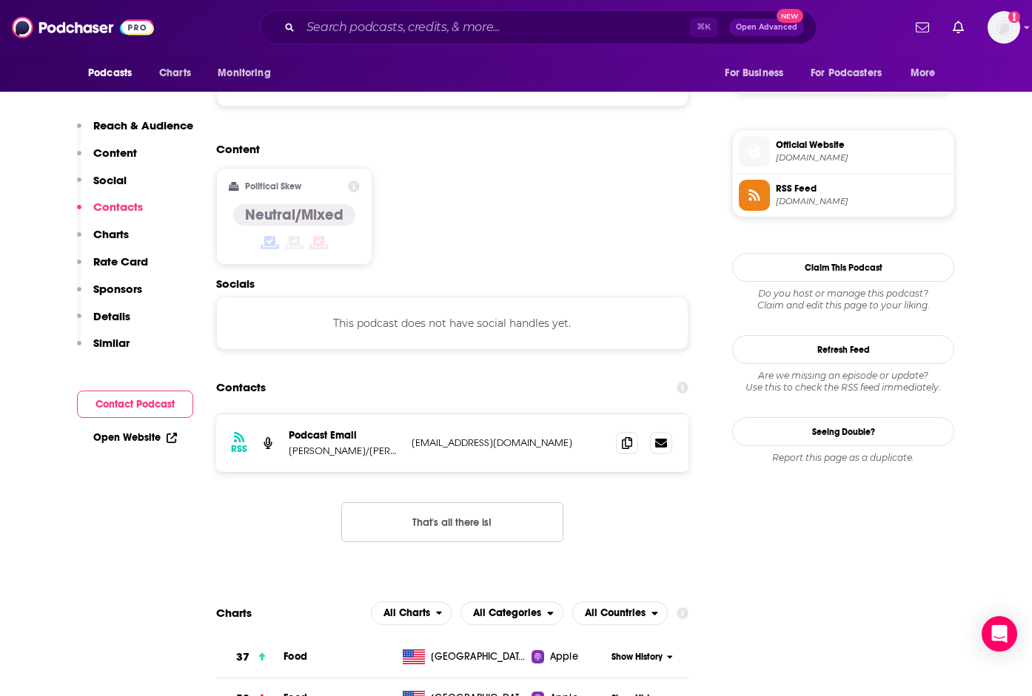
scroll to position [1127, 0]
click at [616, 431] on span at bounding box center [627, 442] width 22 height 22
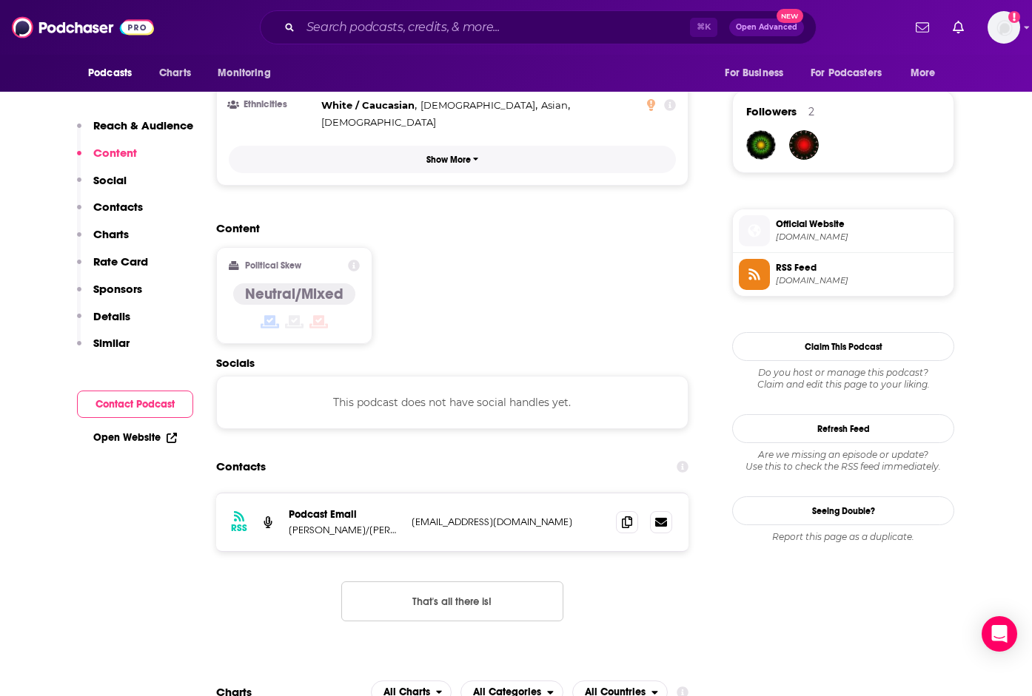
scroll to position [1050, 0]
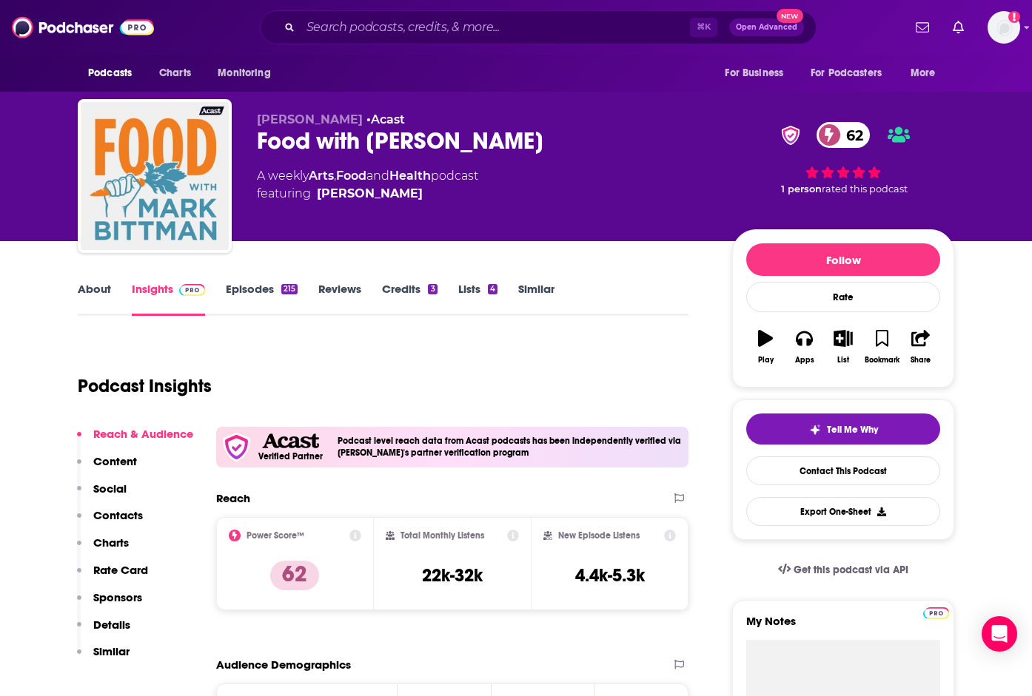
click at [95, 286] on link "About" at bounding box center [94, 299] width 33 height 34
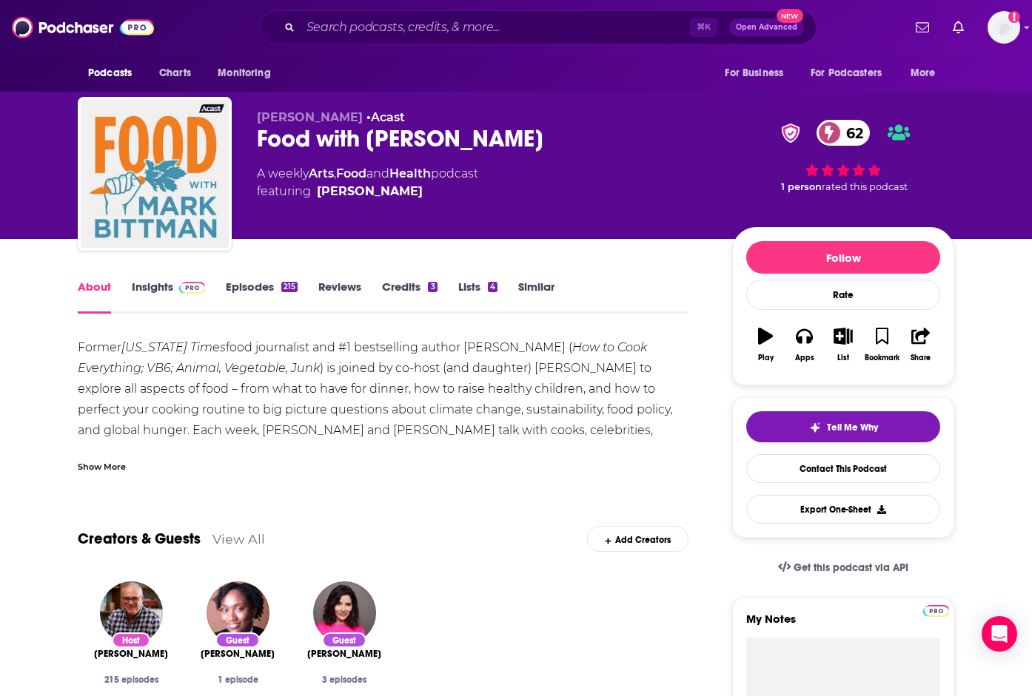
scroll to position [3, 0]
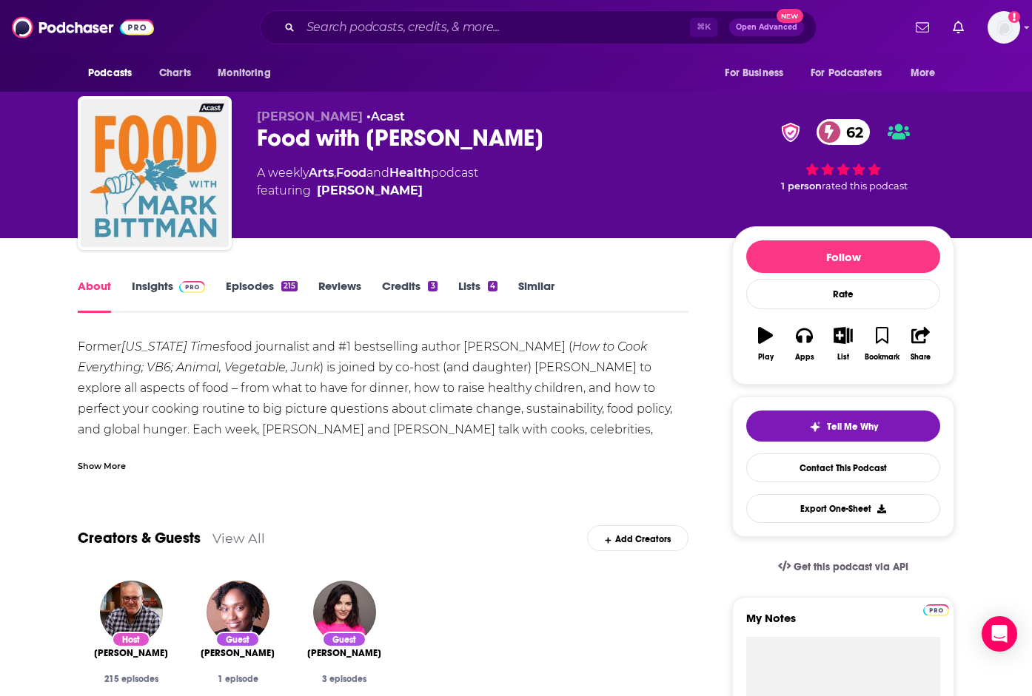
click at [158, 286] on link "Insights" at bounding box center [168, 296] width 73 height 34
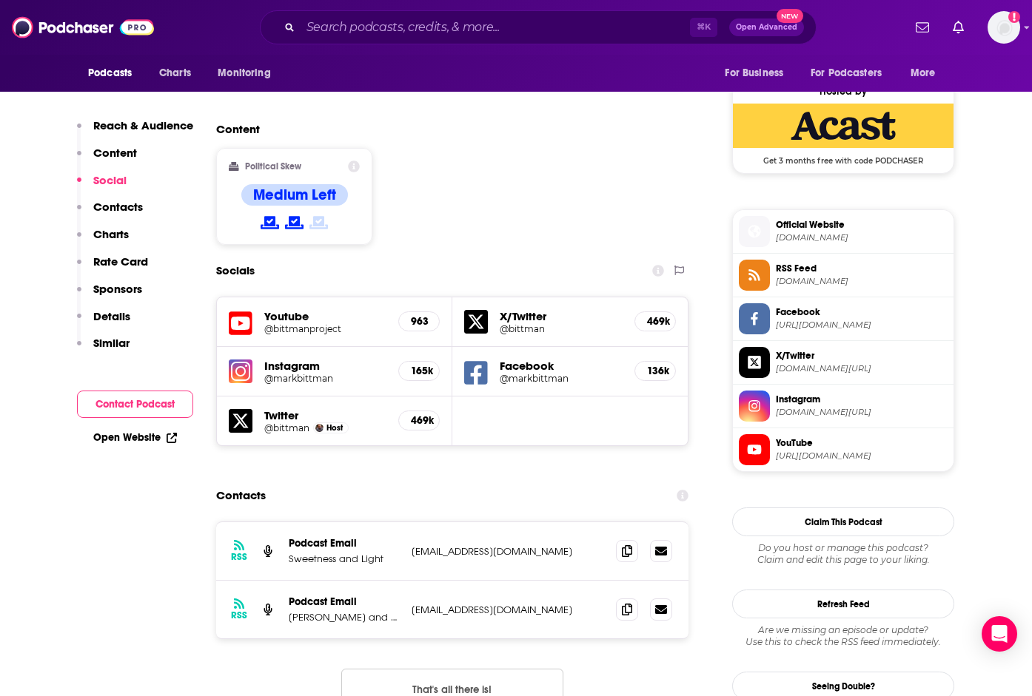
scroll to position [1190, 0]
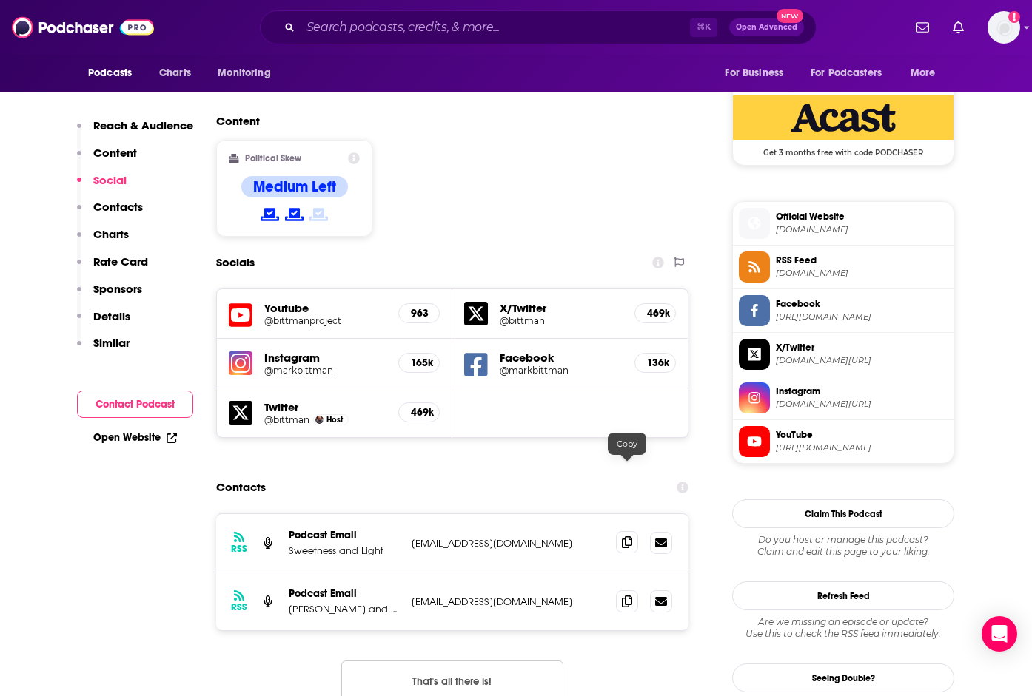
click at [637, 531] on span at bounding box center [627, 542] width 22 height 22
click at [630, 595] on icon at bounding box center [627, 601] width 10 height 12
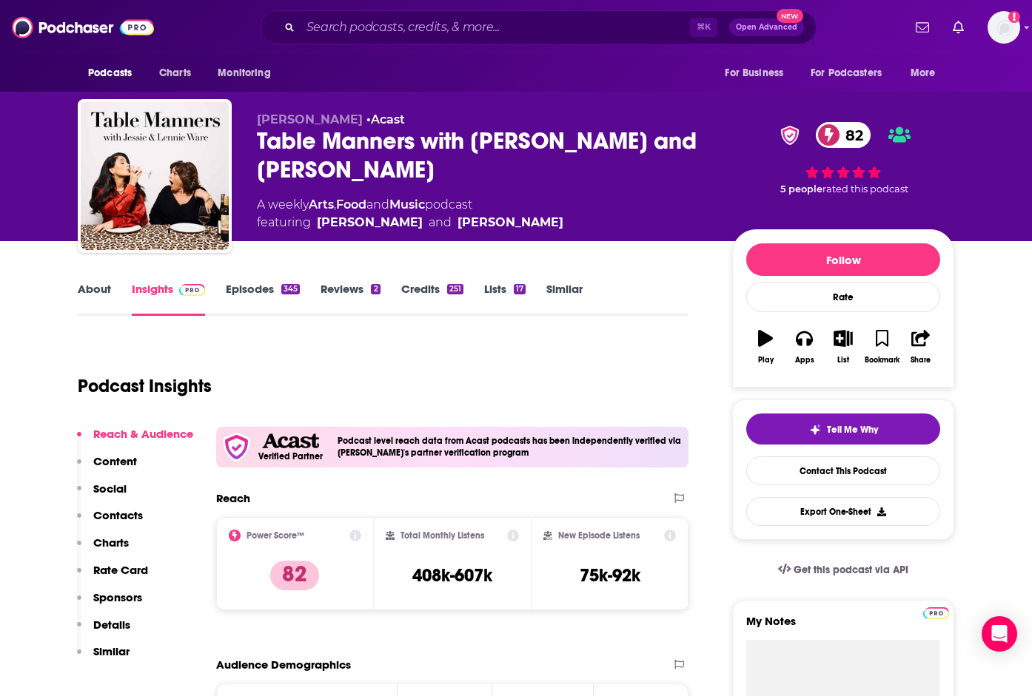
click at [98, 286] on link "About" at bounding box center [94, 299] width 33 height 34
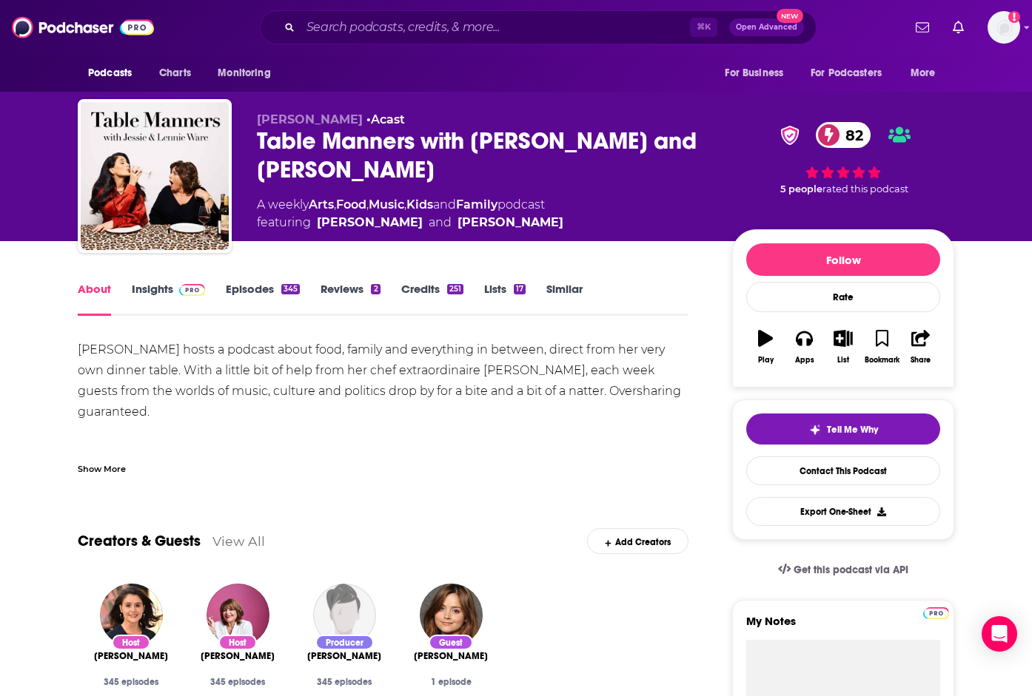
click at [115, 470] on div "Show More" at bounding box center [102, 468] width 48 height 14
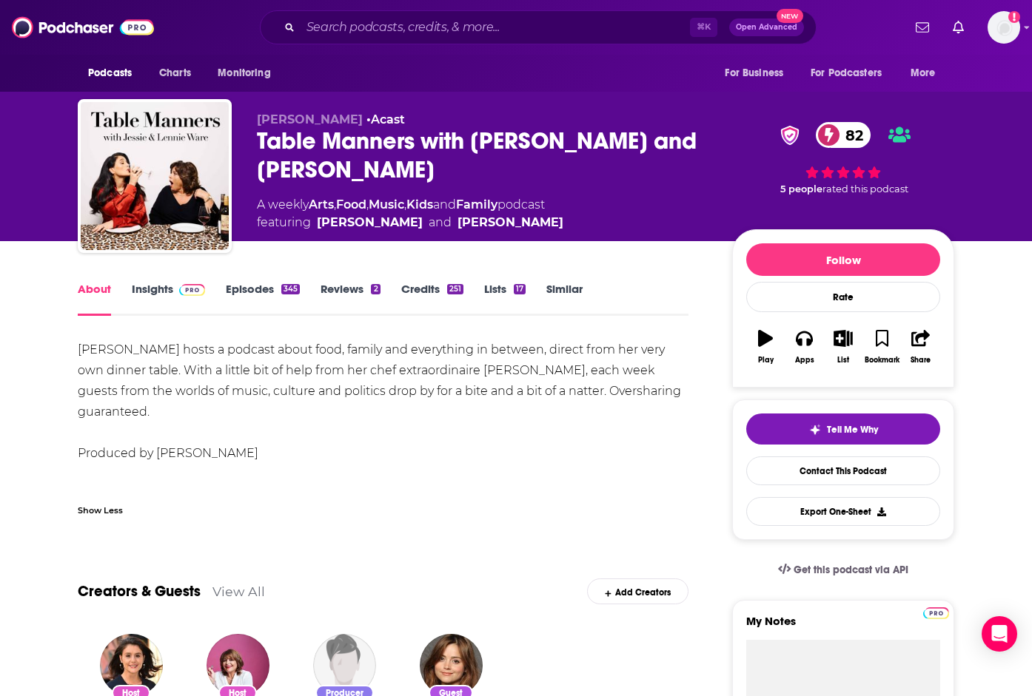
click at [266, 289] on link "Episodes 345" at bounding box center [263, 299] width 74 height 34
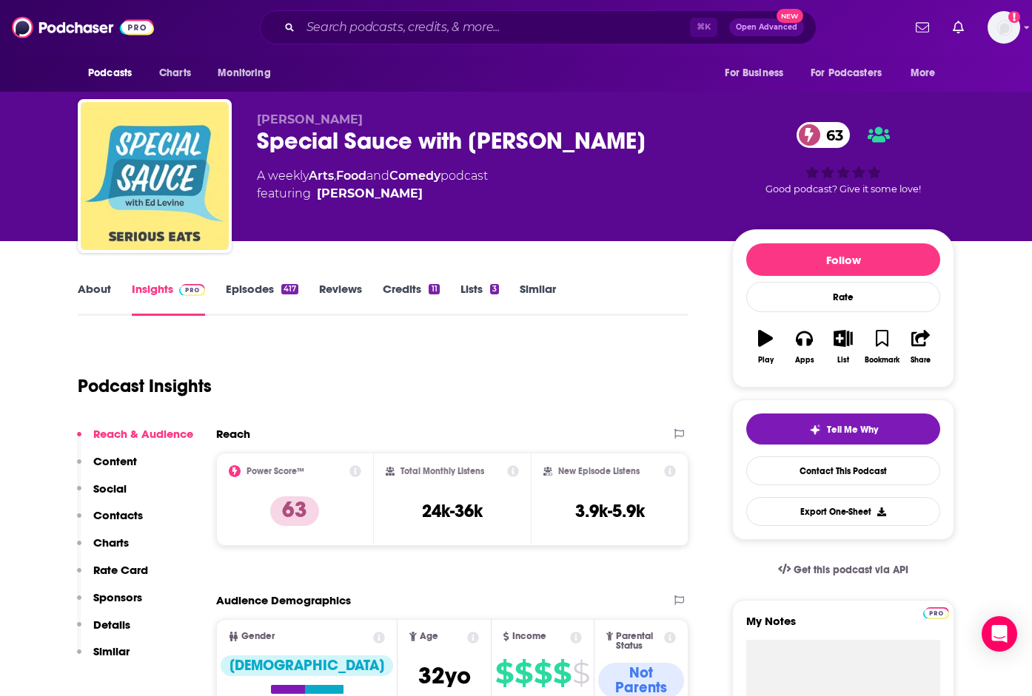
click at [92, 284] on link "About" at bounding box center [94, 299] width 33 height 34
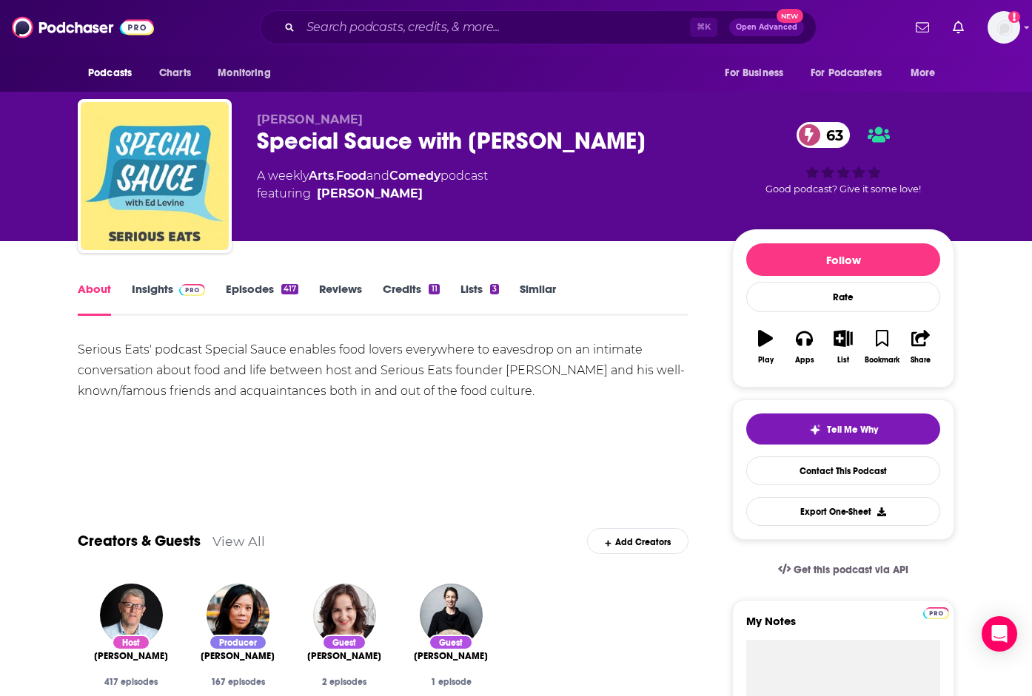
click at [152, 285] on link "Insights" at bounding box center [168, 299] width 73 height 34
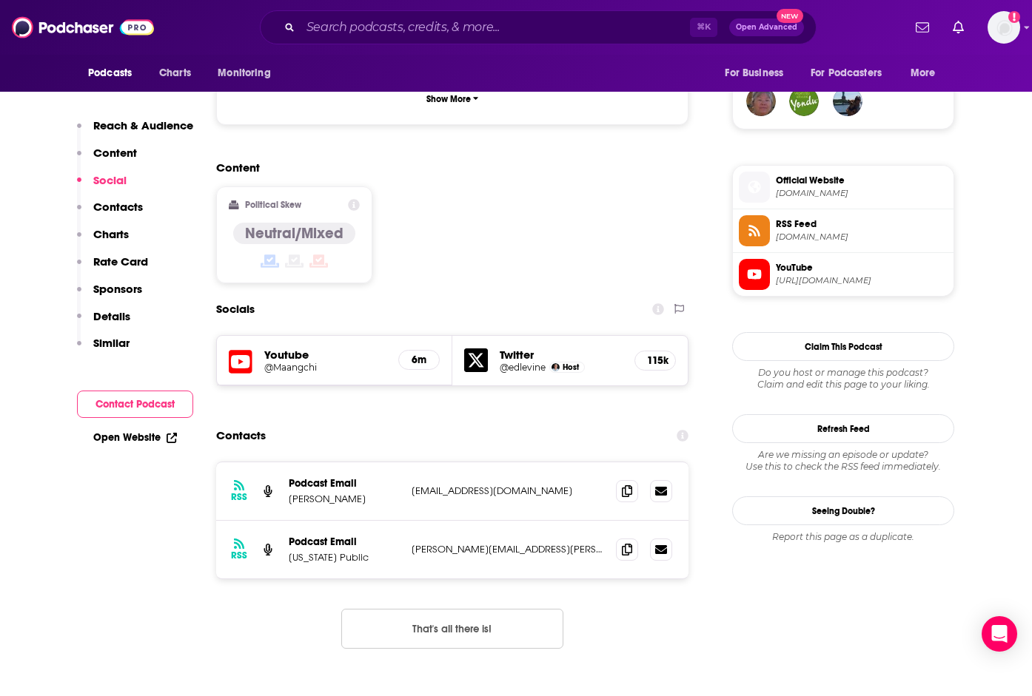
scroll to position [1092, 0]
click at [630, 484] on icon at bounding box center [627, 490] width 10 height 12
click at [631, 537] on span at bounding box center [627, 548] width 22 height 22
drag, startPoint x: 979, startPoint y: 364, endPoint x: 977, endPoint y: 313, distance: 51.1
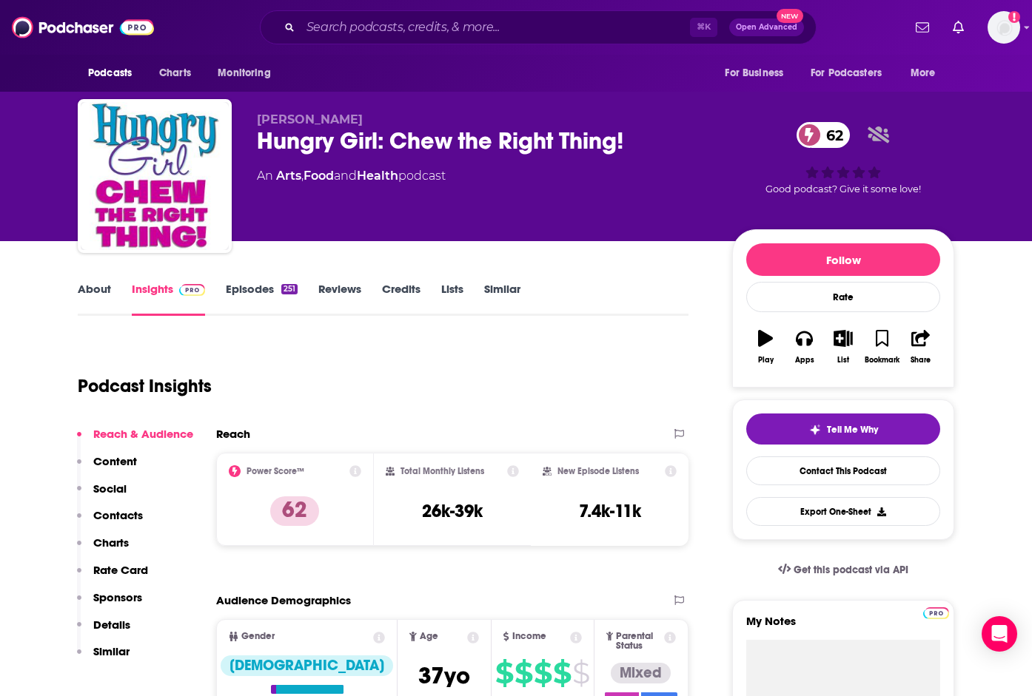
click at [93, 282] on link "About" at bounding box center [94, 299] width 33 height 34
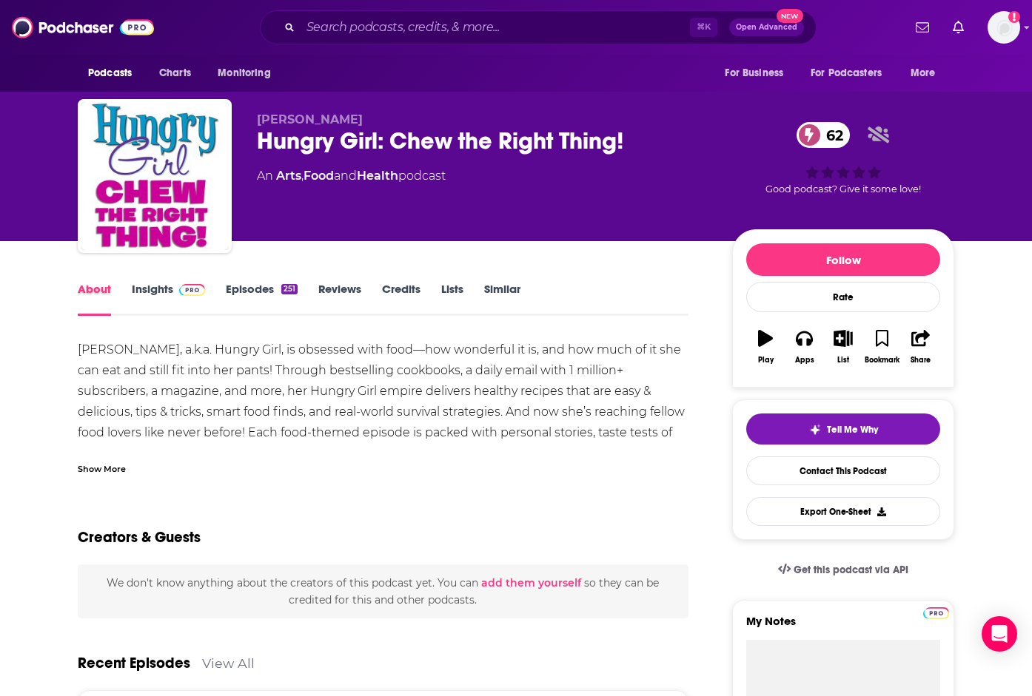
click at [129, 284] on div "About" at bounding box center [105, 299] width 54 height 34
click at [152, 287] on link "Insights" at bounding box center [168, 299] width 73 height 34
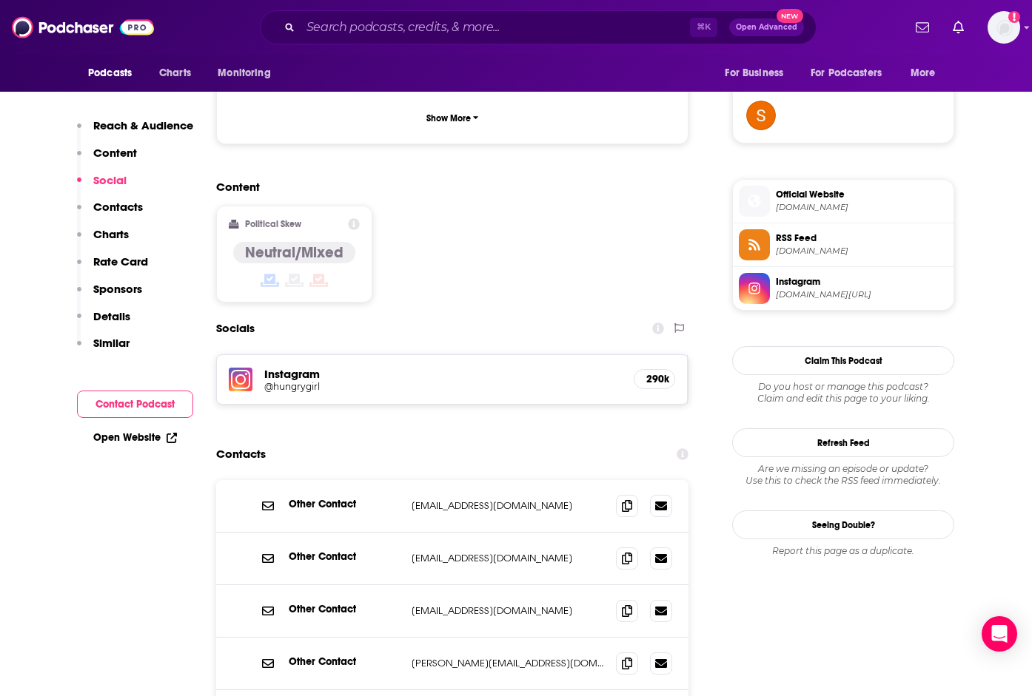
scroll to position [1080, 0]
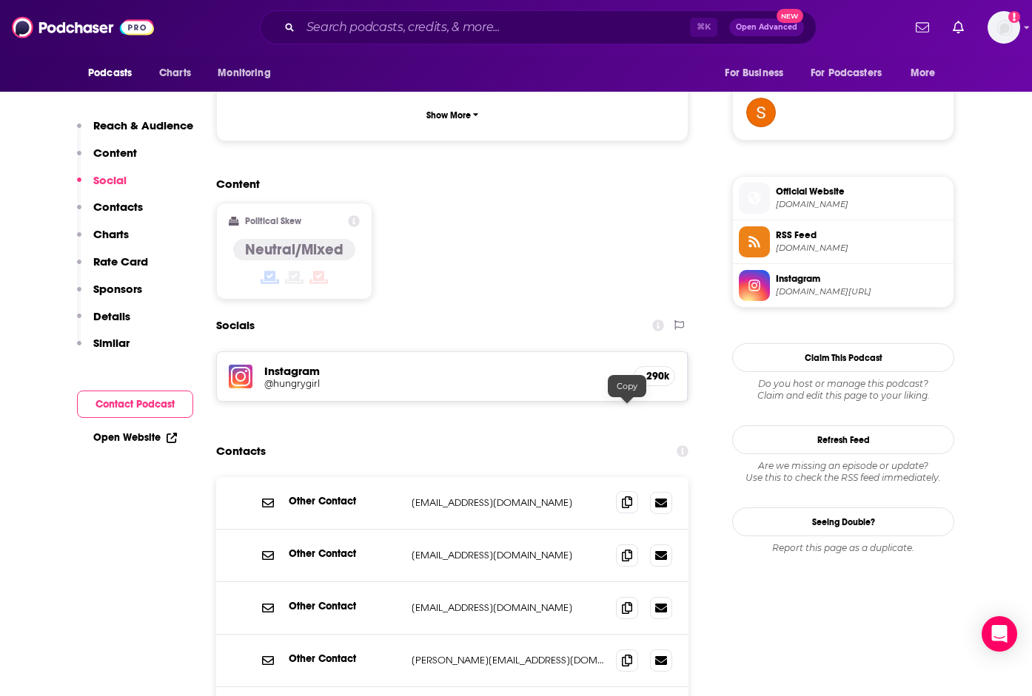
click at [628, 491] on span at bounding box center [627, 502] width 22 height 22
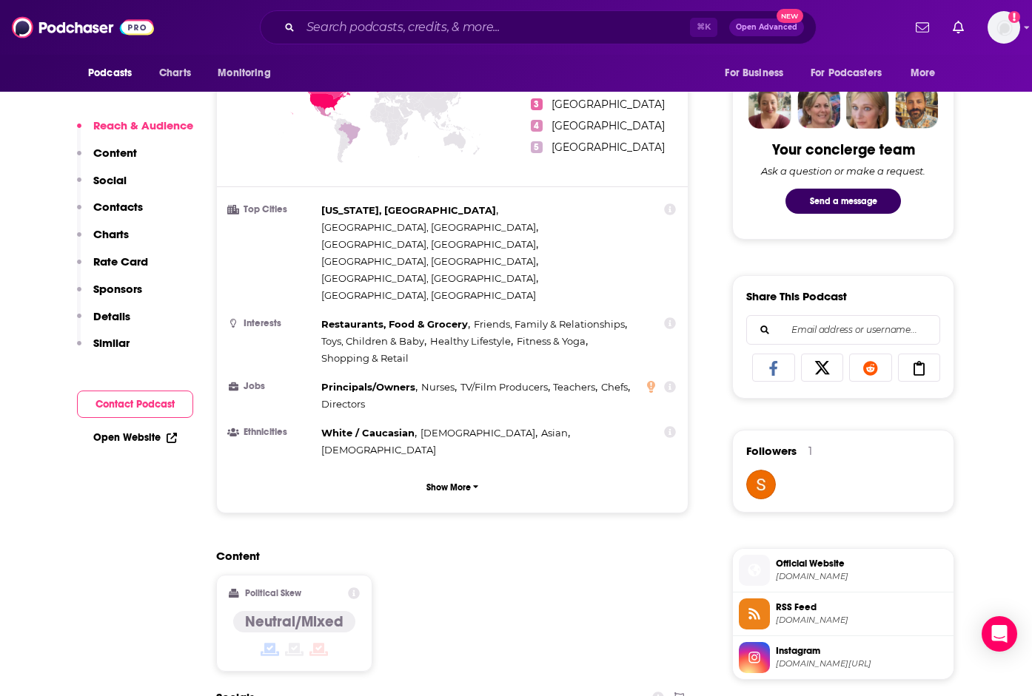
scroll to position [1050, 0]
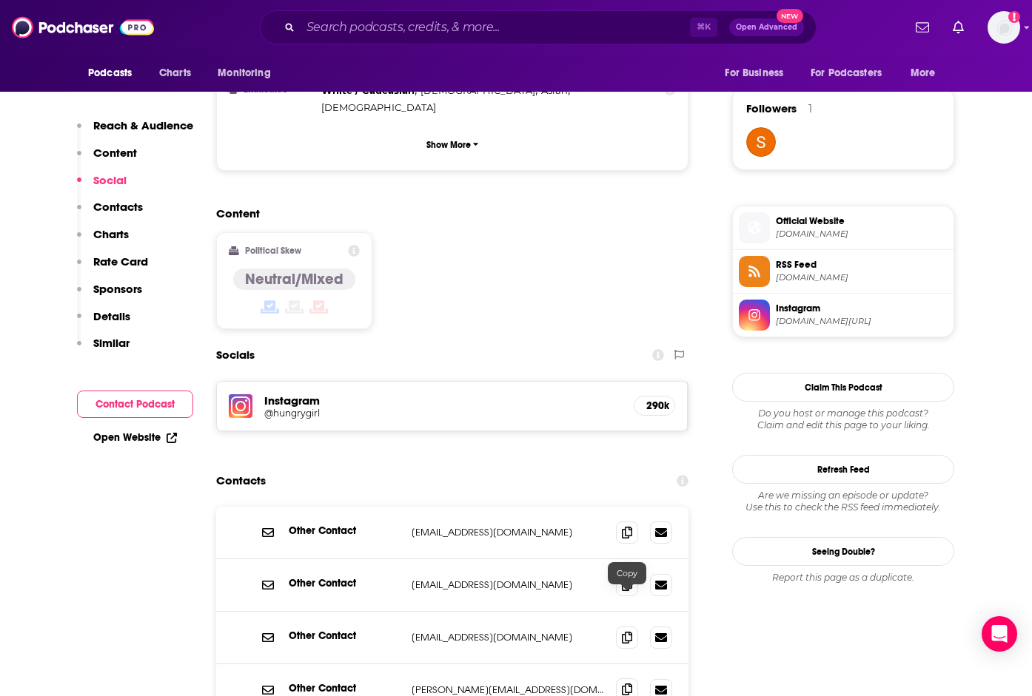
click at [619, 679] on span at bounding box center [627, 690] width 22 height 22
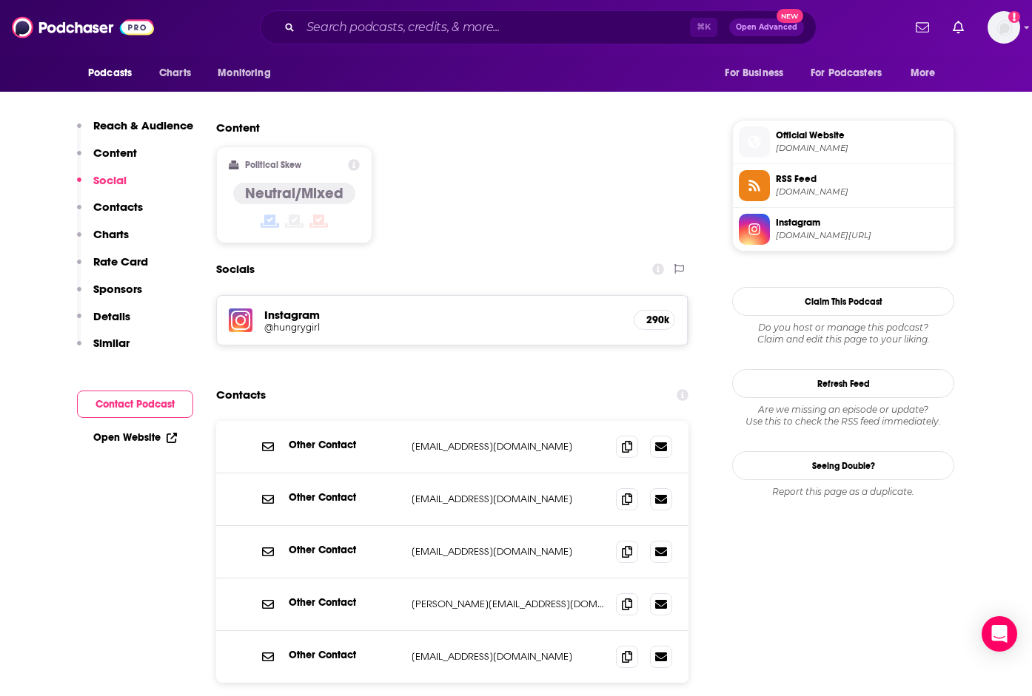
scroll to position [1142, 0]
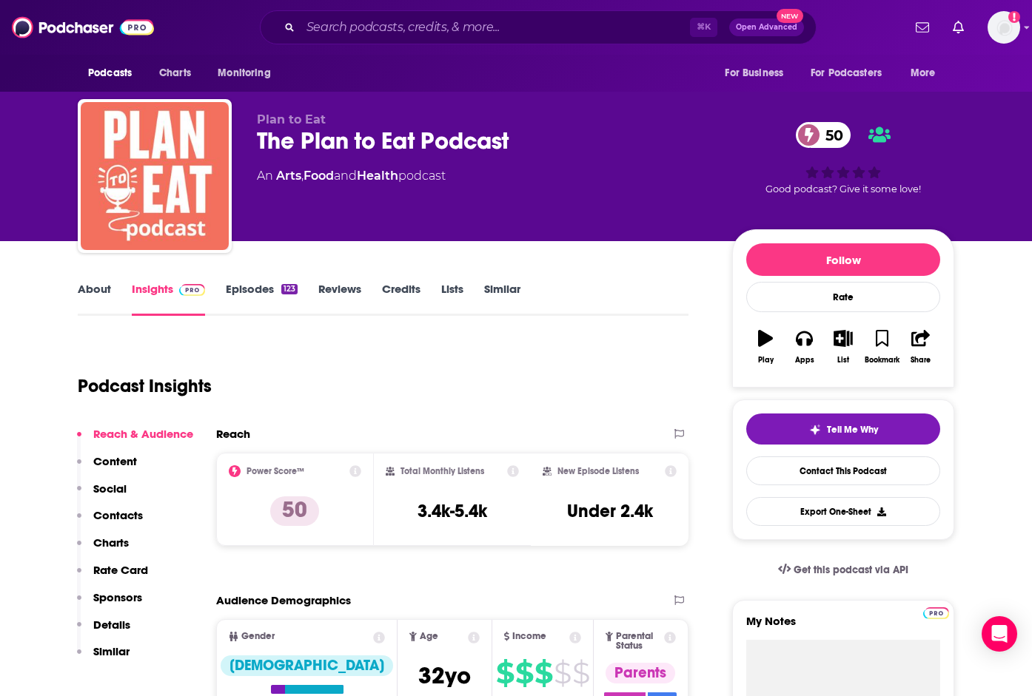
click at [95, 289] on link "About" at bounding box center [94, 299] width 33 height 34
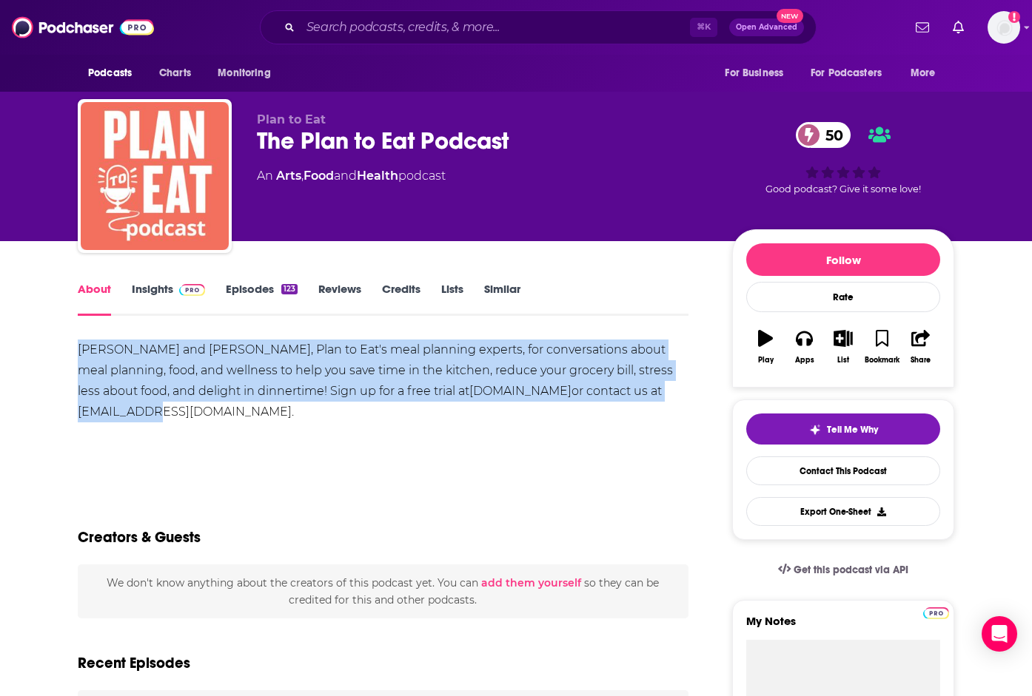
drag, startPoint x: 337, startPoint y: 340, endPoint x: 606, endPoint y: 394, distance: 274.8
click at [606, 394] on div "[PERSON_NAME] and [PERSON_NAME], Plan to Eat's meal planning experts, for conve…" at bounding box center [383, 381] width 611 height 83
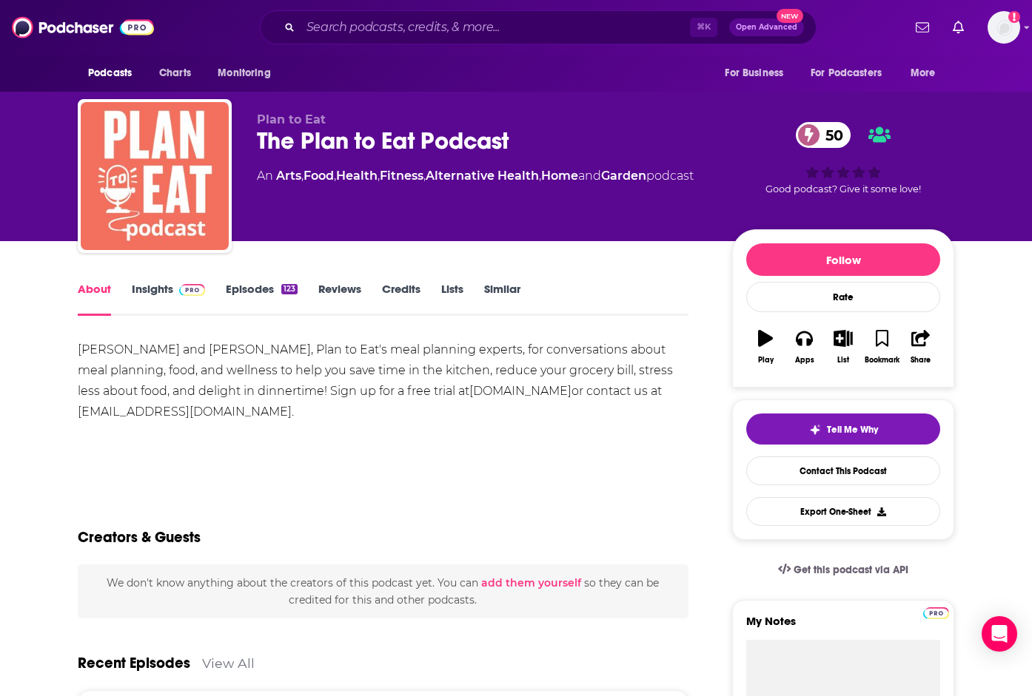
click at [161, 289] on link "Insights" at bounding box center [168, 299] width 73 height 34
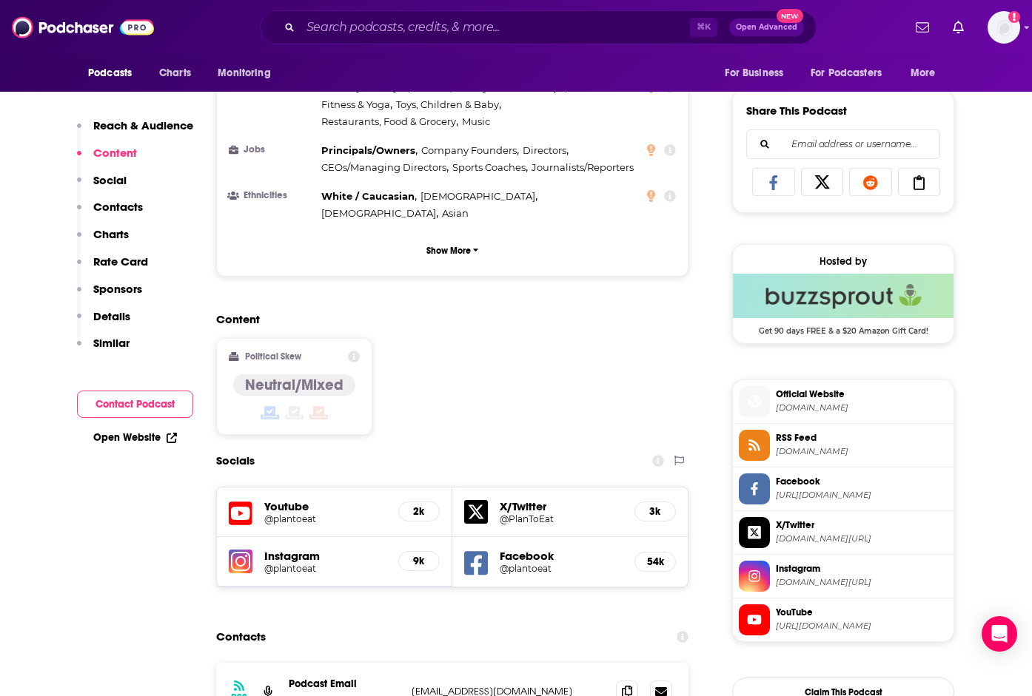
scroll to position [896, 0]
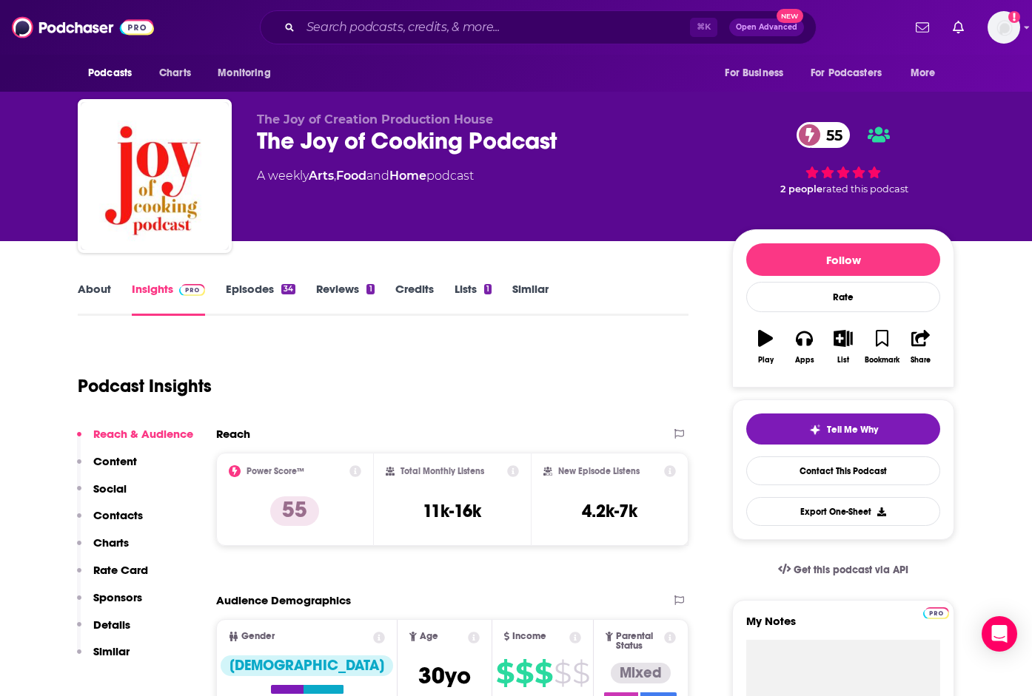
click at [93, 291] on link "About" at bounding box center [94, 299] width 33 height 34
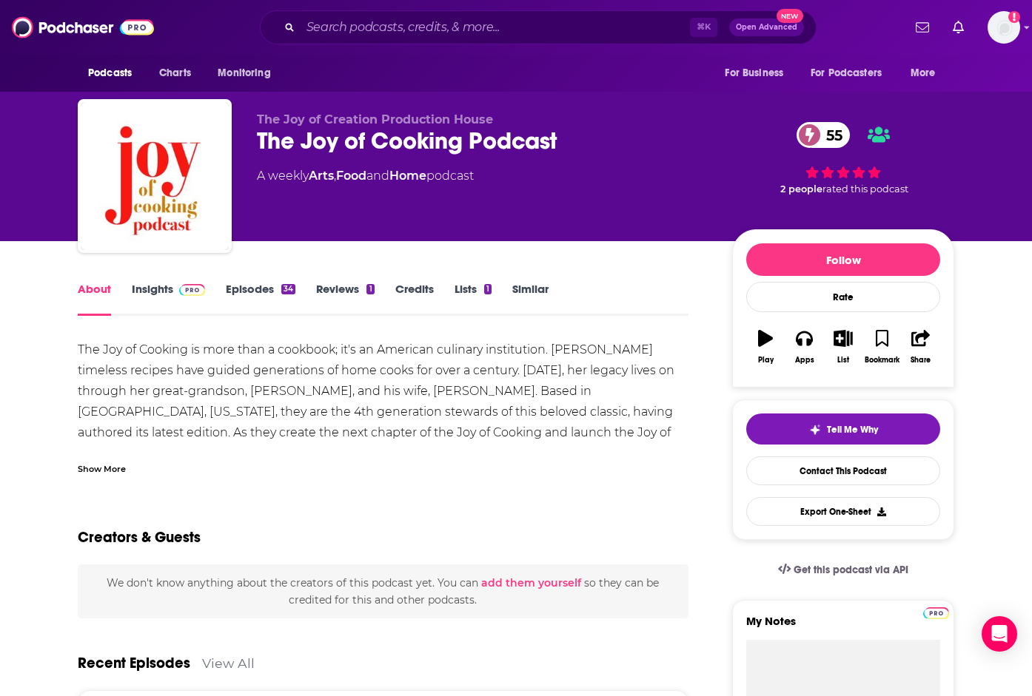
click at [105, 464] on div "Show More" at bounding box center [102, 468] width 48 height 14
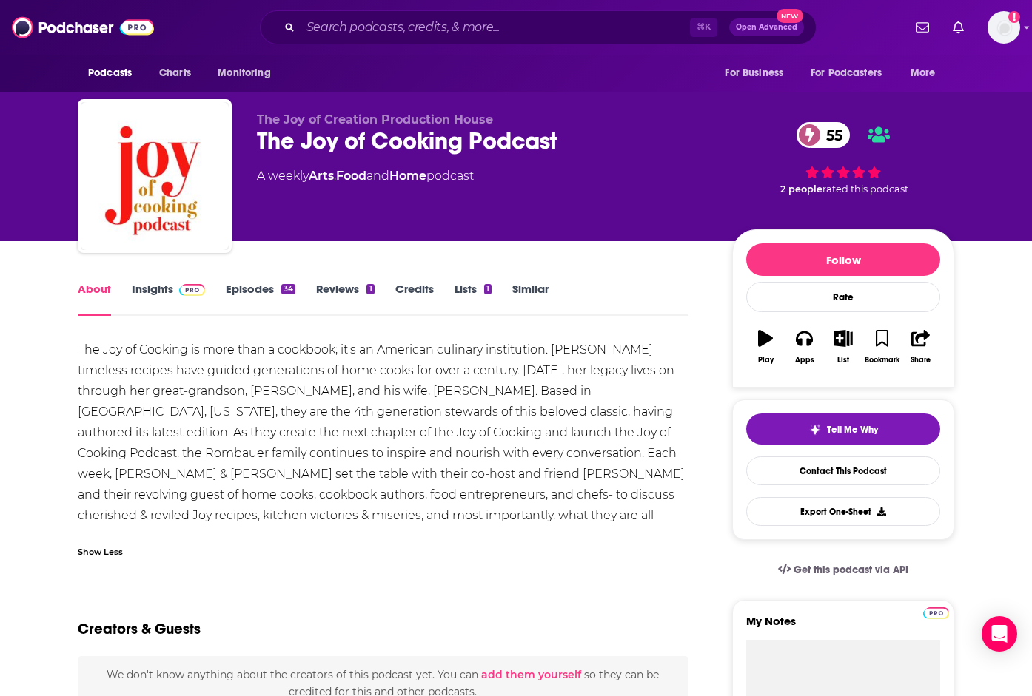
click at [179, 289] on img at bounding box center [192, 290] width 26 height 12
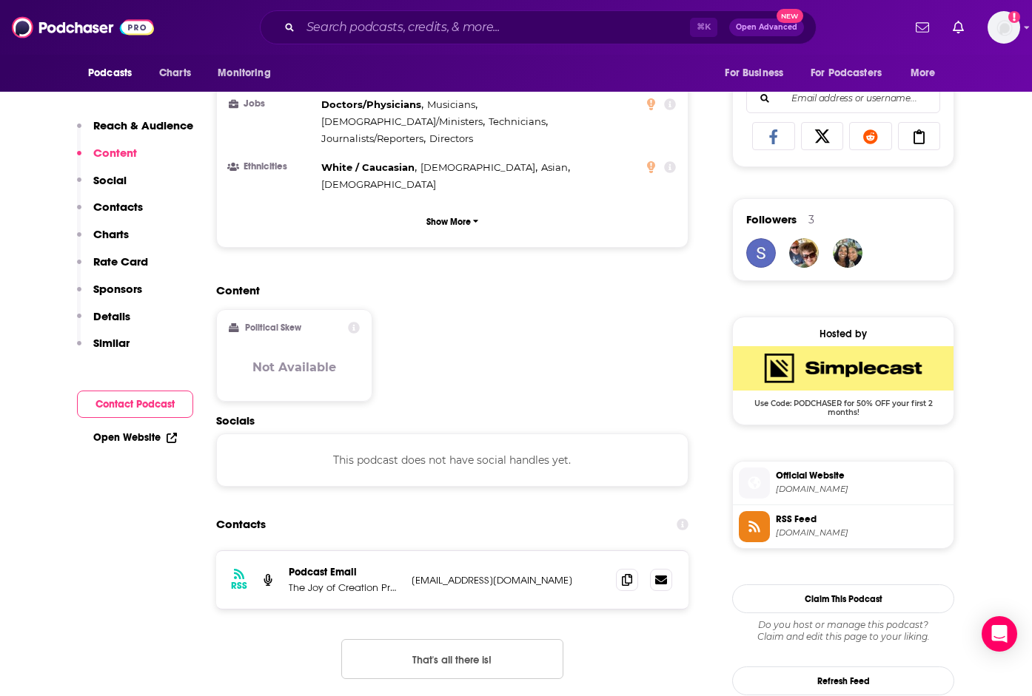
scroll to position [940, 0]
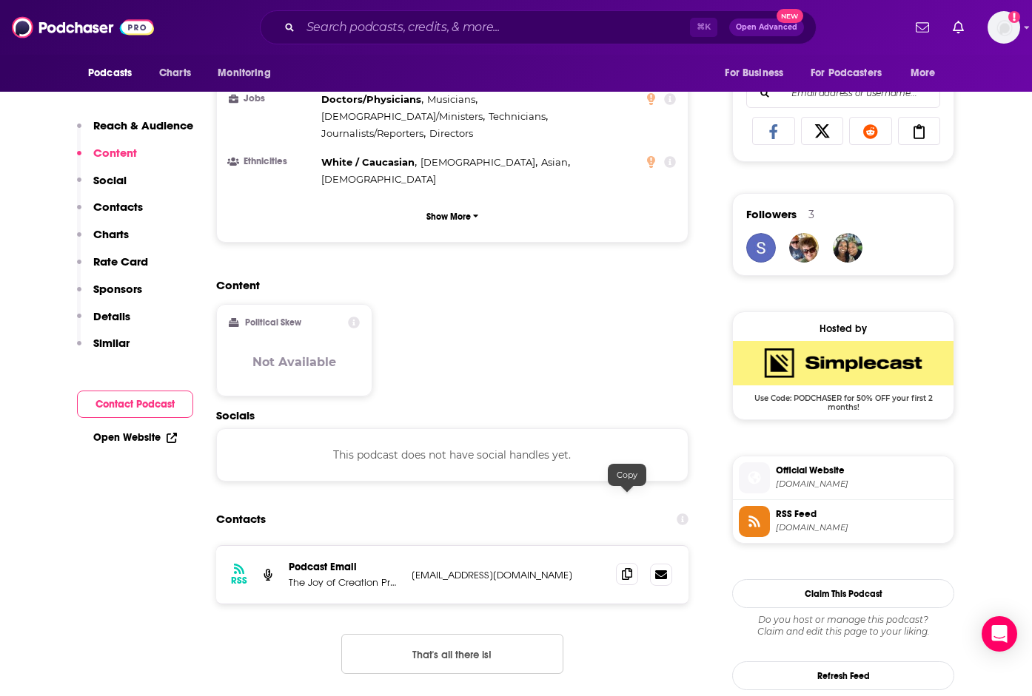
click at [631, 568] on icon at bounding box center [627, 574] width 10 height 12
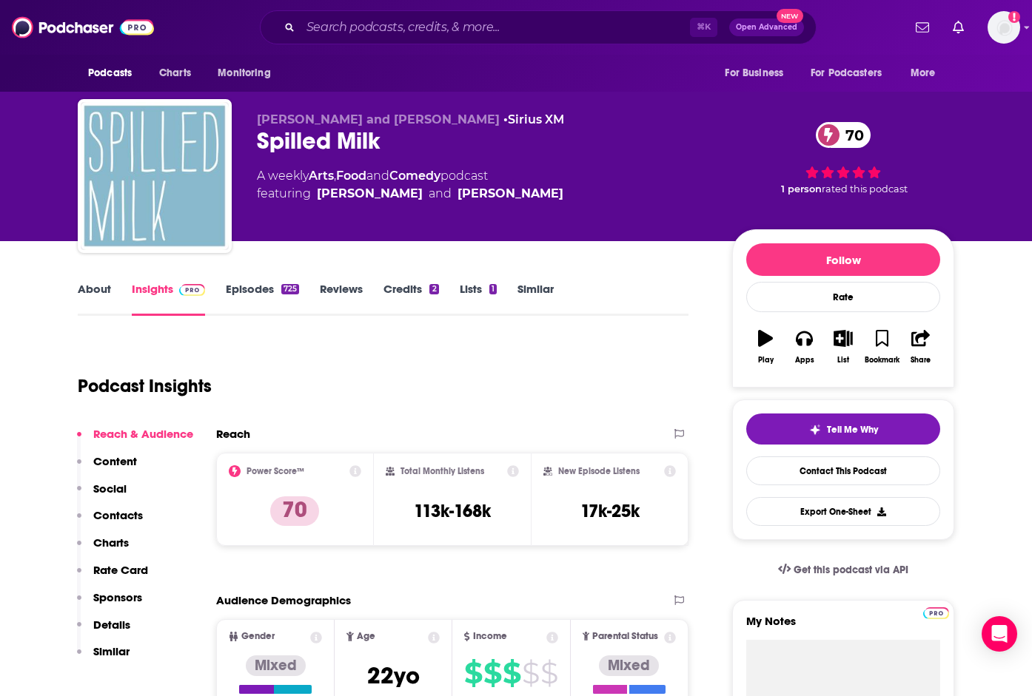
drag, startPoint x: 446, startPoint y: 366, endPoint x: 272, endPoint y: 337, distance: 177.0
click at [446, 366] on div "Podcast Insights" at bounding box center [377, 377] width 599 height 75
click at [110, 286] on div "About" at bounding box center [105, 299] width 54 height 34
click at [106, 290] on link "About" at bounding box center [94, 299] width 33 height 34
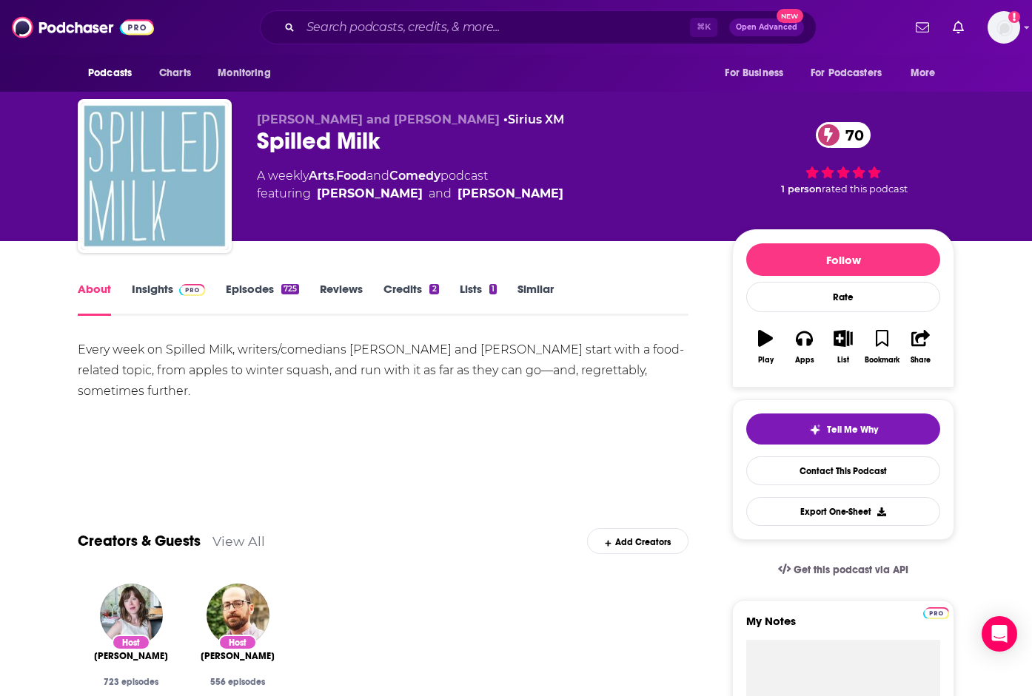
click at [250, 291] on link "Episodes 725" at bounding box center [262, 299] width 73 height 34
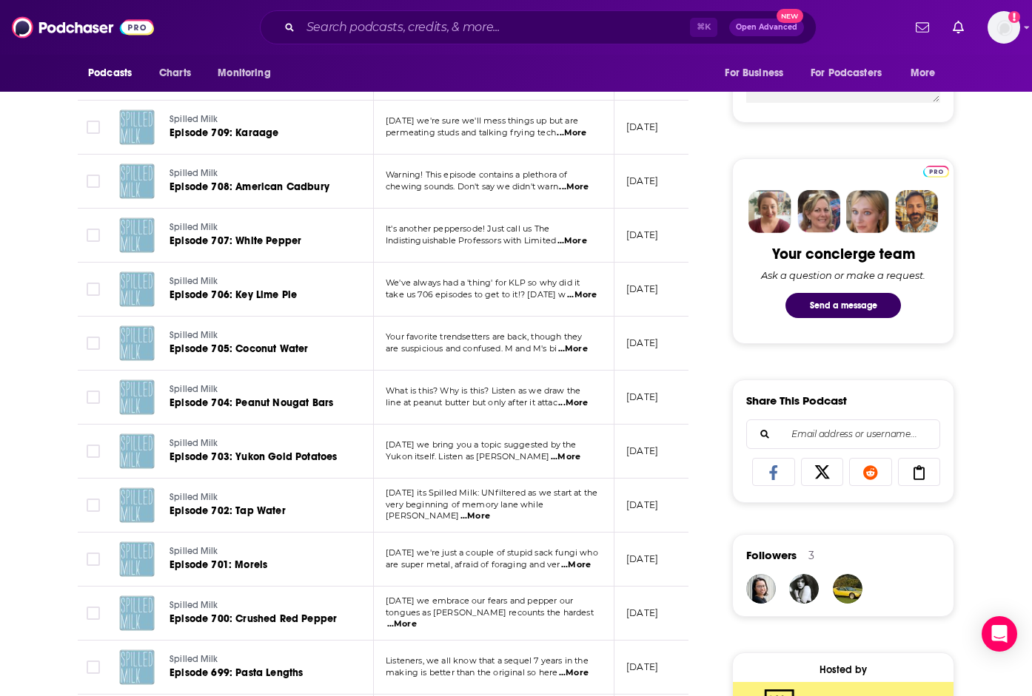
scroll to position [721, 0]
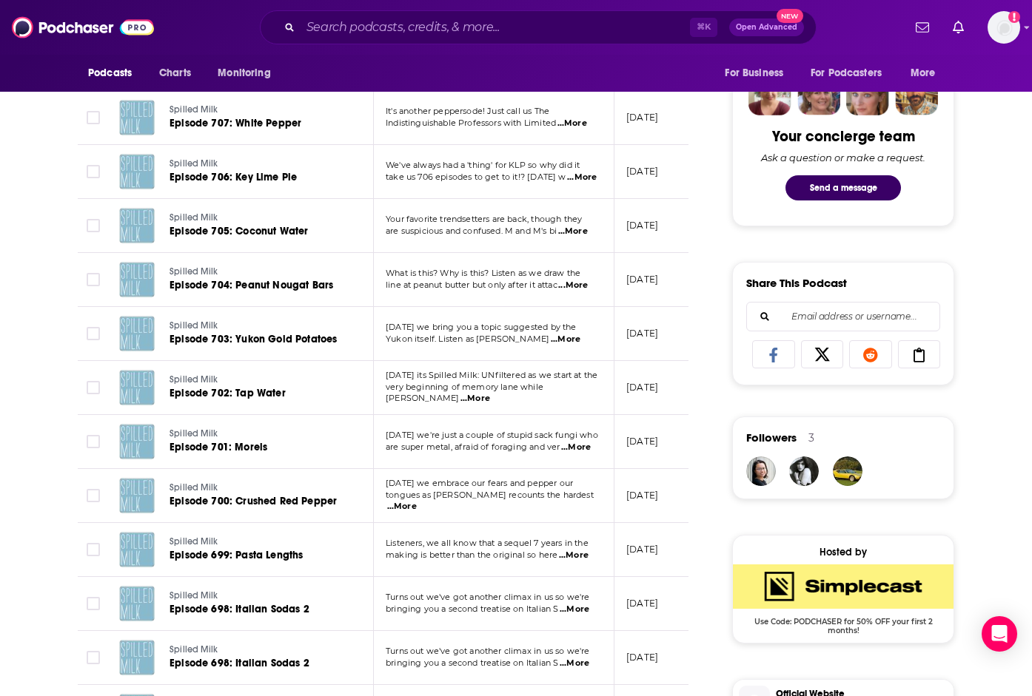
click at [417, 501] on span "...More" at bounding box center [402, 507] width 30 height 12
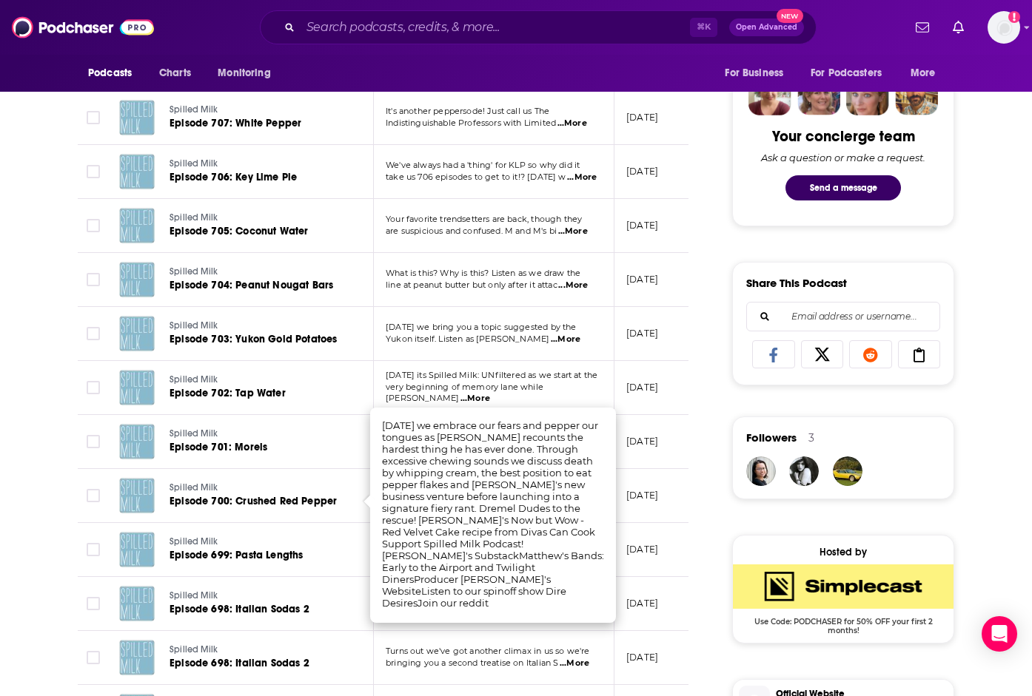
click at [439, 380] on span "Today its Spilled Milk: UNfiltered as we start at the" at bounding box center [492, 375] width 212 height 10
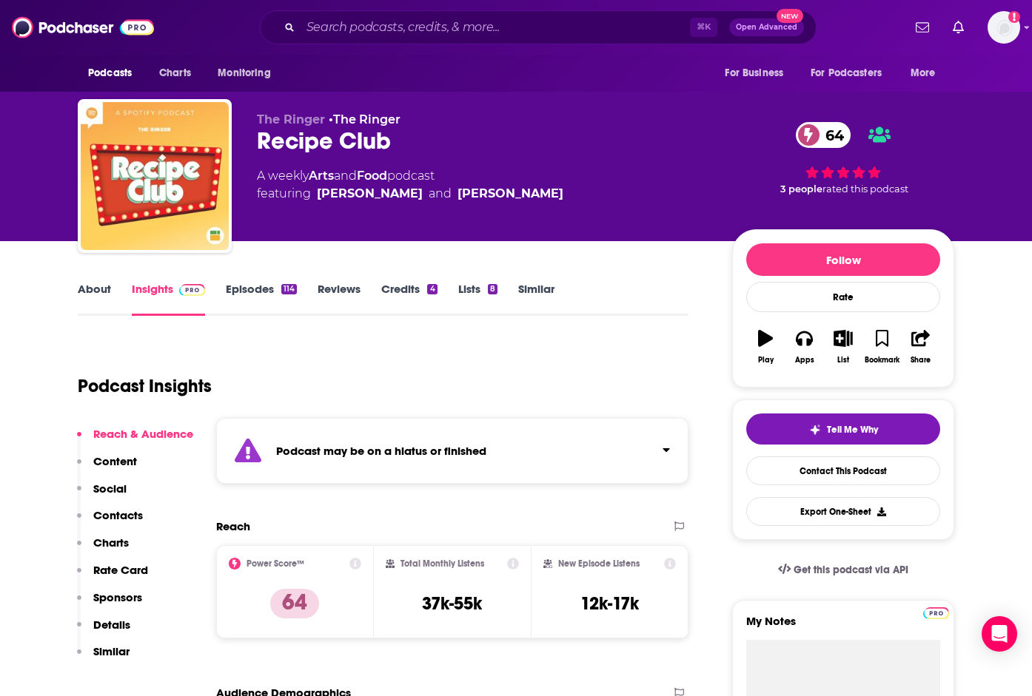
click at [532, 456] on div "Podcast may be on a hiatus or finished" at bounding box center [452, 451] width 472 height 66
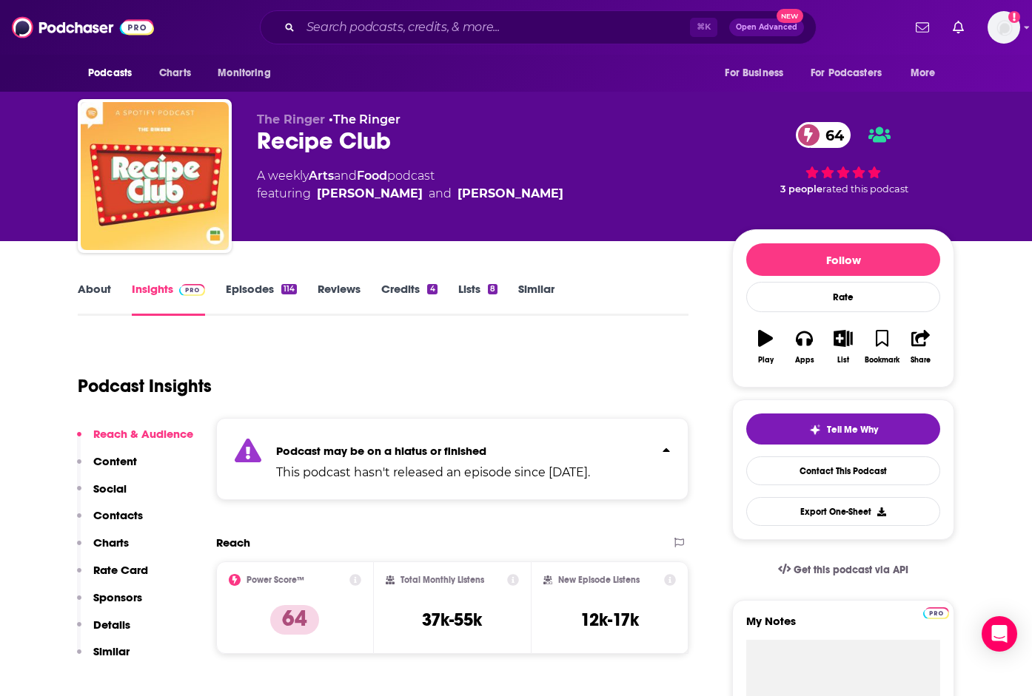
click at [272, 281] on div "About Insights Episodes 114 Reviews Credits 4 Lists 8 Similar" at bounding box center [383, 298] width 611 height 36
click at [271, 292] on link "Episodes 114" at bounding box center [261, 299] width 71 height 34
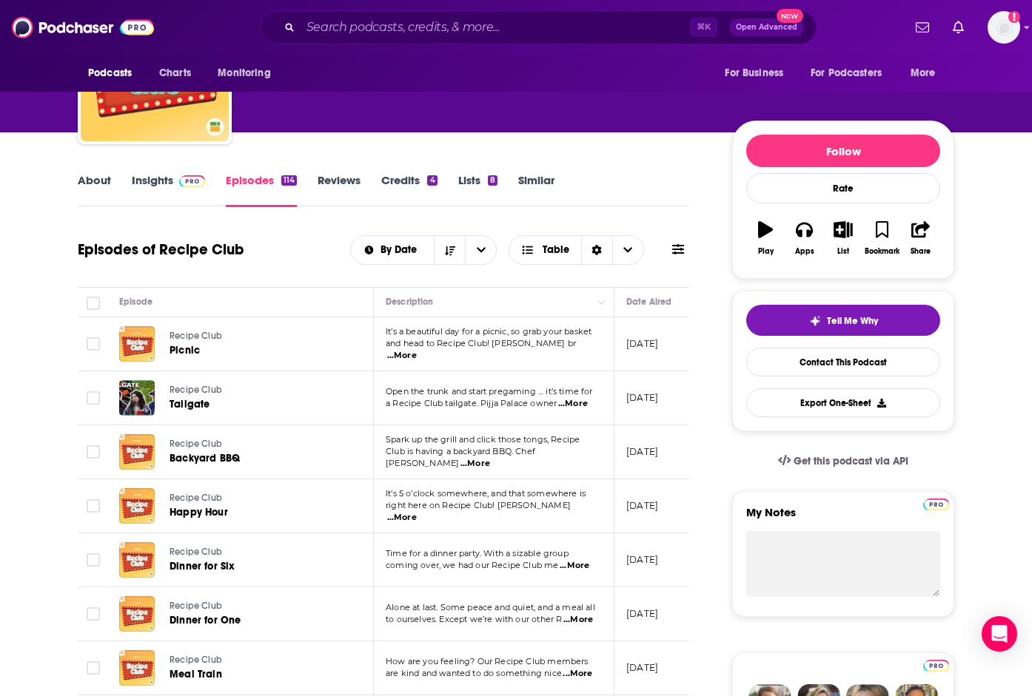
scroll to position [114, 0]
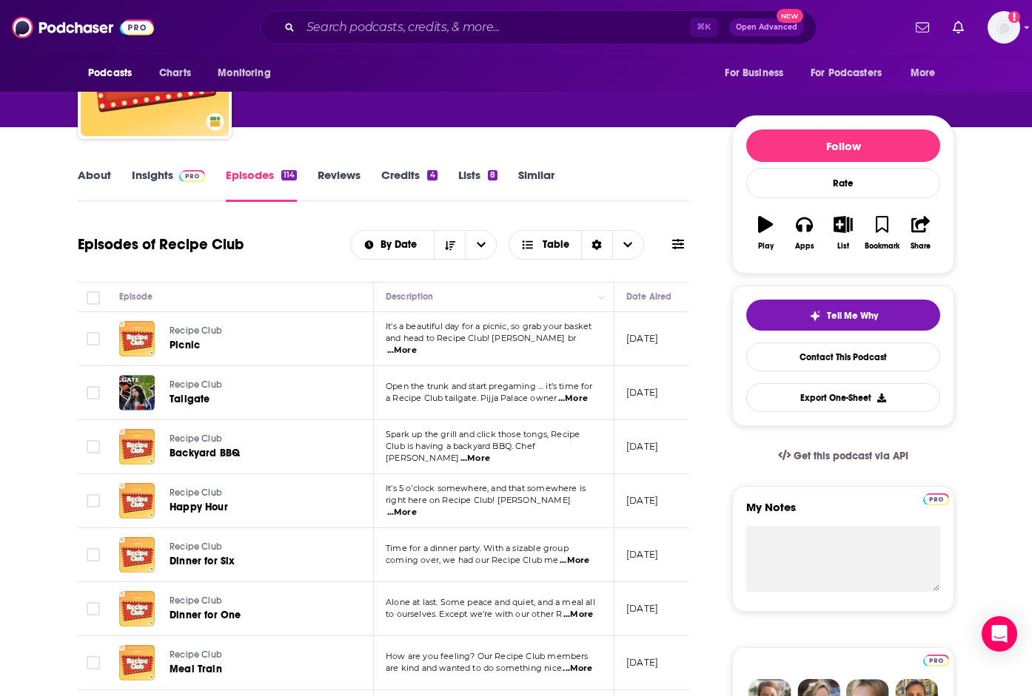
click at [417, 510] on span "...More" at bounding box center [402, 513] width 30 height 12
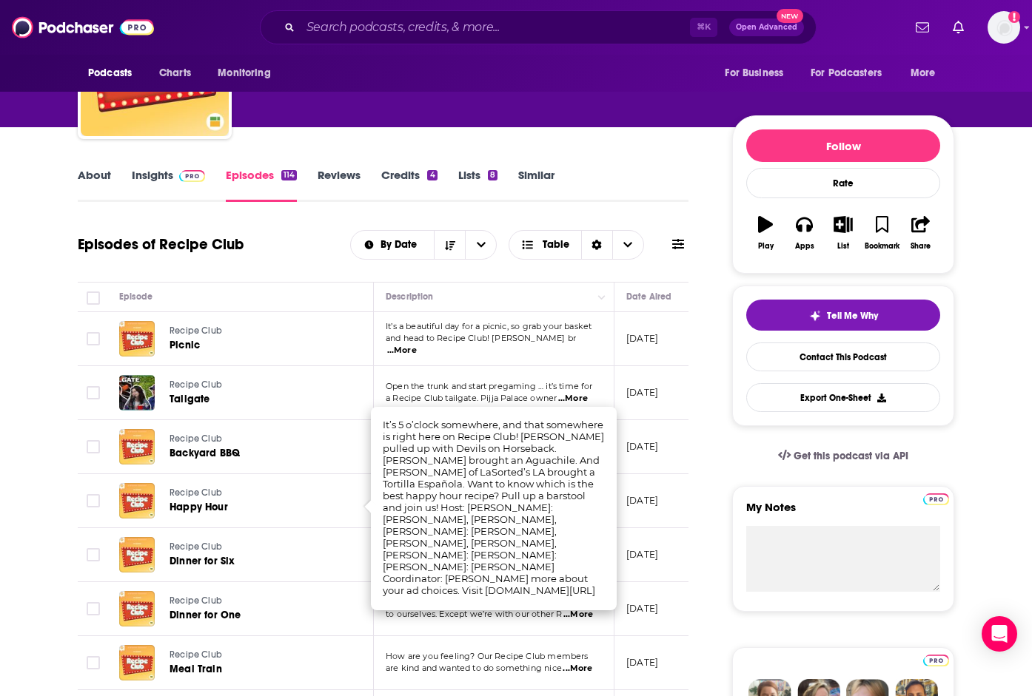
click at [292, 489] on link "Recipe Club" at bounding box center [257, 493] width 176 height 13
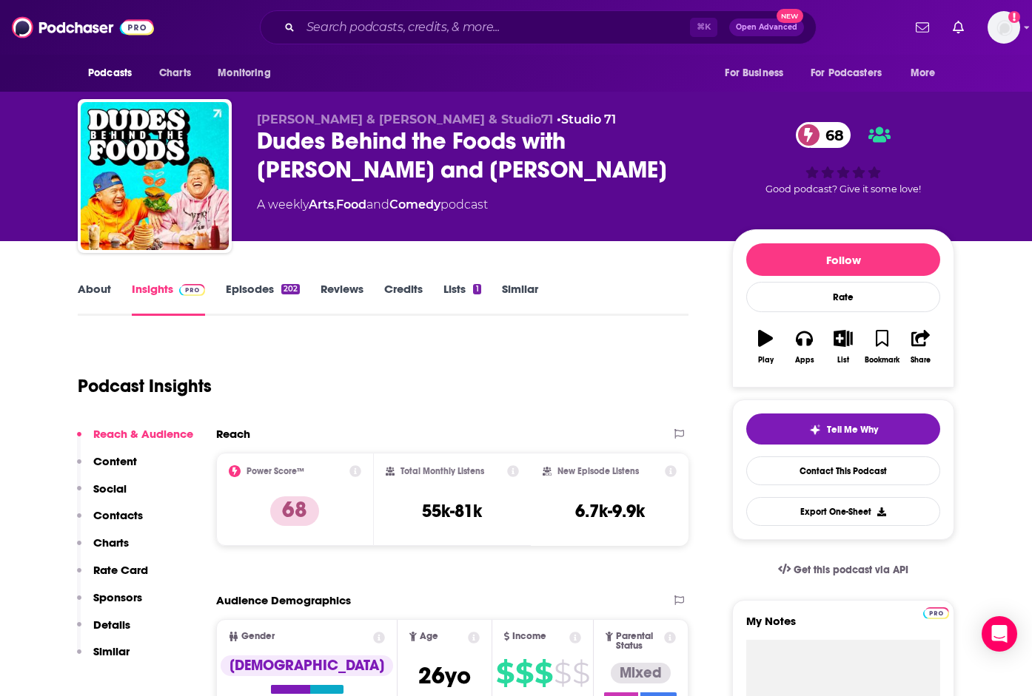
click at [93, 293] on link "About" at bounding box center [94, 299] width 33 height 34
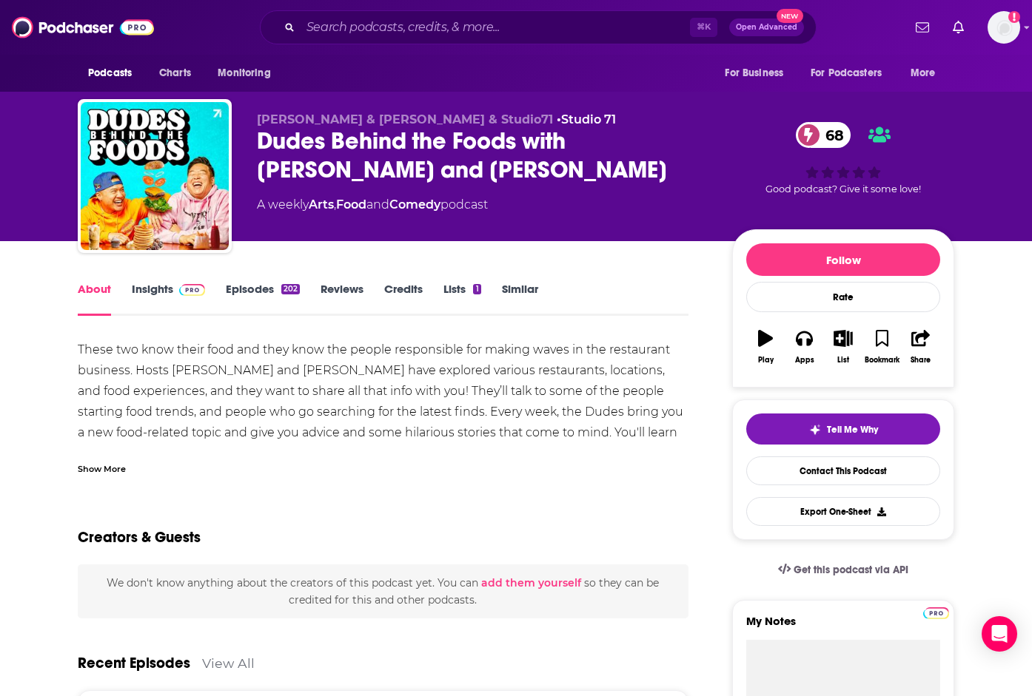
click at [113, 471] on div "Show More" at bounding box center [102, 468] width 48 height 14
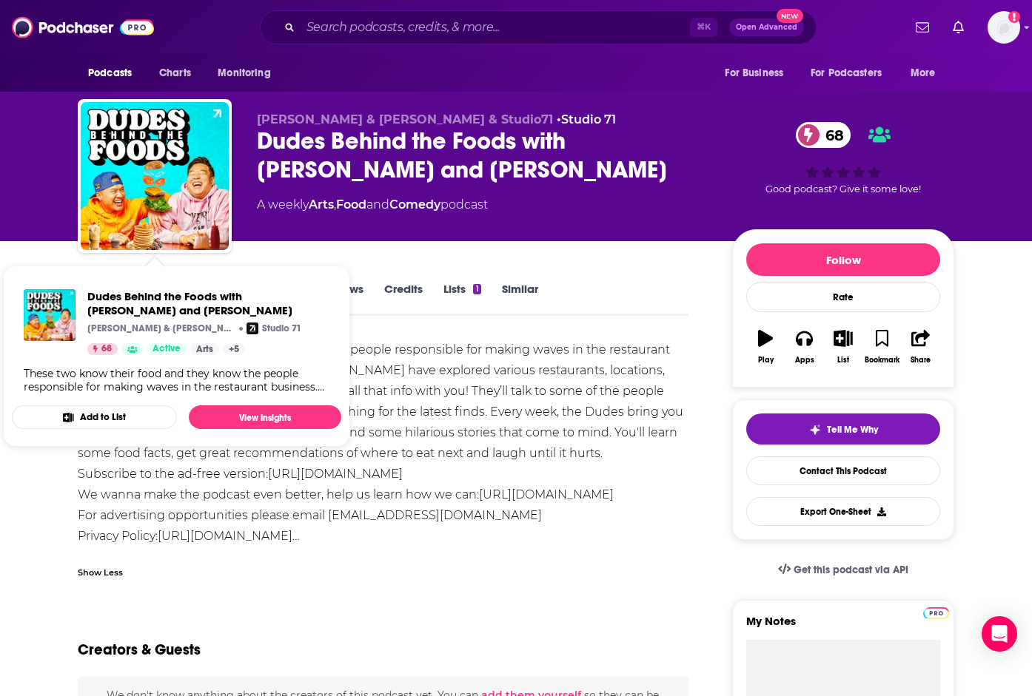
click at [338, 239] on div "Tim Chantarangsu & David So & Studio71 • Studio 71 Dudes Behind the Foods with …" at bounding box center [605, 179] width 697 height 133
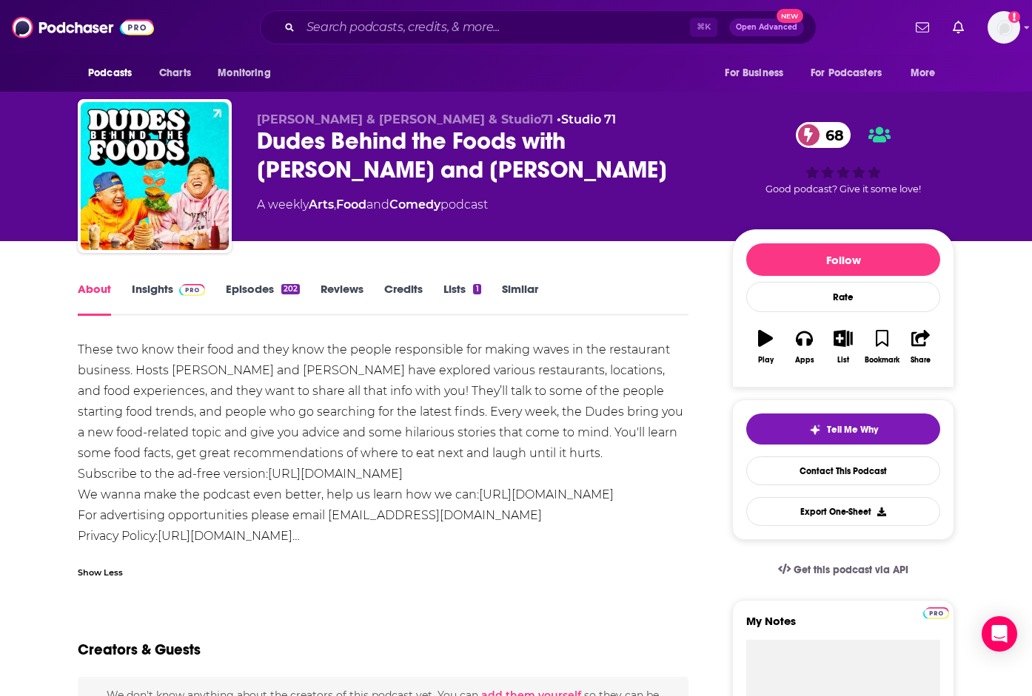
click at [260, 285] on link "Episodes 202" at bounding box center [263, 299] width 74 height 34
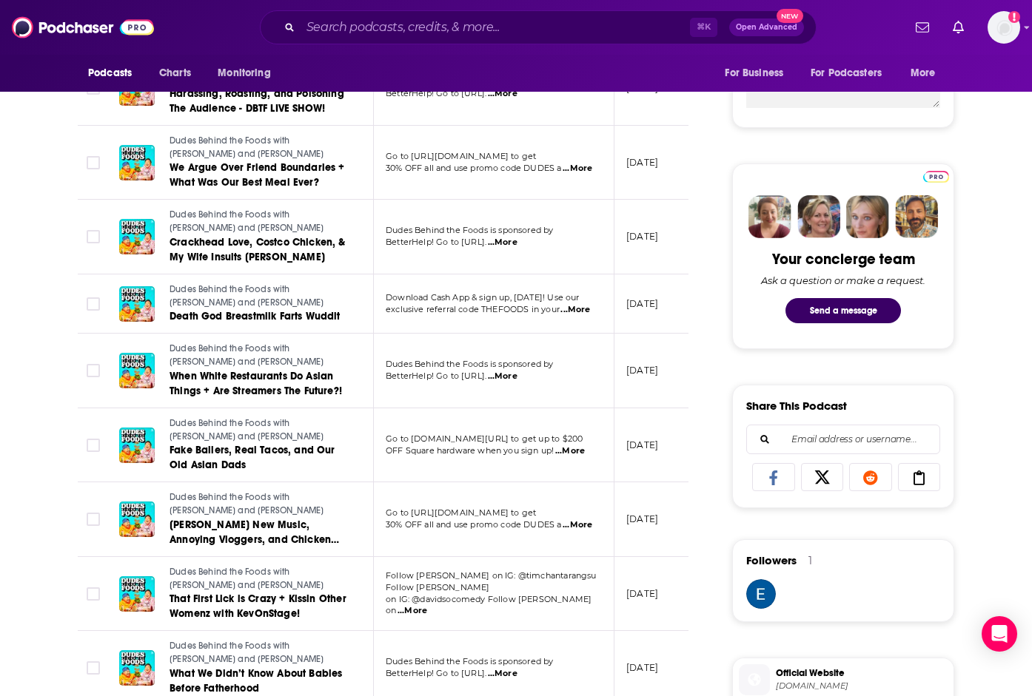
scroll to position [600, 0]
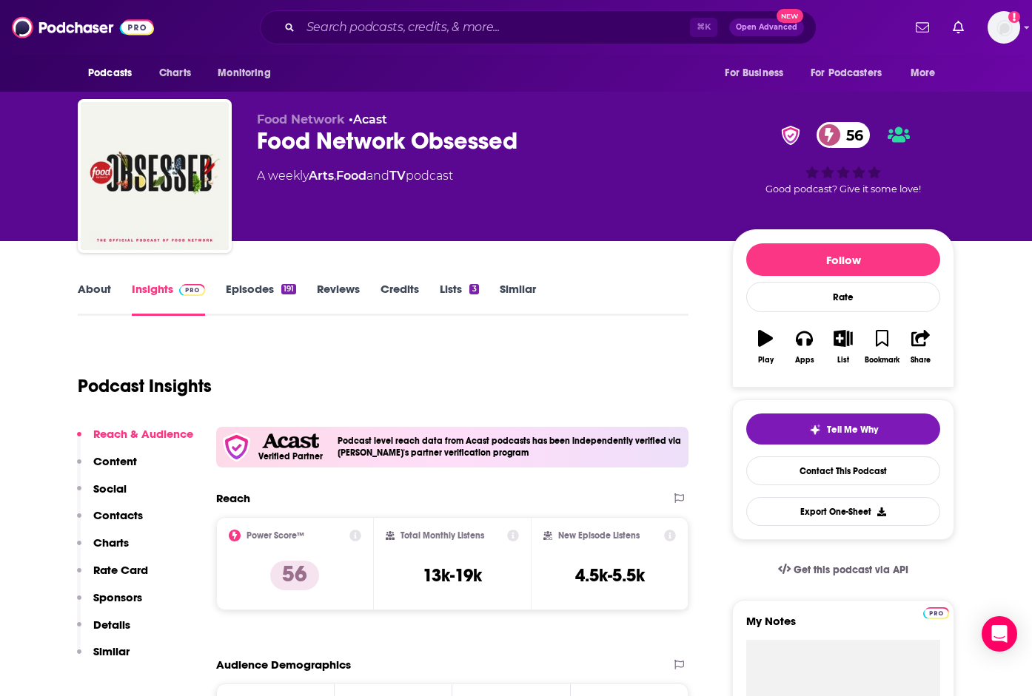
click at [89, 287] on link "About" at bounding box center [94, 299] width 33 height 34
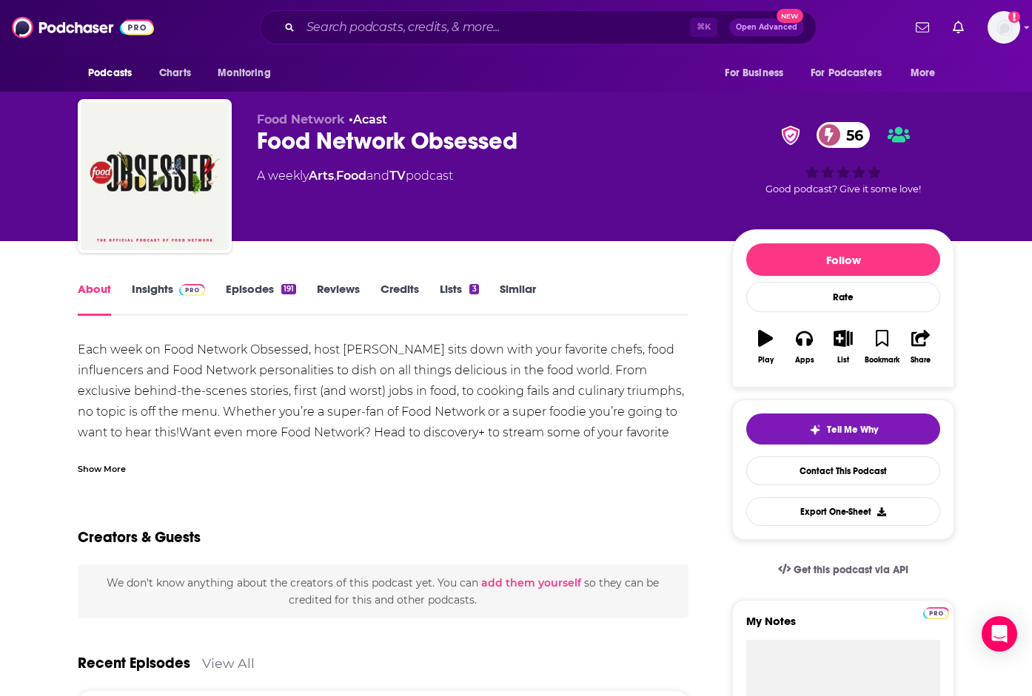
click at [147, 296] on link "Insights" at bounding box center [168, 299] width 73 height 34
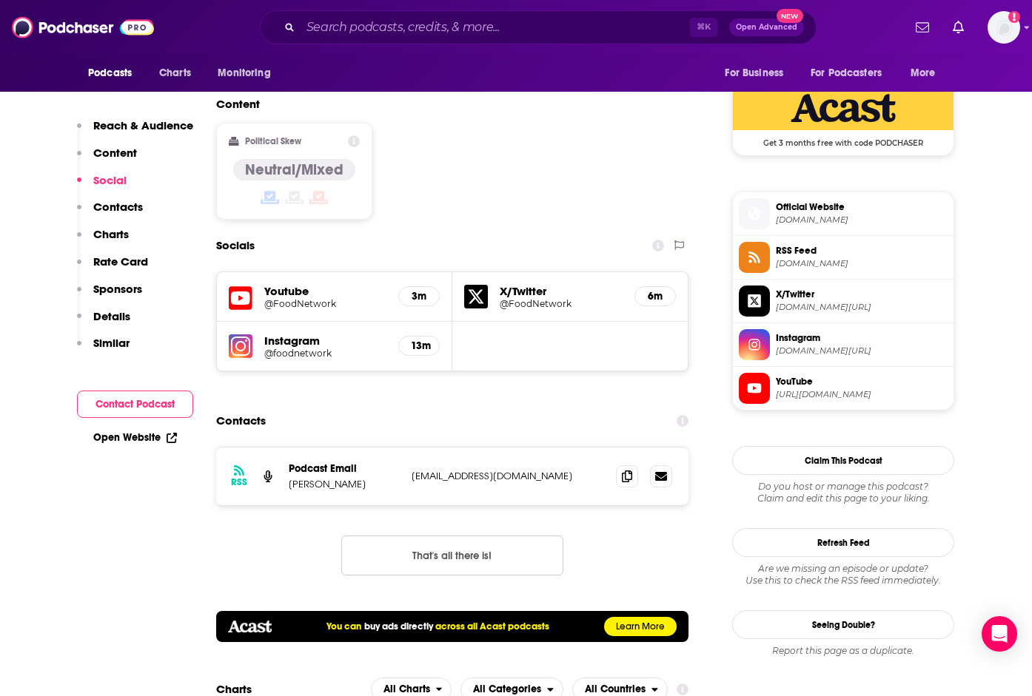
scroll to position [1205, 0]
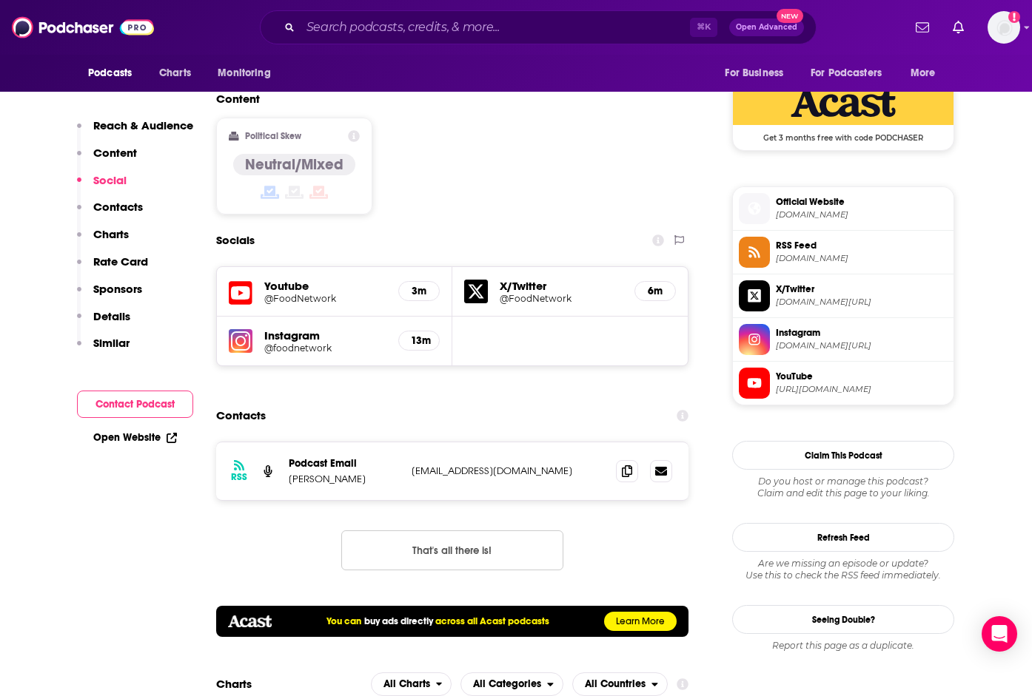
drag, startPoint x: 371, startPoint y: 392, endPoint x: 283, endPoint y: 396, distance: 87.4
click at [283, 443] on div "RSS Podcast Email Emily Servodidio info+64f1f41f6f3d08001270bcf9@mg-eu.acast.co…" at bounding box center [452, 472] width 472 height 58
copy p "Emily Servodidio"
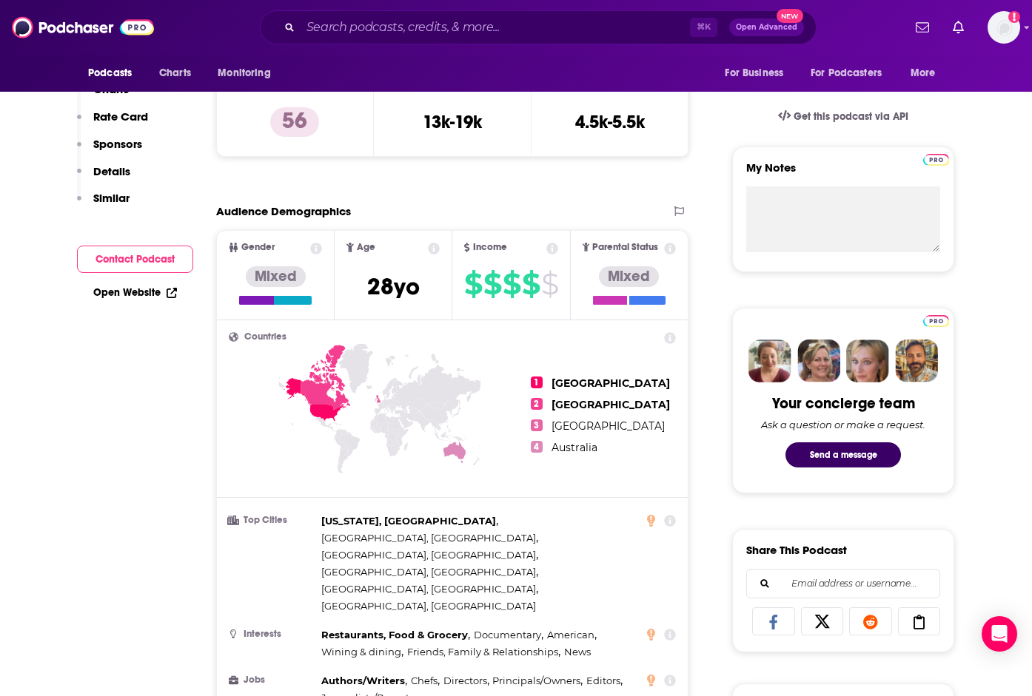
scroll to position [0, 0]
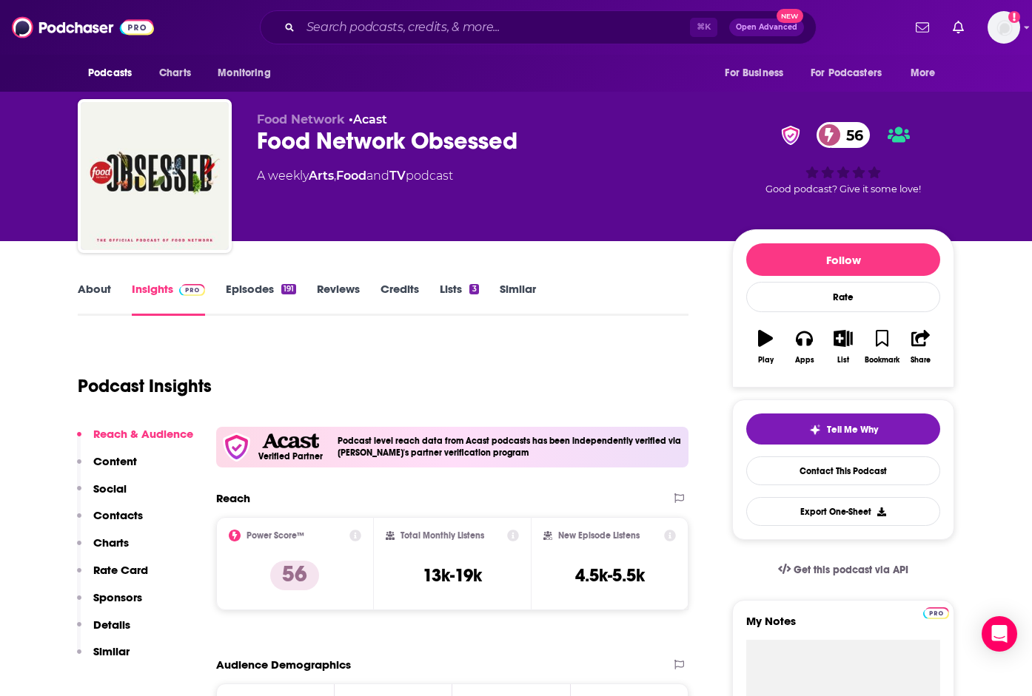
click at [85, 291] on link "About" at bounding box center [94, 299] width 33 height 34
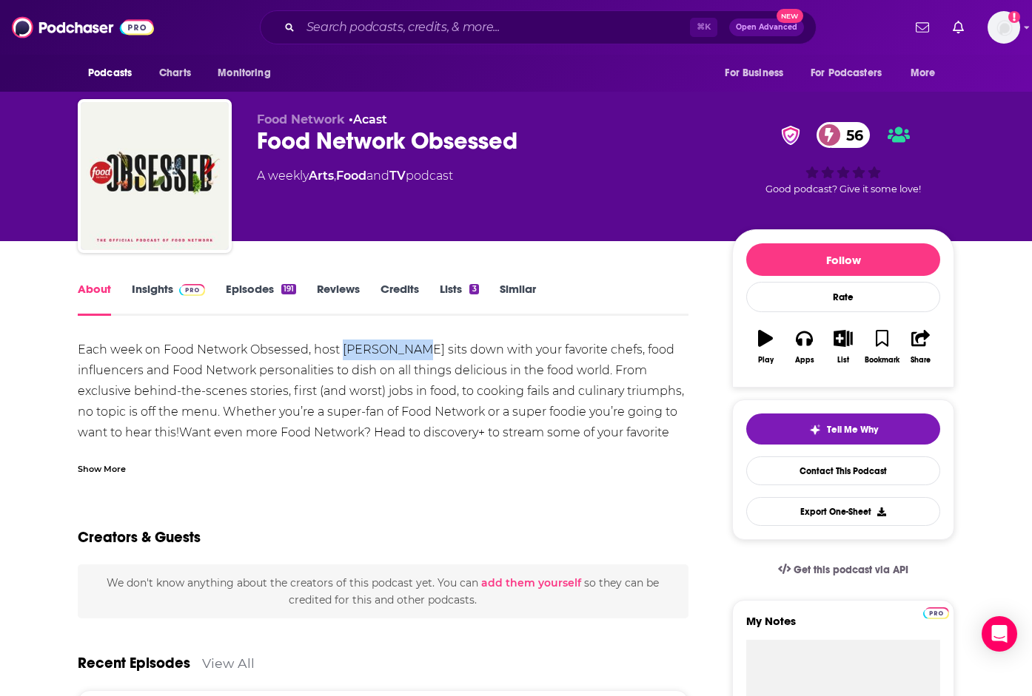
drag, startPoint x: 340, startPoint y: 352, endPoint x: 410, endPoint y: 351, distance: 69.6
click at [410, 351] on div "Each week on Food Network Obsessed, host Jaymee Sire sits down with your favori…" at bounding box center [383, 423] width 611 height 166
copy div "Jaymee Sire"
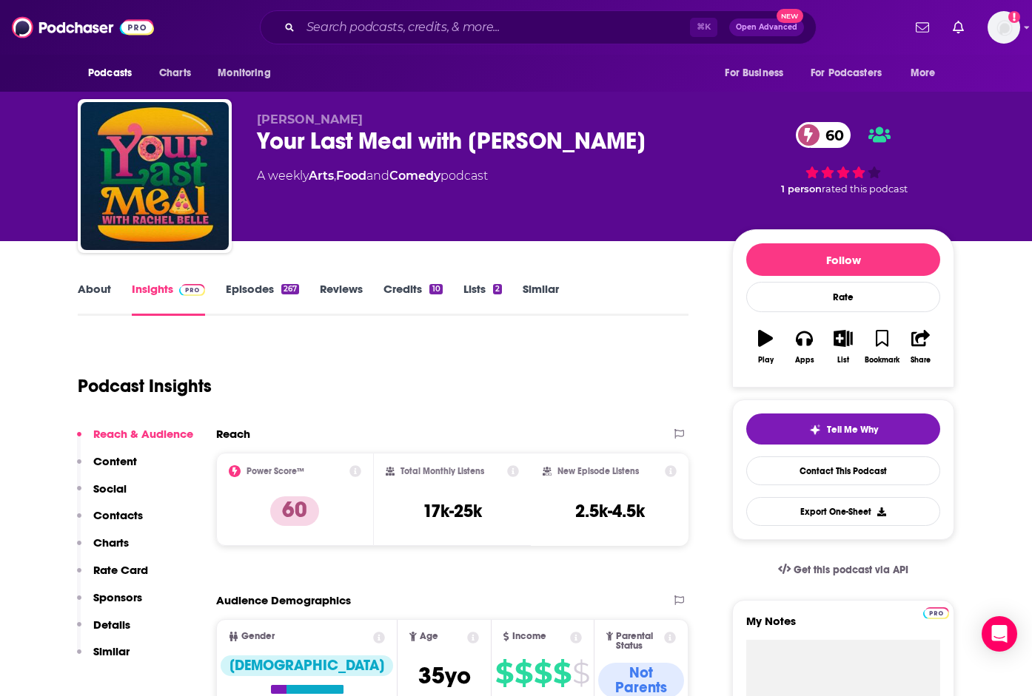
click at [93, 293] on link "About" at bounding box center [94, 299] width 33 height 34
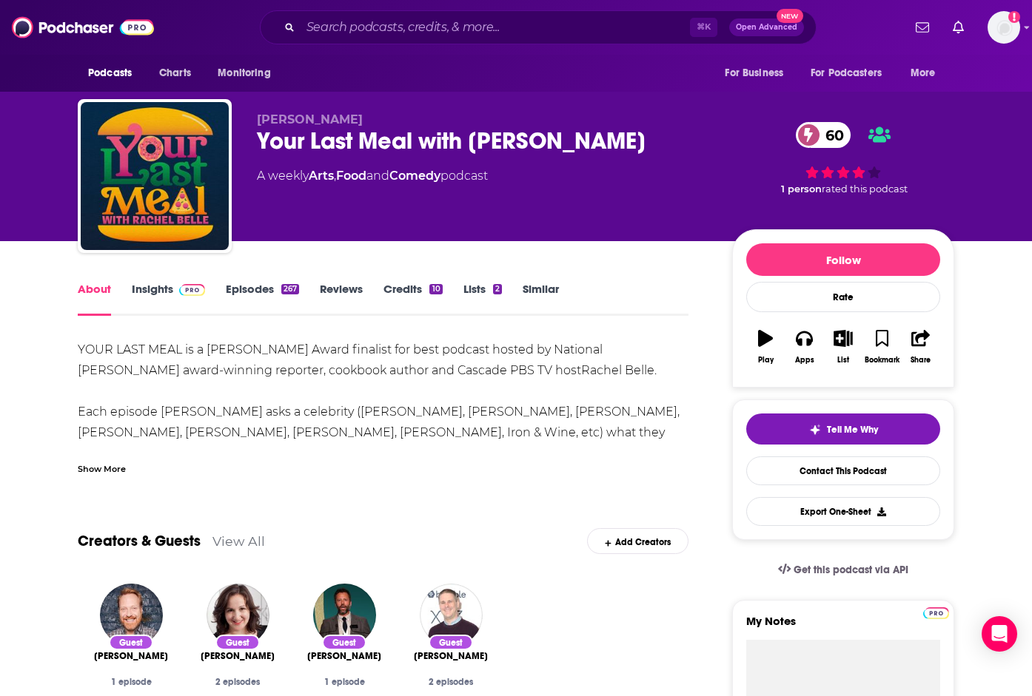
click at [118, 467] on div "Show More" at bounding box center [102, 468] width 48 height 14
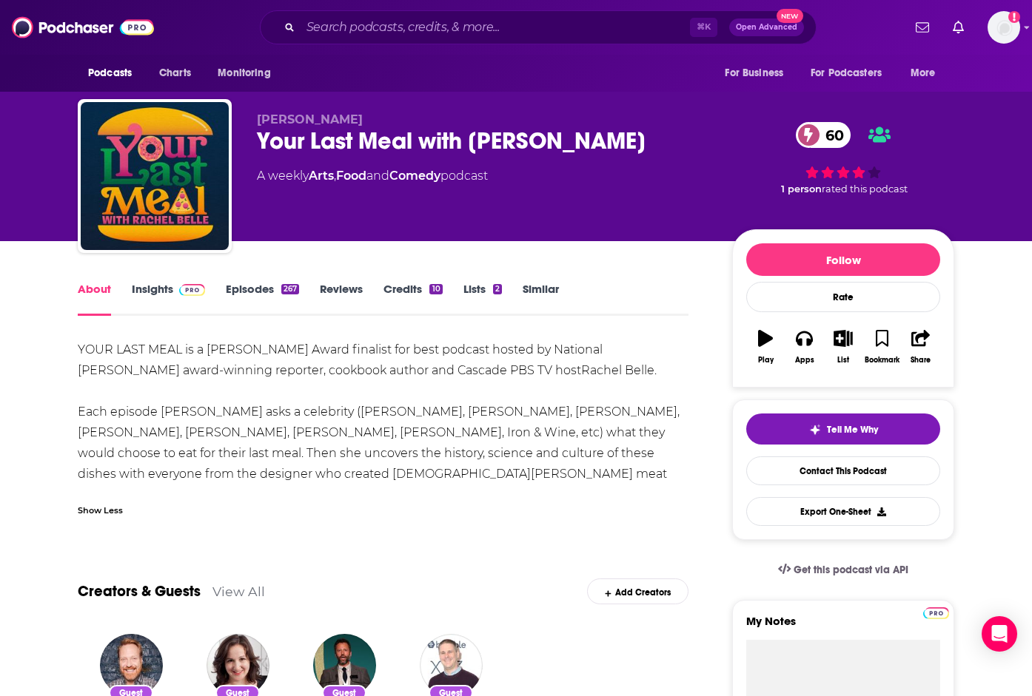
click at [151, 286] on link "Insights" at bounding box center [168, 299] width 73 height 34
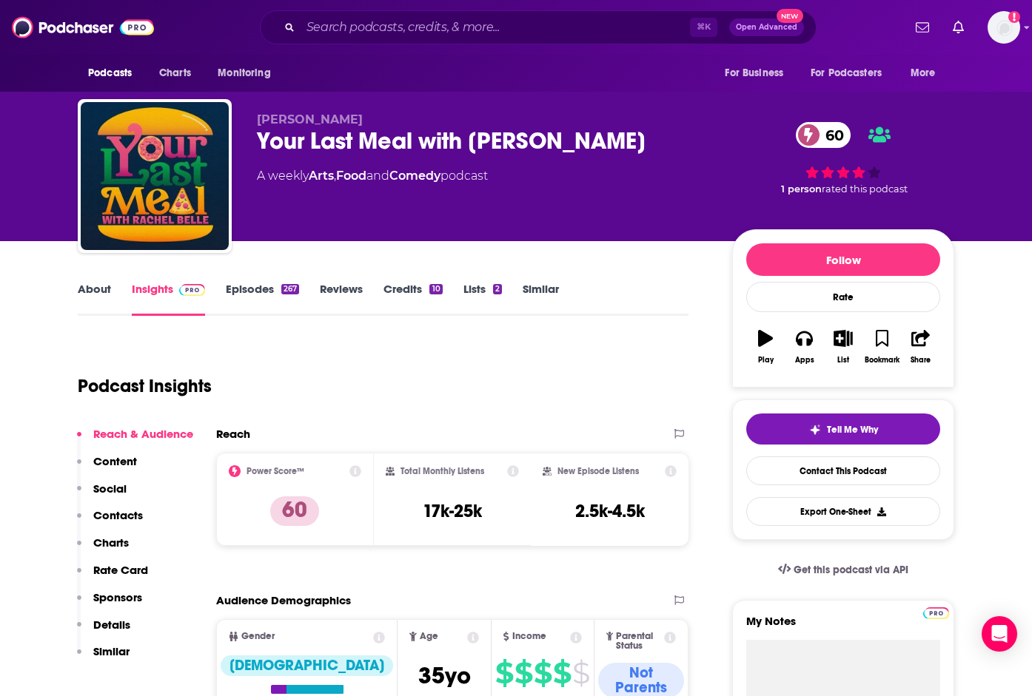
click at [275, 289] on link "Episodes 267" at bounding box center [262, 299] width 73 height 34
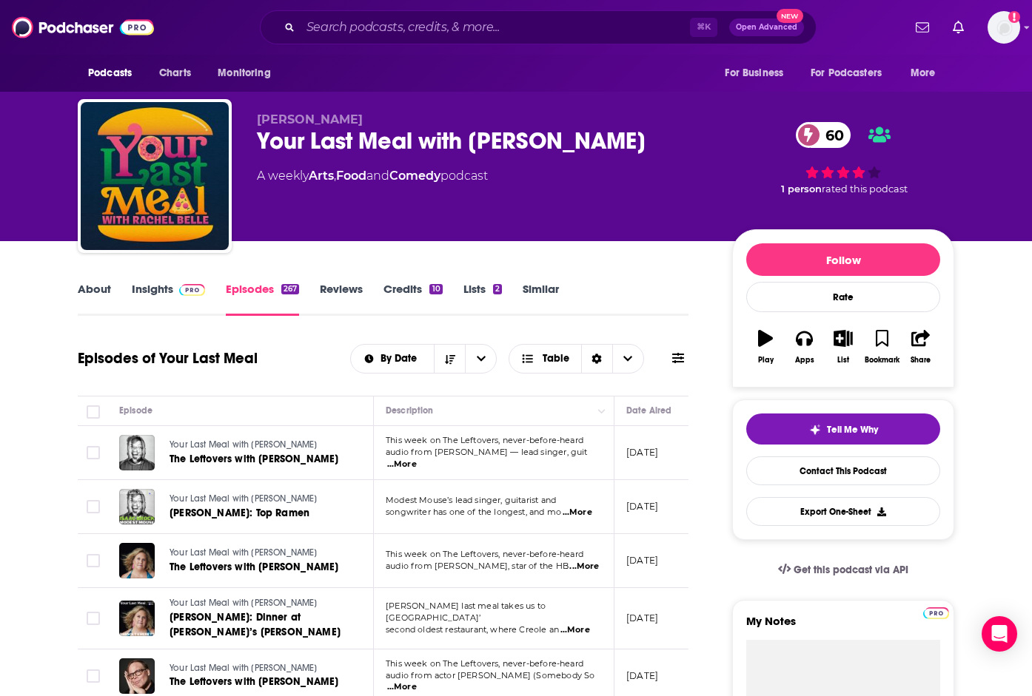
click at [164, 287] on link "Insights" at bounding box center [168, 299] width 73 height 34
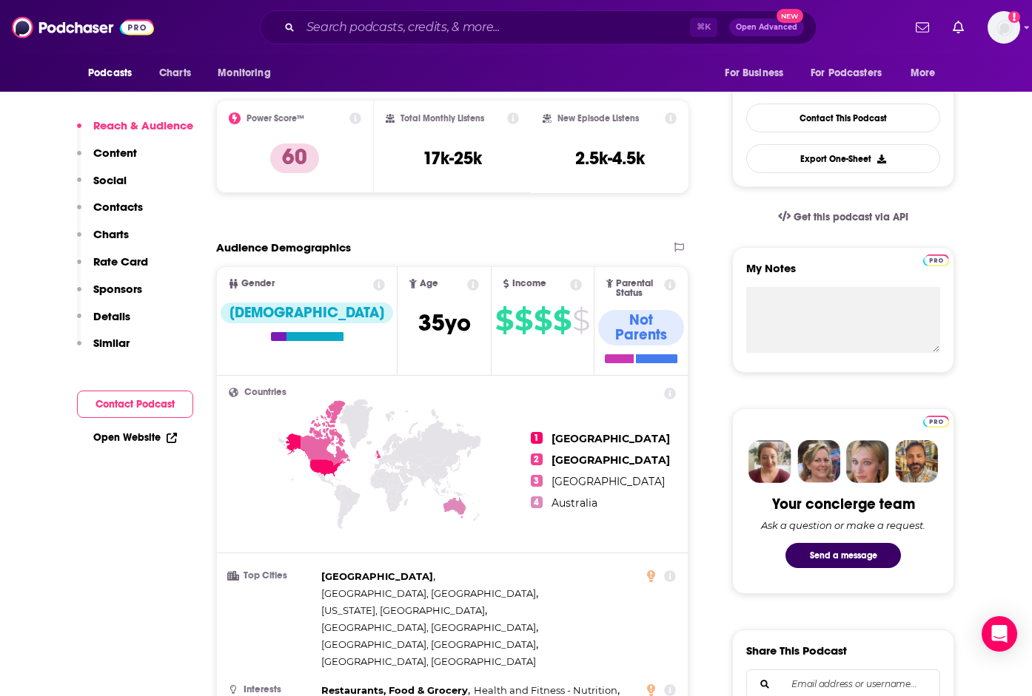
scroll to position [1194, 0]
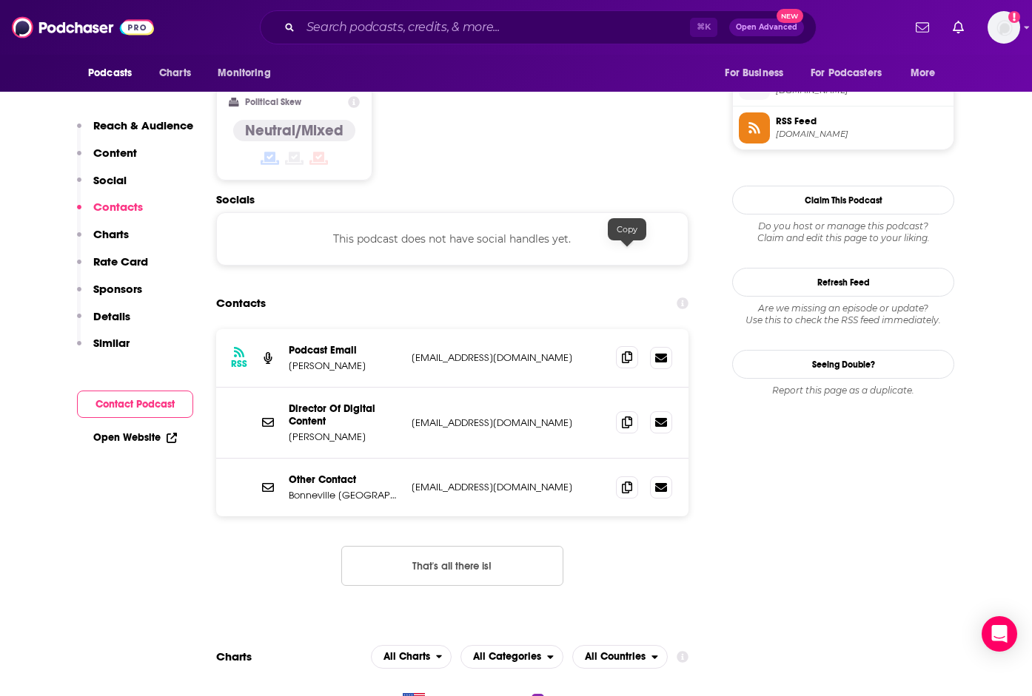
click at [618, 346] on span at bounding box center [627, 357] width 22 height 22
click at [622, 411] on span at bounding box center [627, 422] width 22 height 22
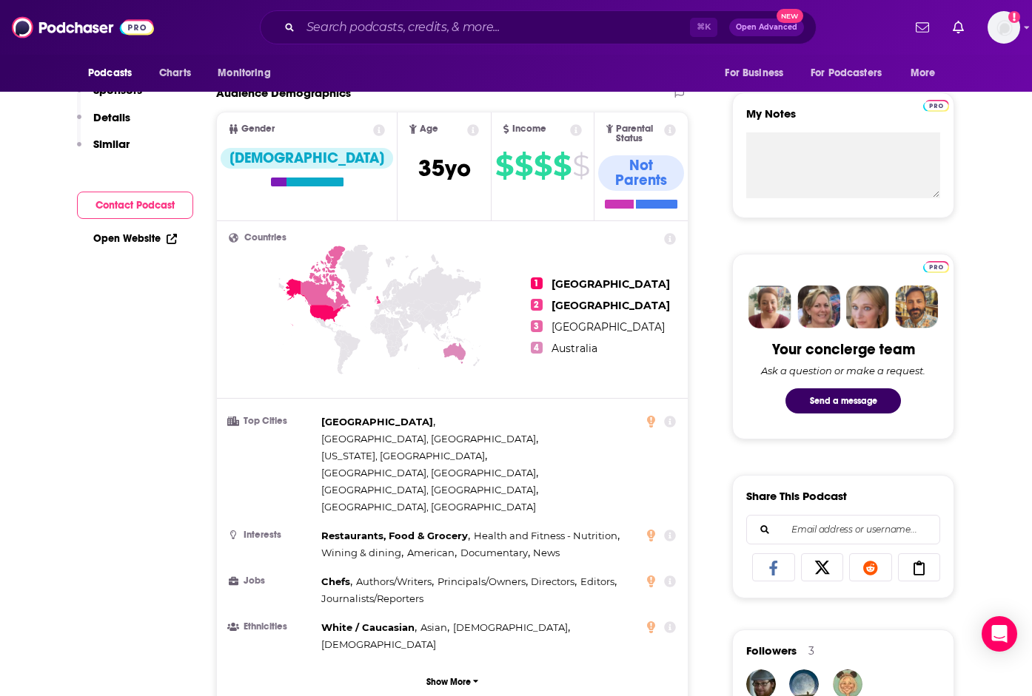
scroll to position [0, 0]
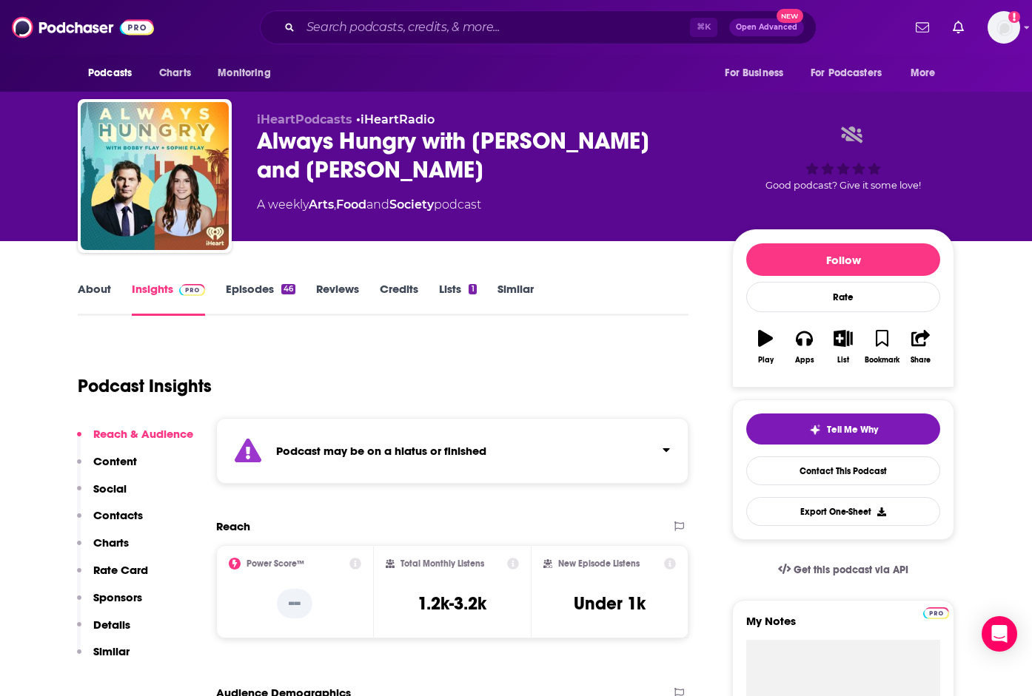
click at [491, 446] on div "Podcast may be on a hiatus or finished" at bounding box center [452, 451] width 472 height 66
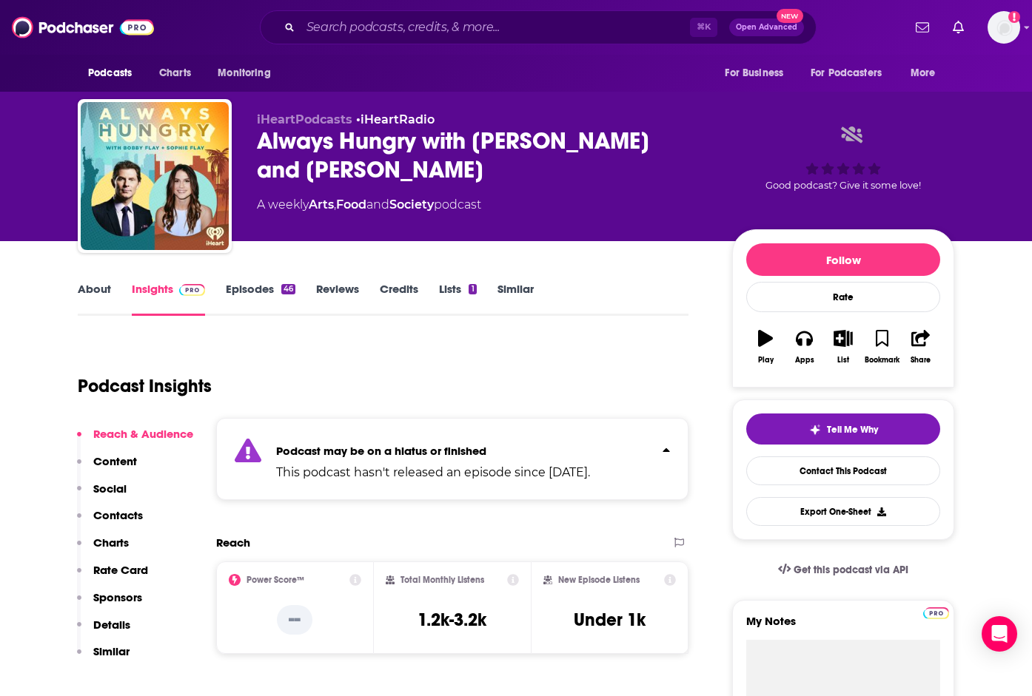
click at [491, 446] on p "Podcast may be on a hiatus or finished" at bounding box center [433, 451] width 314 height 14
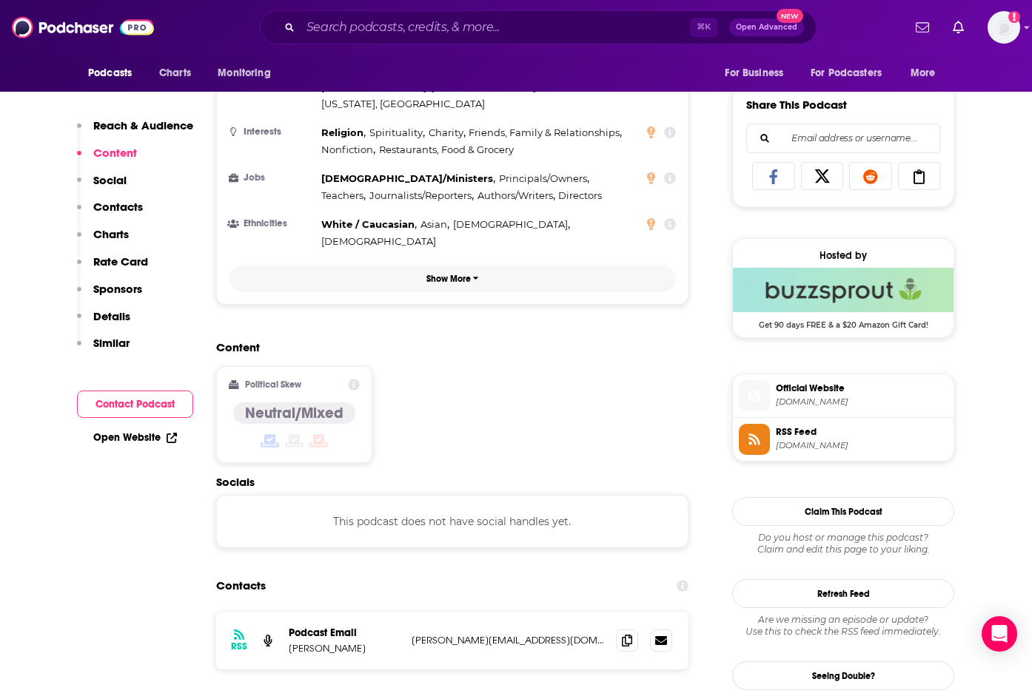
scroll to position [1014, 0]
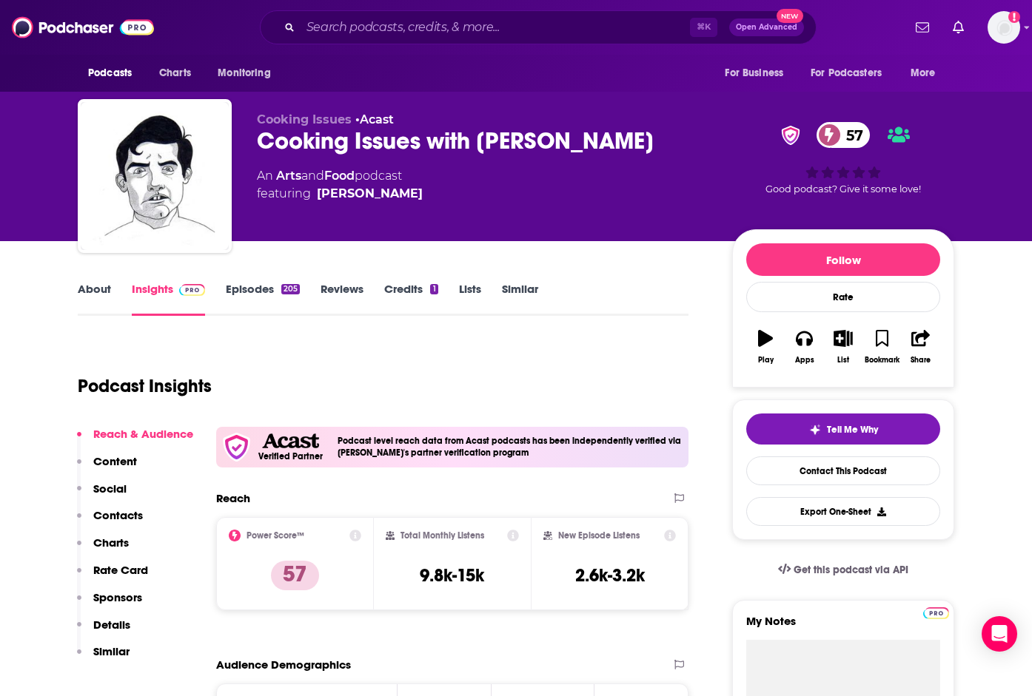
click at [89, 286] on link "About" at bounding box center [94, 299] width 33 height 34
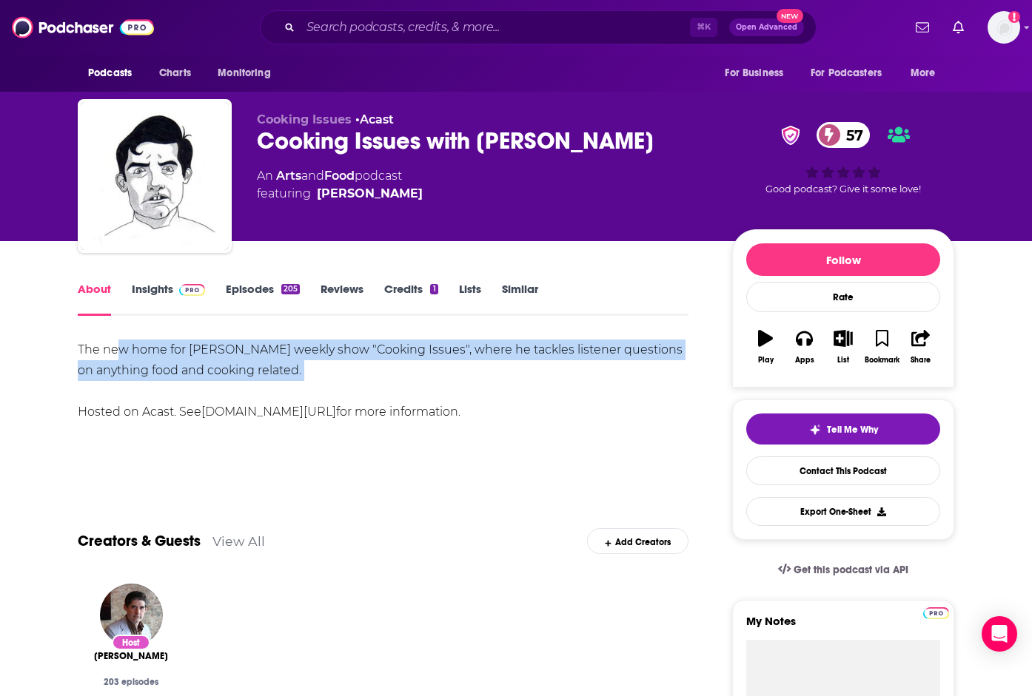
drag, startPoint x: 121, startPoint y: 350, endPoint x: 349, endPoint y: 384, distance: 230.5
click at [349, 384] on div "The new home for [PERSON_NAME] weekly show "Cooking Issues", where he tackles l…" at bounding box center [383, 381] width 611 height 83
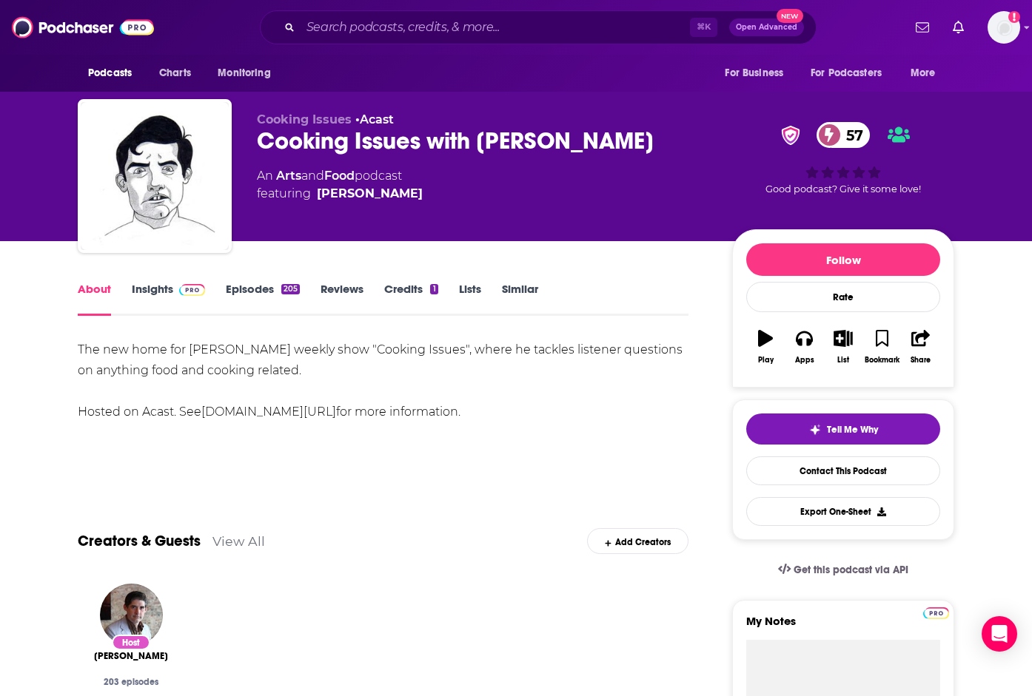
click at [271, 289] on link "Episodes 205" at bounding box center [263, 299] width 74 height 34
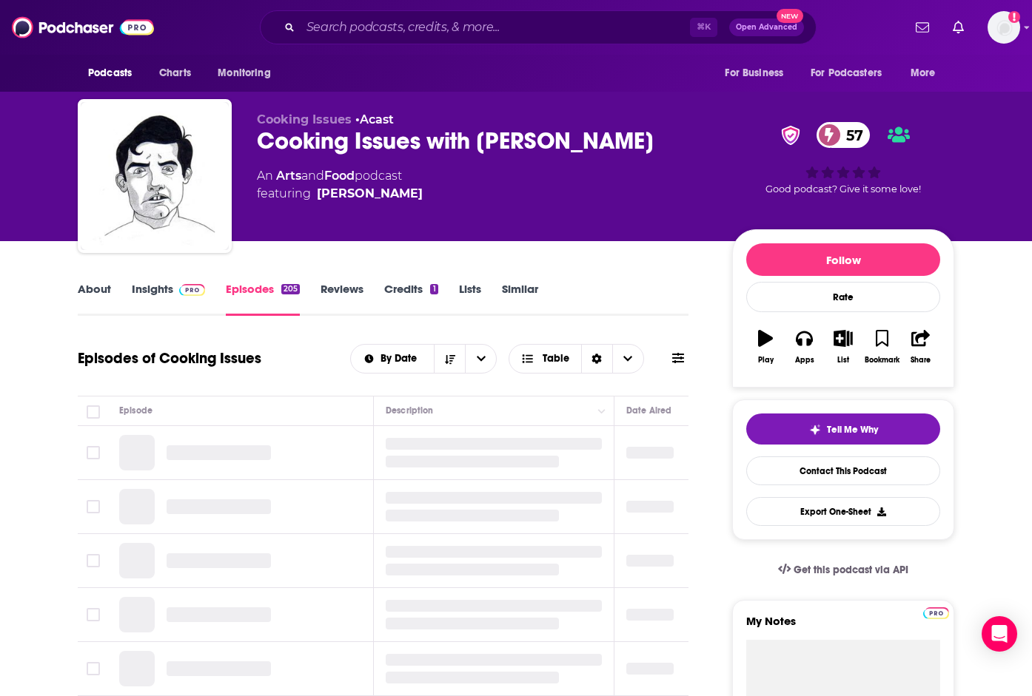
click at [180, 293] on img at bounding box center [192, 290] width 26 height 12
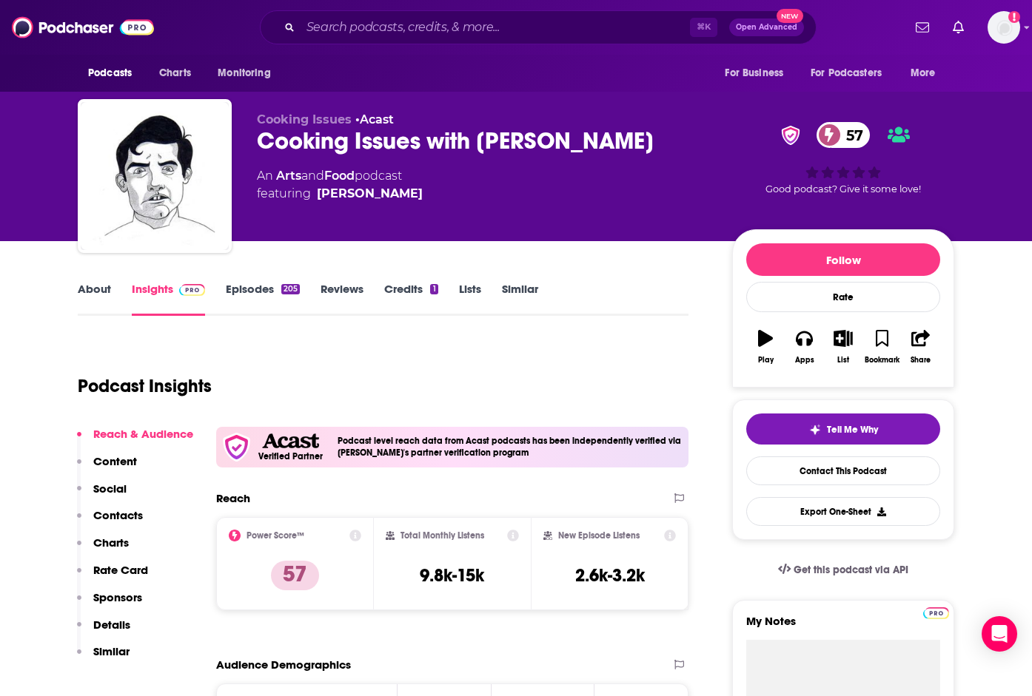
click at [271, 293] on link "Episodes 205" at bounding box center [263, 299] width 74 height 34
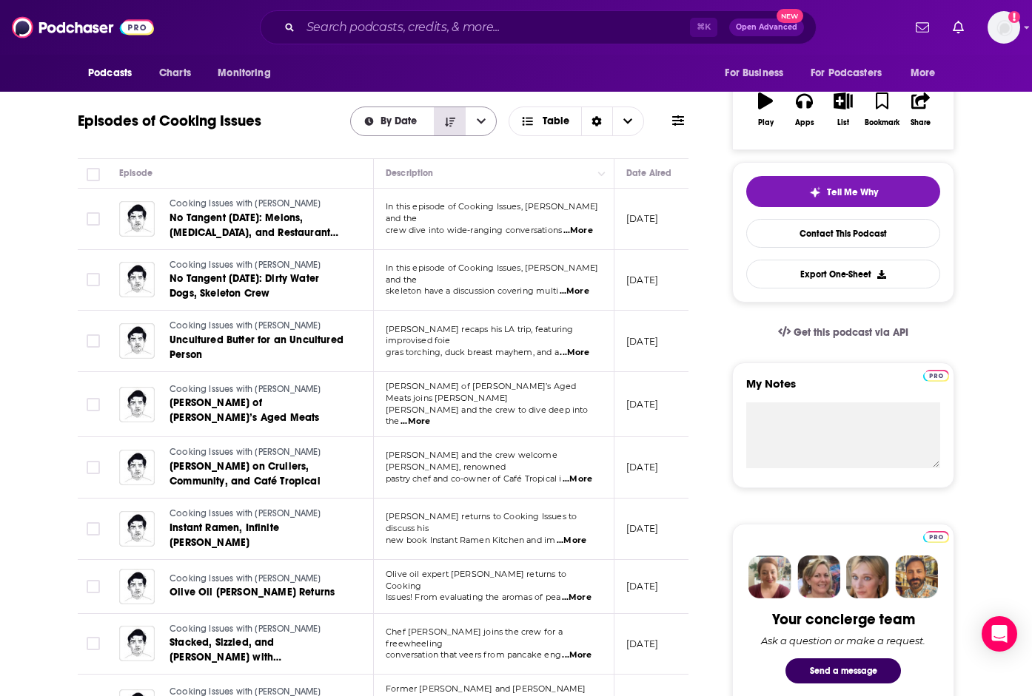
scroll to position [240, 0]
